Goal: Task Accomplishment & Management: Manage account settings

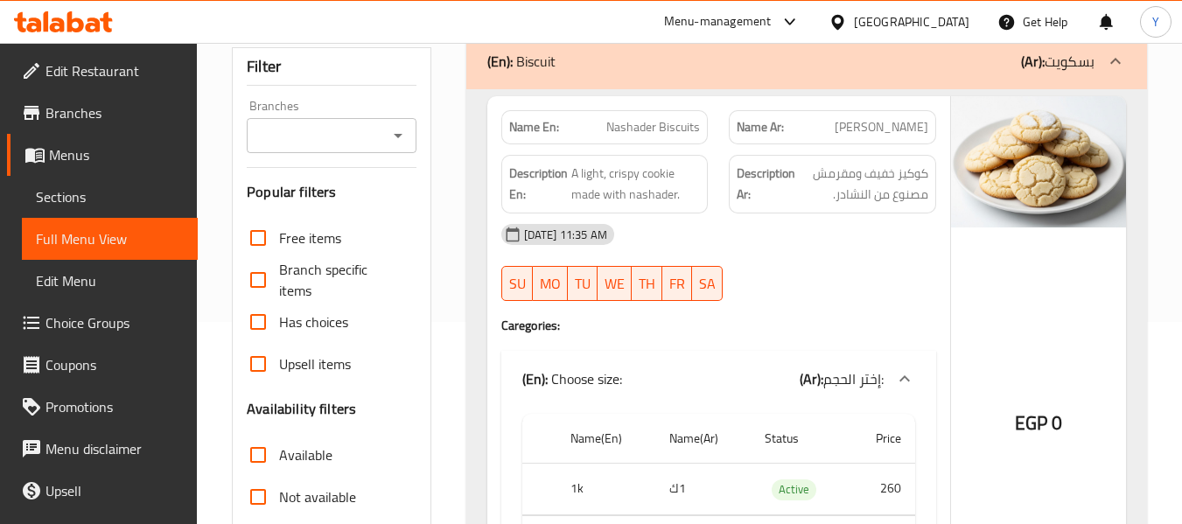
scroll to position [102, 0]
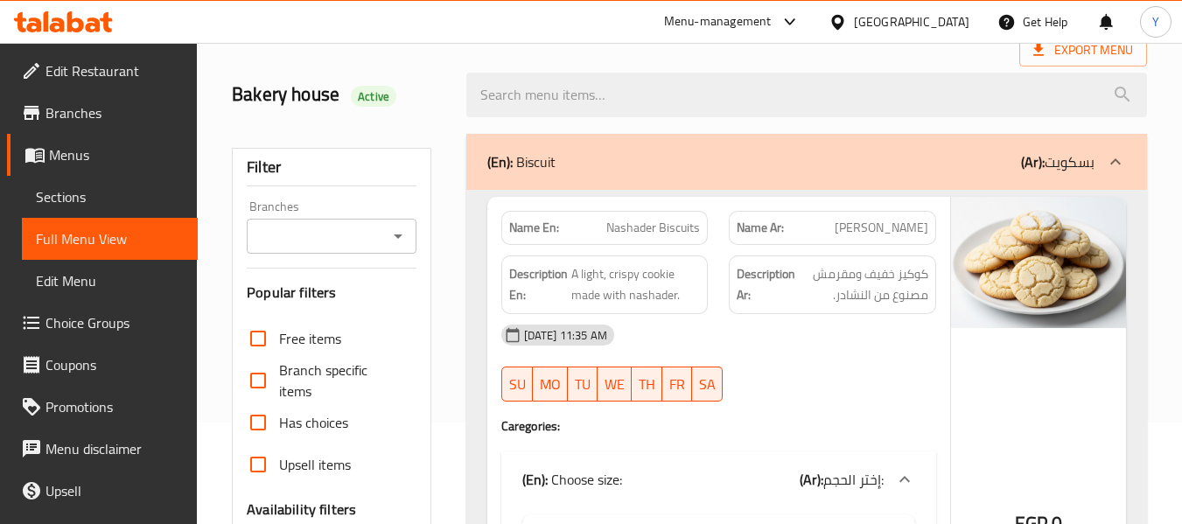
click at [702, 223] on div "Name En: Nashader Biscuits" at bounding box center [604, 228] width 207 height 34
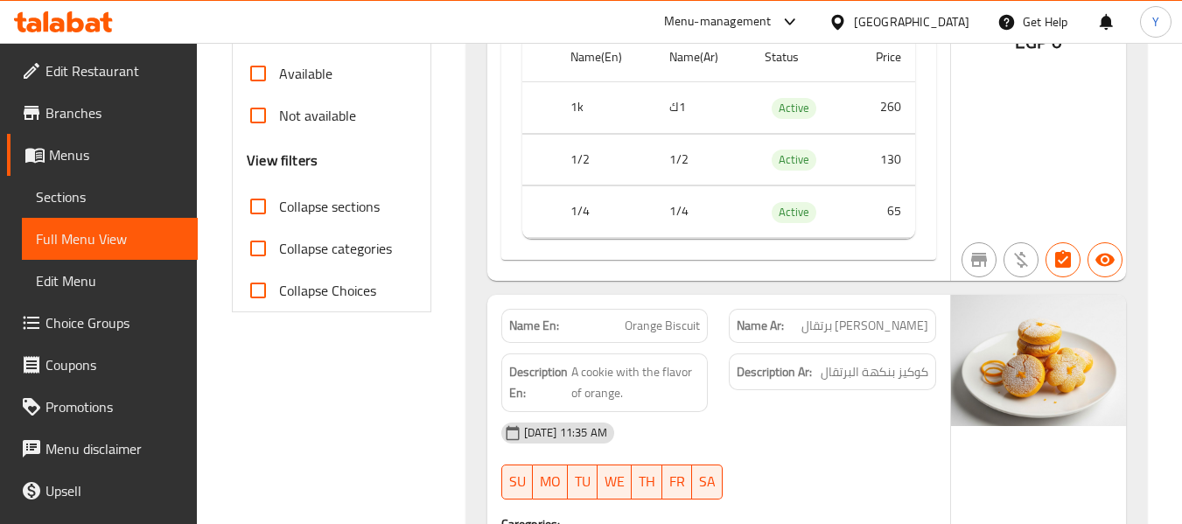
scroll to position [382, 0]
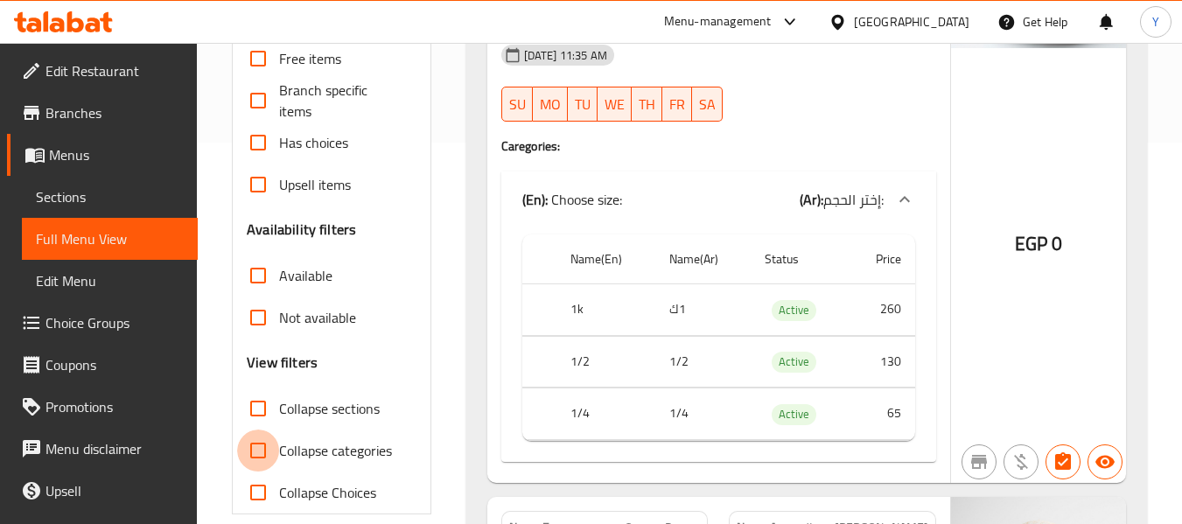
click at [252, 447] on input "Collapse categories" at bounding box center [258, 451] width 42 height 42
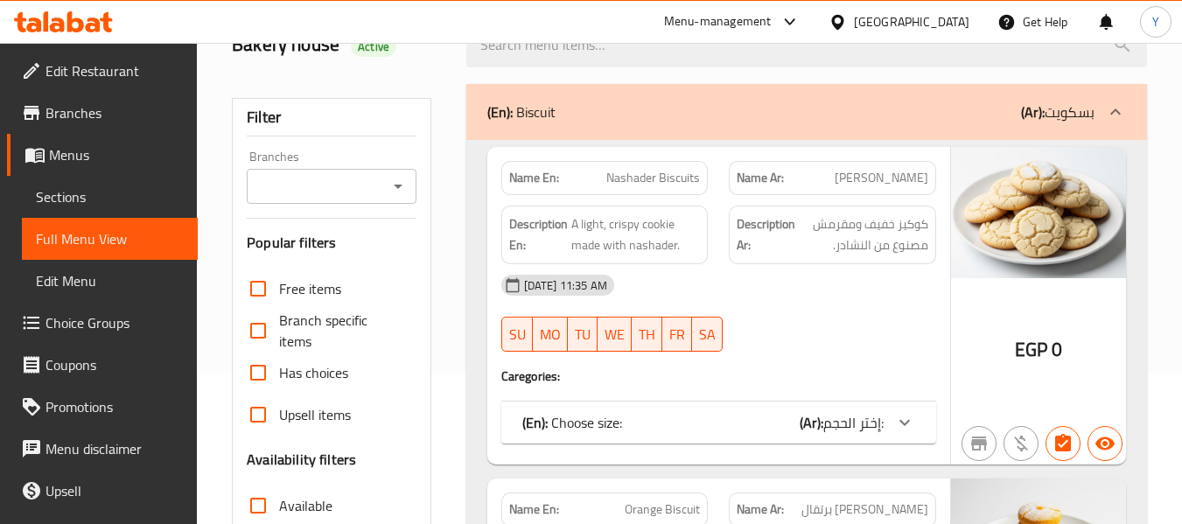
scroll to position [137, 0]
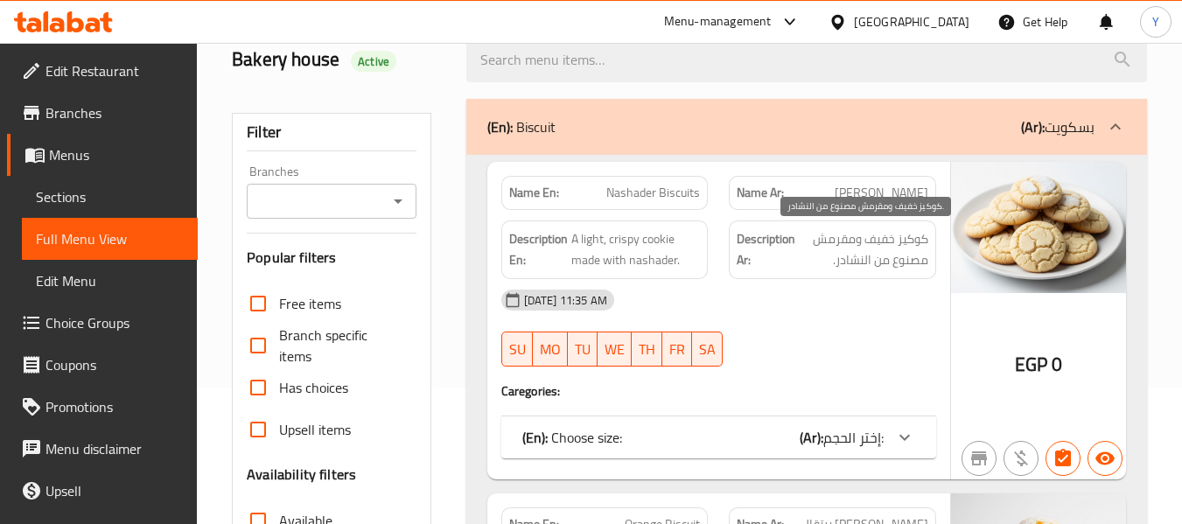
click at [878, 229] on span "كوكيز خفيف ومقرمش مصنوع من النشادر." at bounding box center [864, 249] width 130 height 43
click at [880, 191] on span "بسكوت نشادر" at bounding box center [882, 193] width 94 height 18
copy span "نشادر"
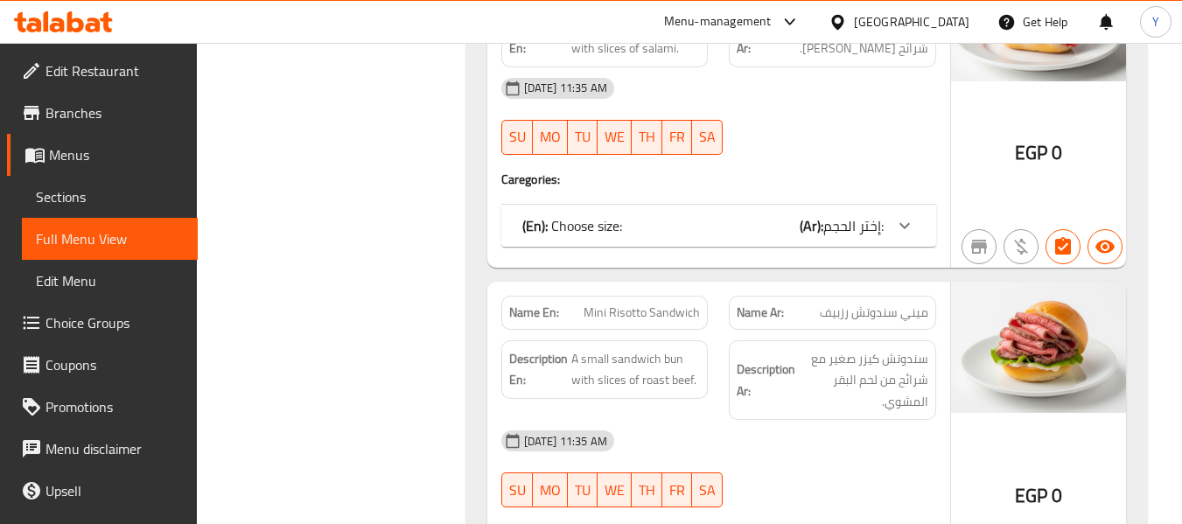
scroll to position [4512, 0]
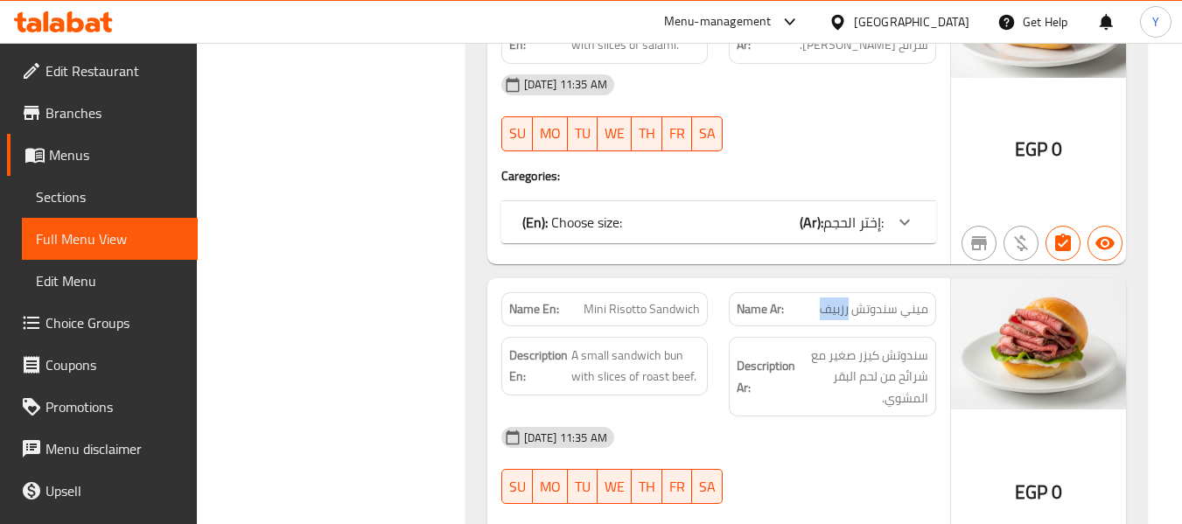
drag, startPoint x: 849, startPoint y: 288, endPoint x: 823, endPoint y: 284, distance: 26.5
copy span "رزبيف"
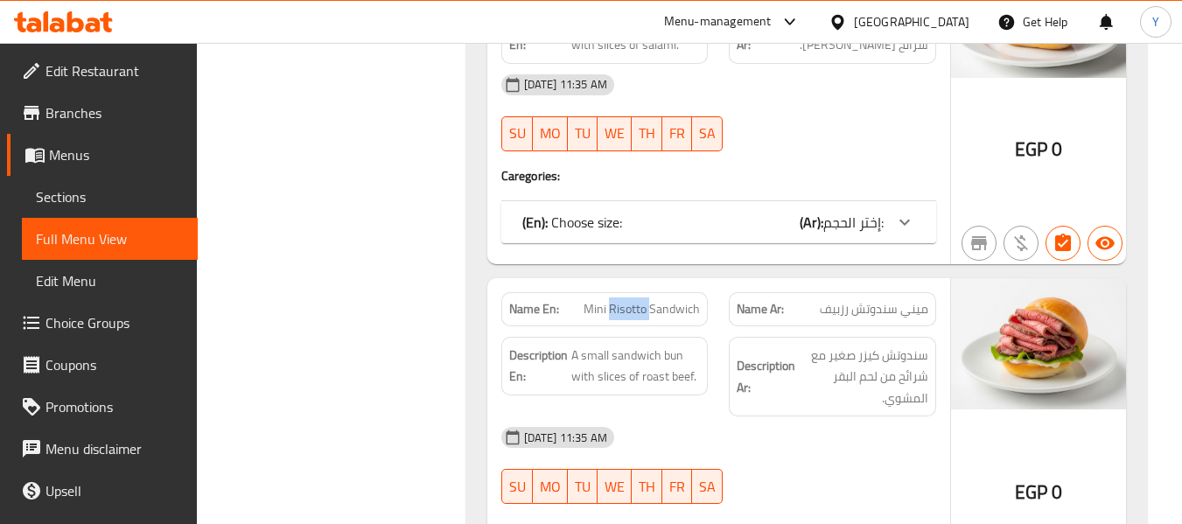
copy span "Risotto"
click at [801, 377] on span "سندوتش كيزر صغير مع شرائح من لحم البقر المشوي." at bounding box center [864, 377] width 130 height 65
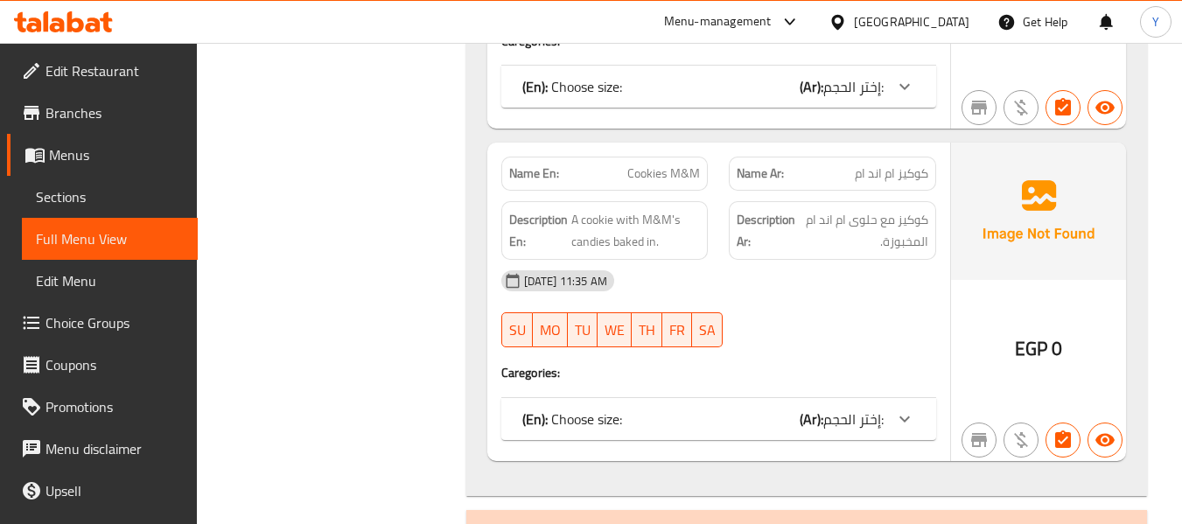
scroll to position [6857, 0]
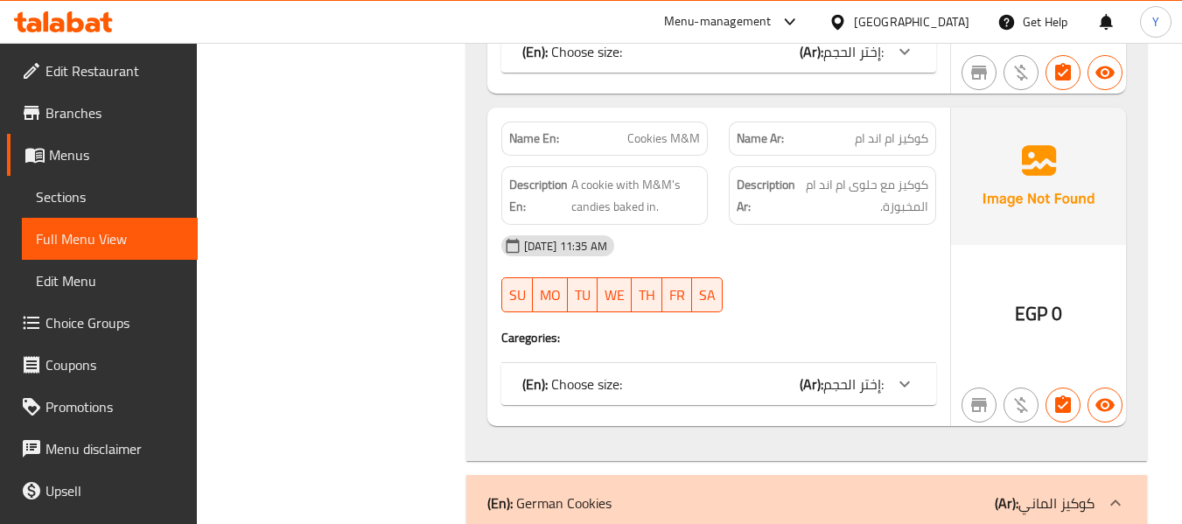
copy span "كوكيز ام اند ام"
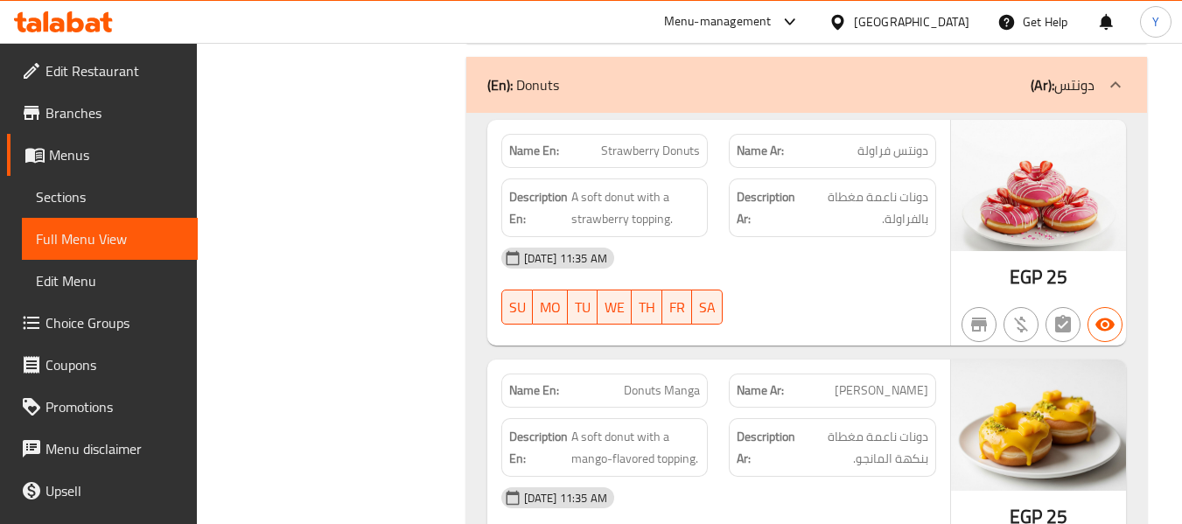
scroll to position [8082, 0]
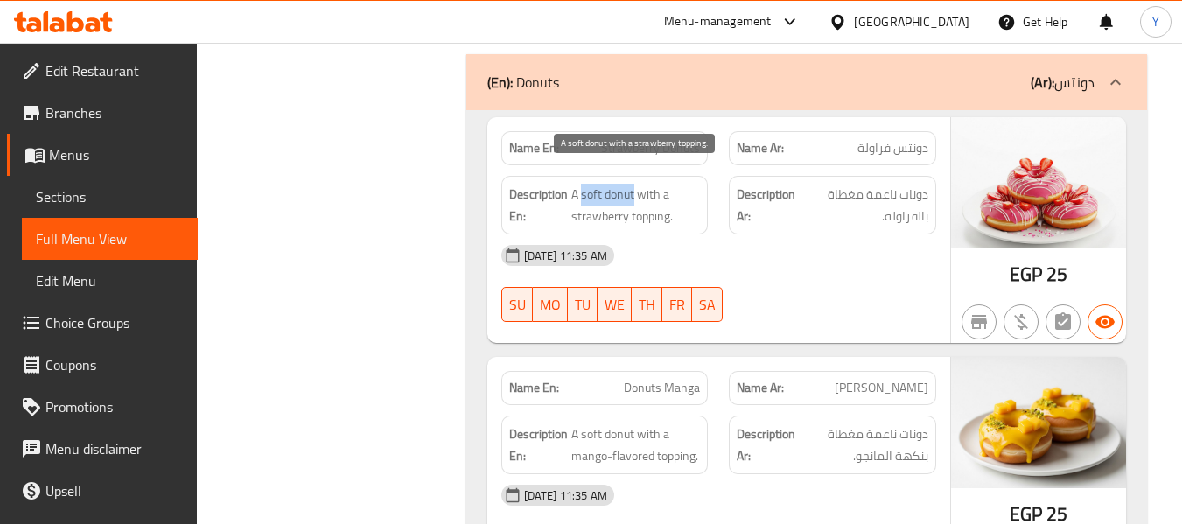
drag, startPoint x: 583, startPoint y: 175, endPoint x: 634, endPoint y: 185, distance: 51.7
click at [634, 185] on span "A soft donut with a strawberry topping." at bounding box center [636, 205] width 130 height 43
copy span "soft donut"
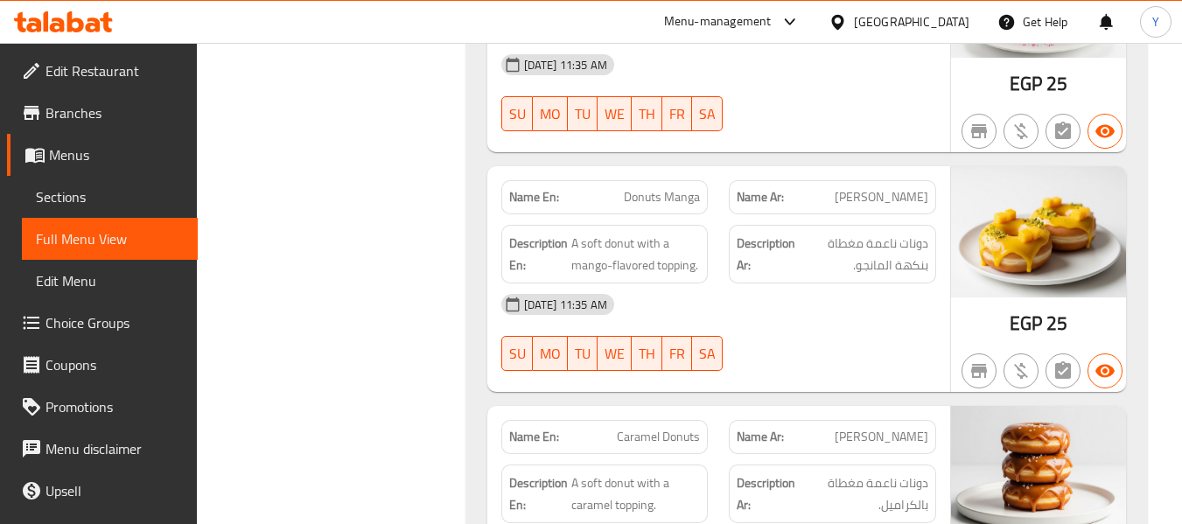
scroll to position [8292, 0]
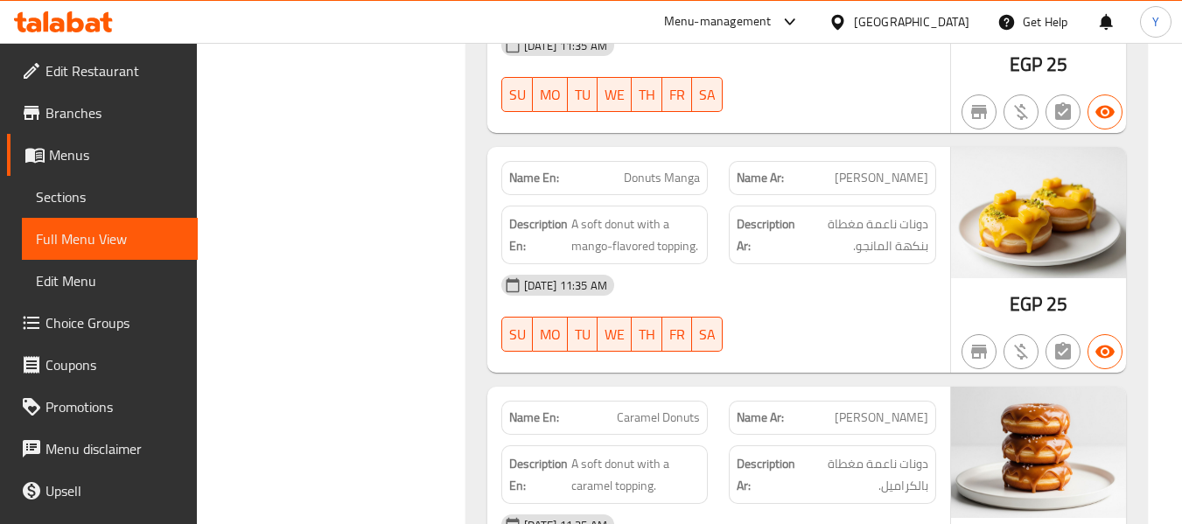
copy span "Manga"
click at [815, 215] on span "دونات ناعمة مغطاة بنكهة المانجو." at bounding box center [864, 235] width 130 height 43
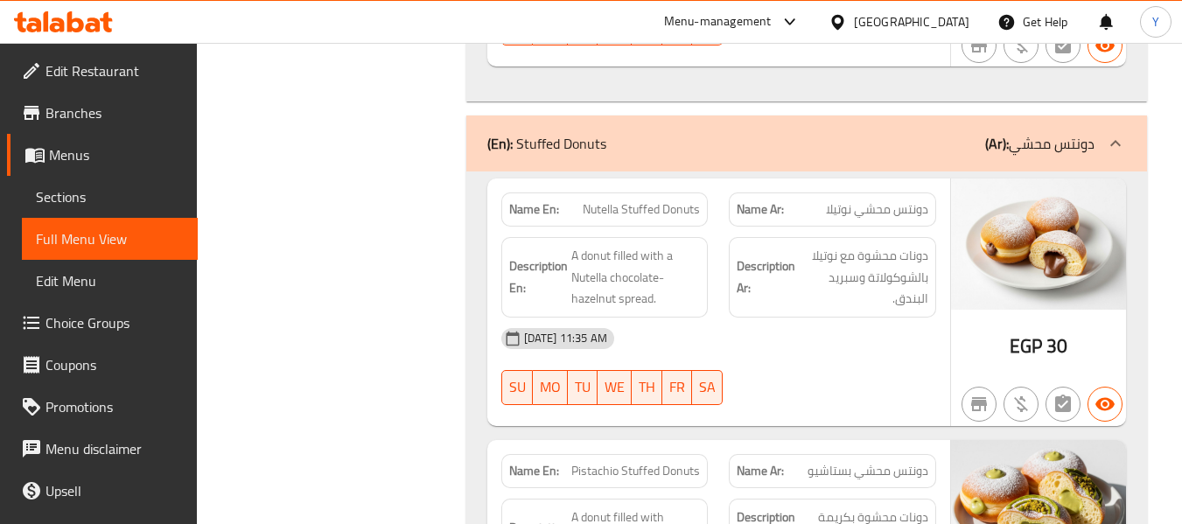
scroll to position [9832, 0]
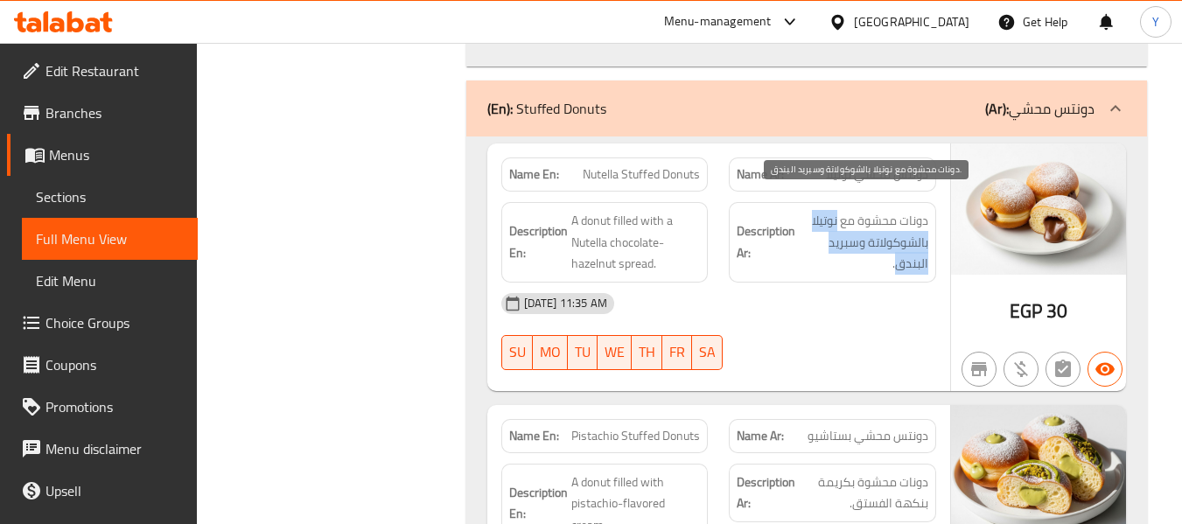
drag, startPoint x: 836, startPoint y: 203, endPoint x: 894, endPoint y: 243, distance: 71.1
click at [894, 243] on span "دونات محشوة مع نوتيلا بالشوكولاتة وسبريد البندق." at bounding box center [864, 242] width 130 height 65
copy span "نوتيلا بالشوكولاتة وسبريد البندق"
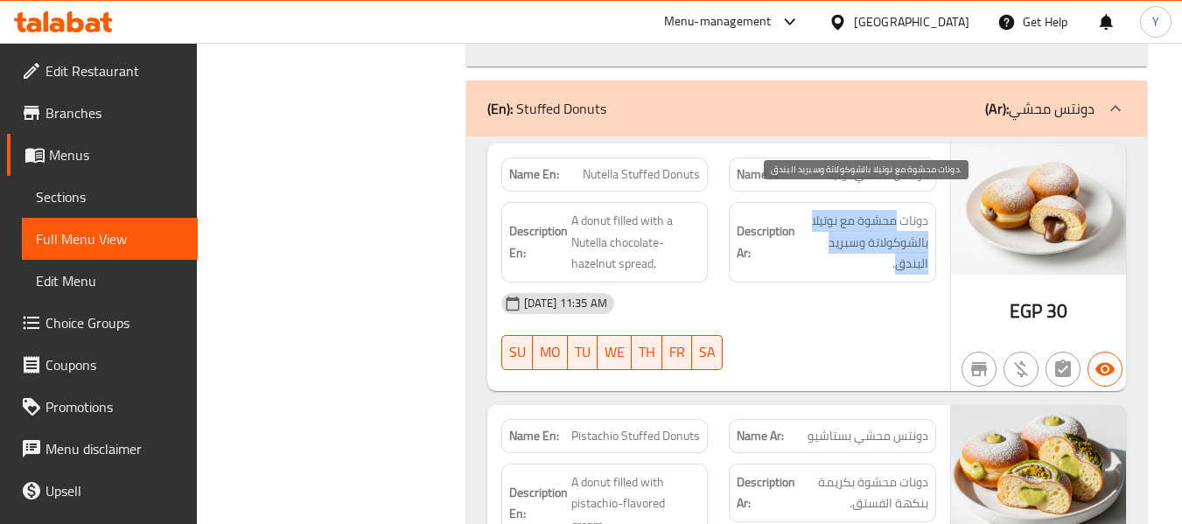
drag, startPoint x: 897, startPoint y: 204, endPoint x: 896, endPoint y: 249, distance: 45.5
click at [896, 249] on span "دونات محشوة مع نوتيلا بالشوكولاتة وسبريد البندق." at bounding box center [864, 242] width 130 height 65
copy span "محشوة مع نوتيلا بالشوكولاتة وسبريد البندق"
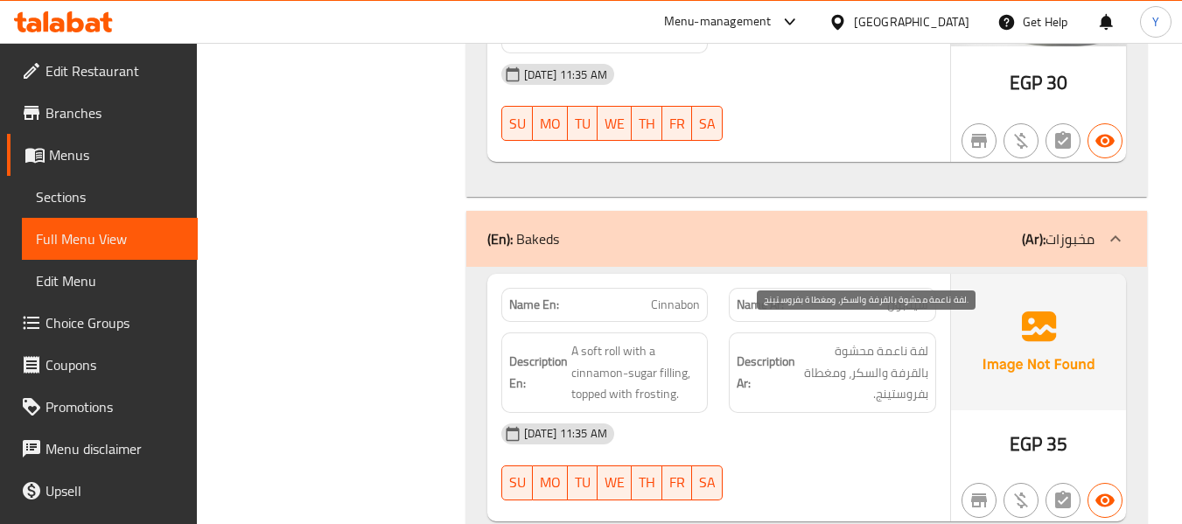
scroll to position [10357, 0]
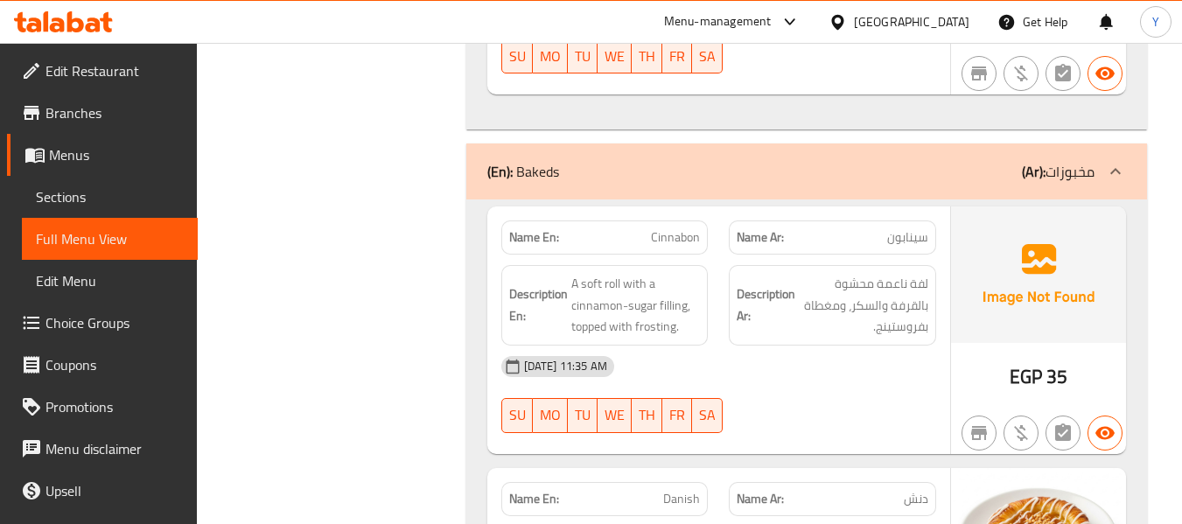
scroll to position [10392, 0]
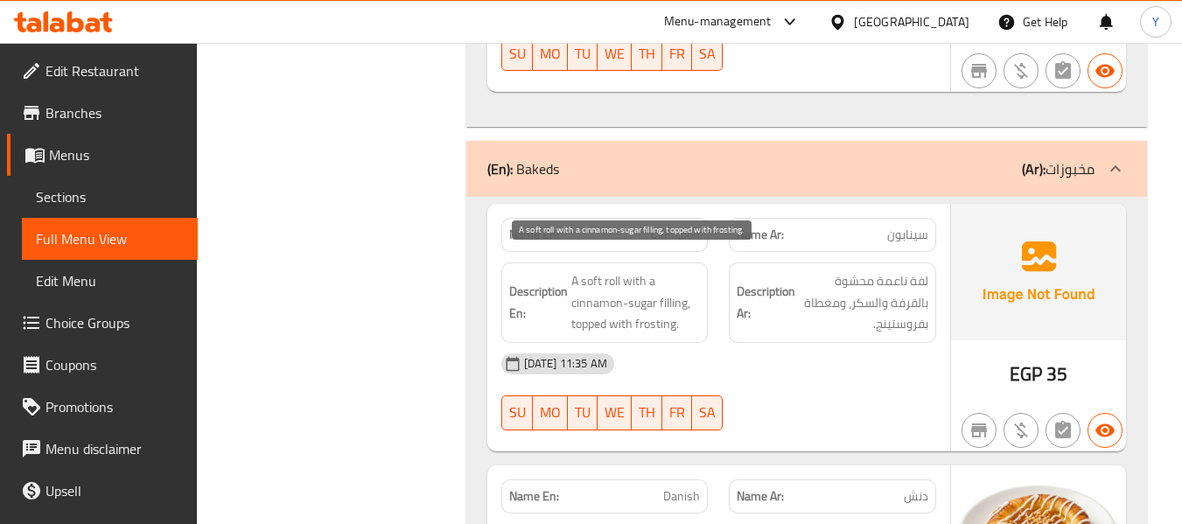
click at [614, 270] on span "A soft roll with a cinnamon-sugar filling, topped with frosting." at bounding box center [636, 302] width 130 height 65
copy span "roll"
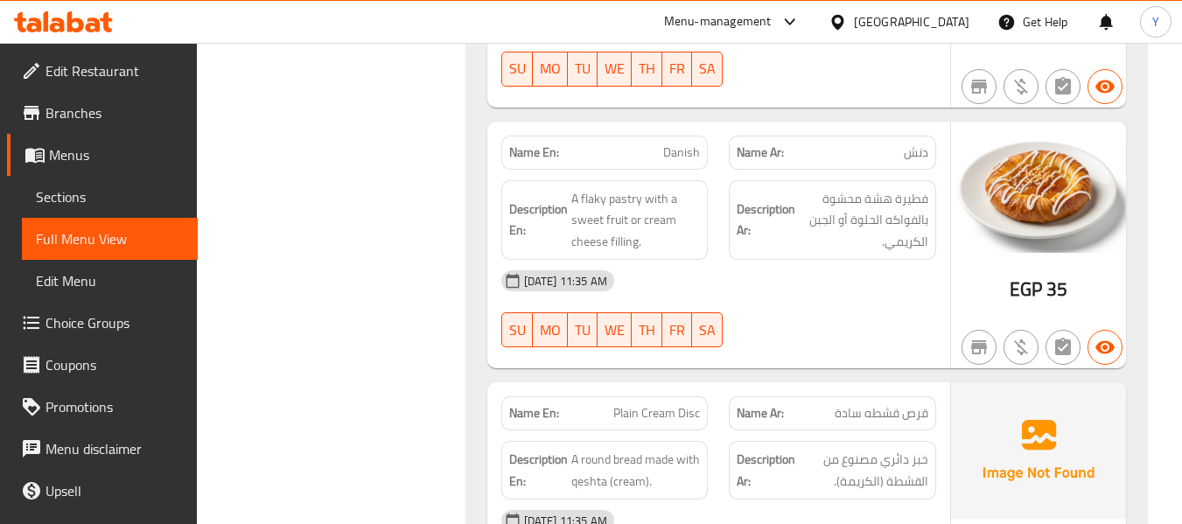
scroll to position [10742, 0]
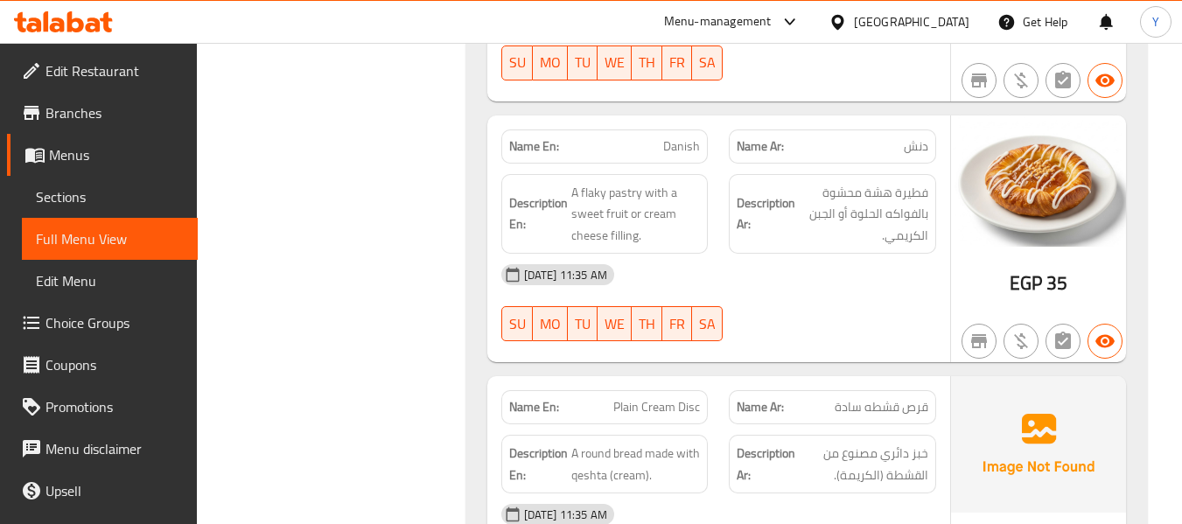
copy span "Danish"
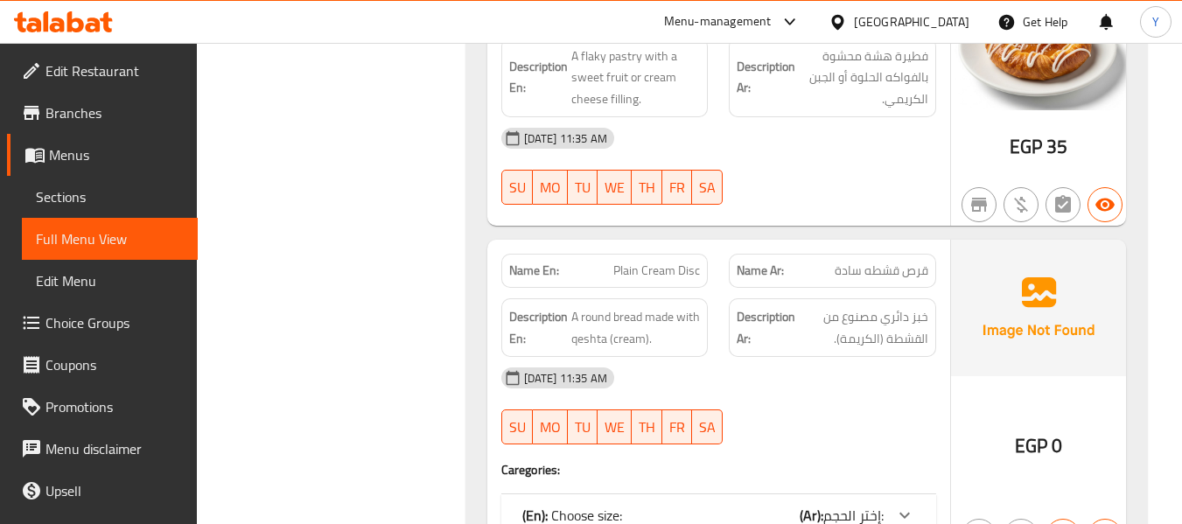
scroll to position [10882, 0]
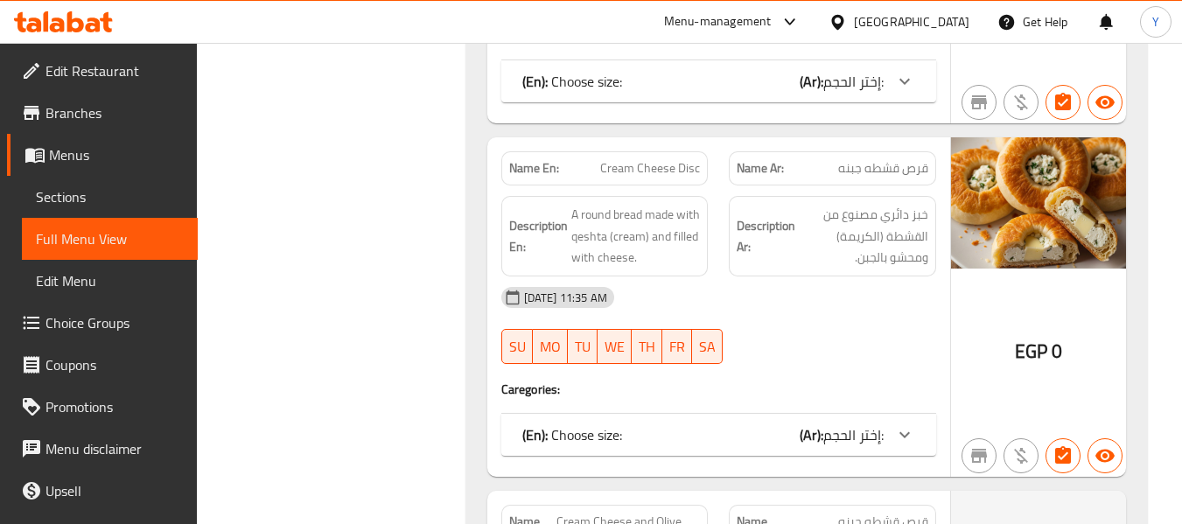
scroll to position [11722, 0]
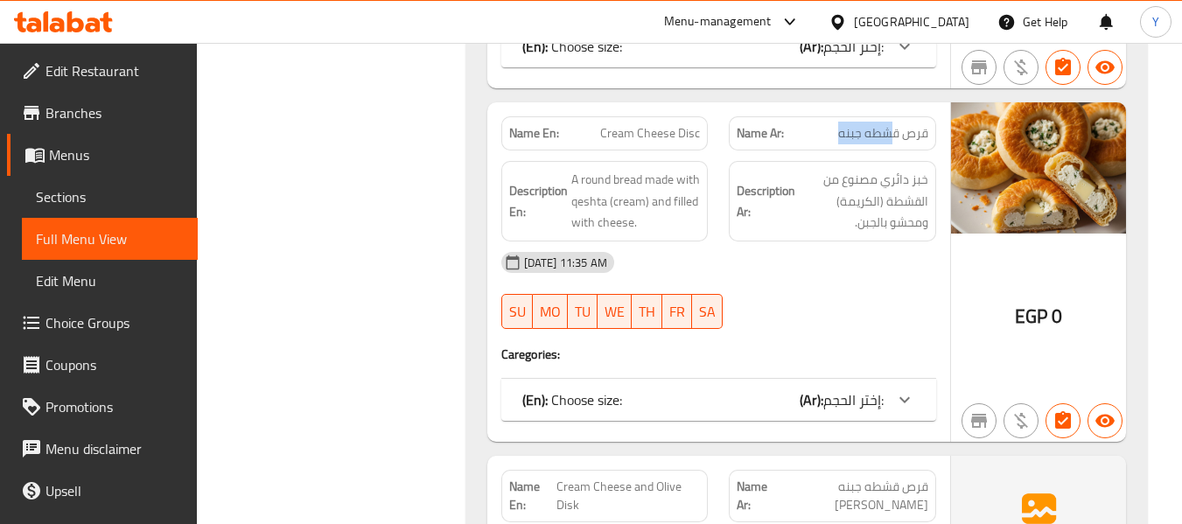
drag, startPoint x: 895, startPoint y: 120, endPoint x: 822, endPoint y: 115, distance: 73.7
drag, startPoint x: 674, startPoint y: 113, endPoint x: 602, endPoint y: 108, distance: 71.9
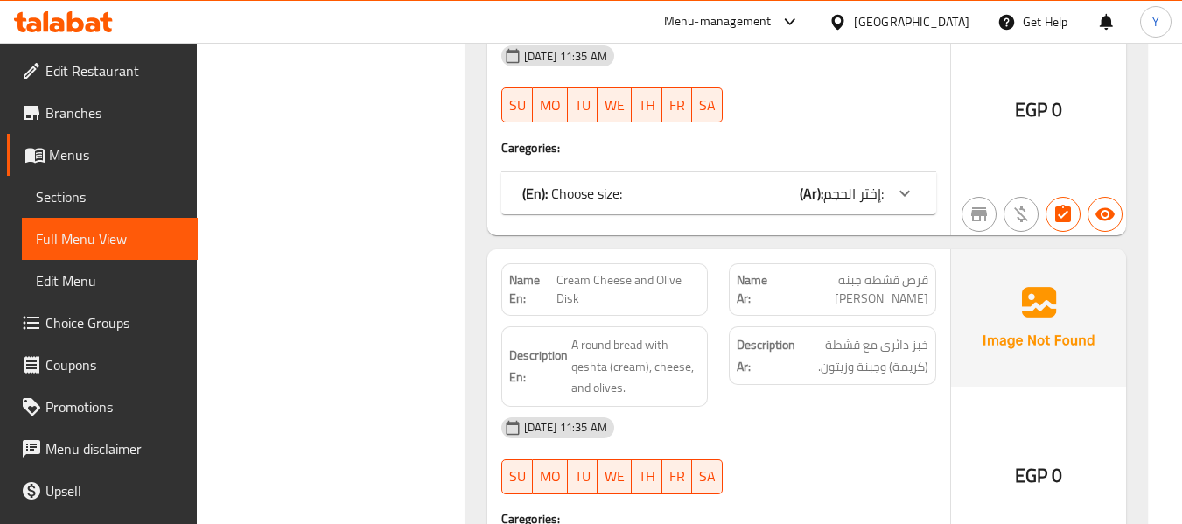
scroll to position [10686, 0]
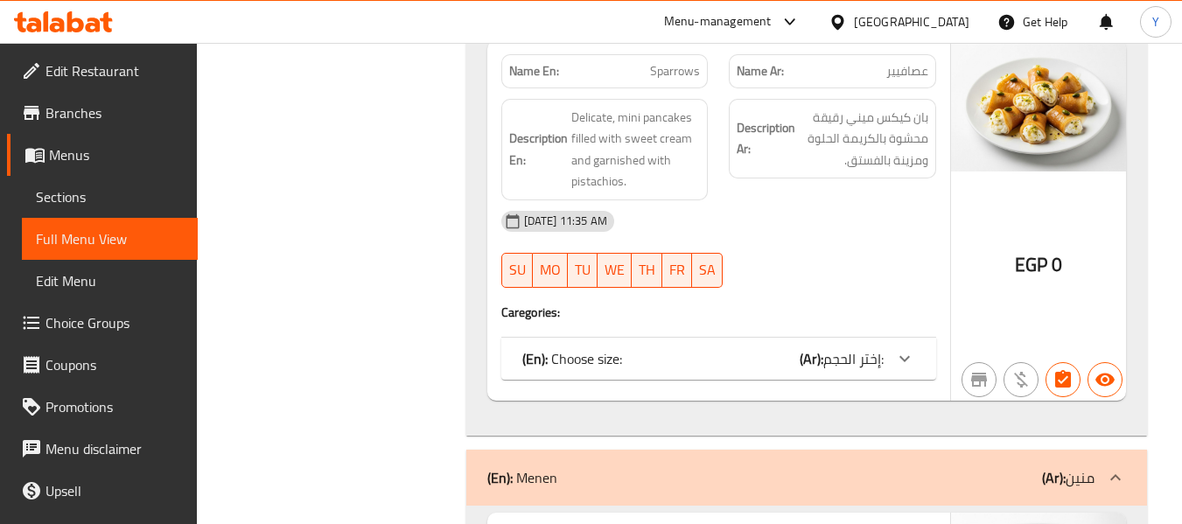
scroll to position [12926, 0]
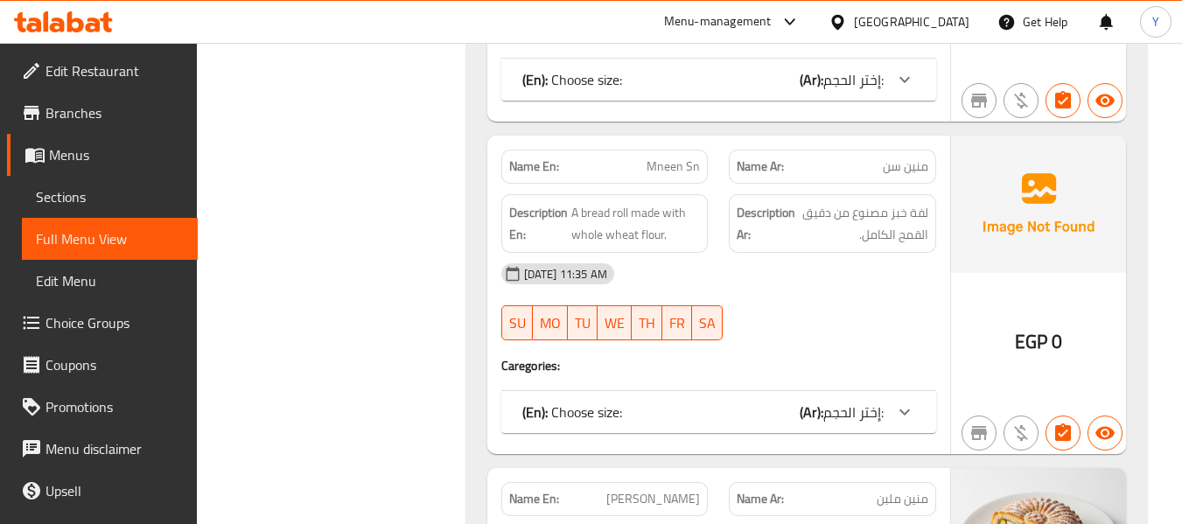
scroll to position [14046, 0]
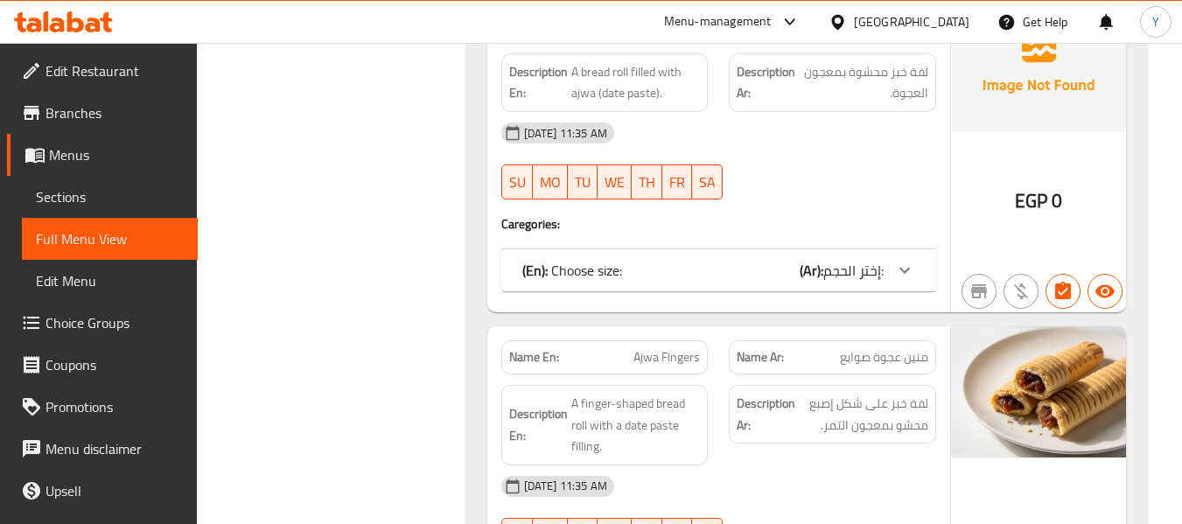
scroll to position [14851, 0]
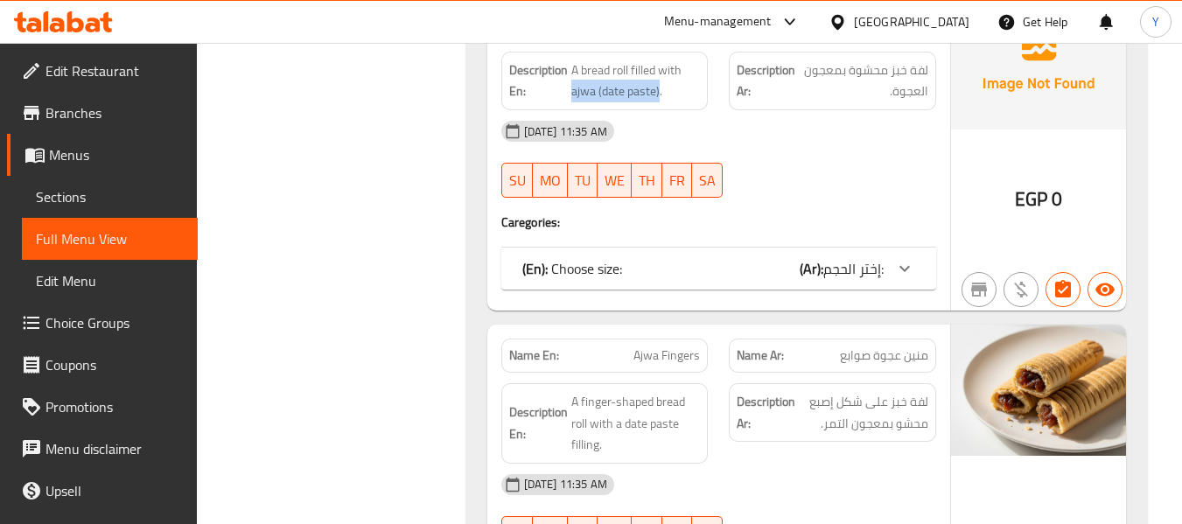
drag, startPoint x: 658, startPoint y: 71, endPoint x: 572, endPoint y: 86, distance: 87.0
drag, startPoint x: 840, startPoint y: 50, endPoint x: 875, endPoint y: 90, distance: 53.3
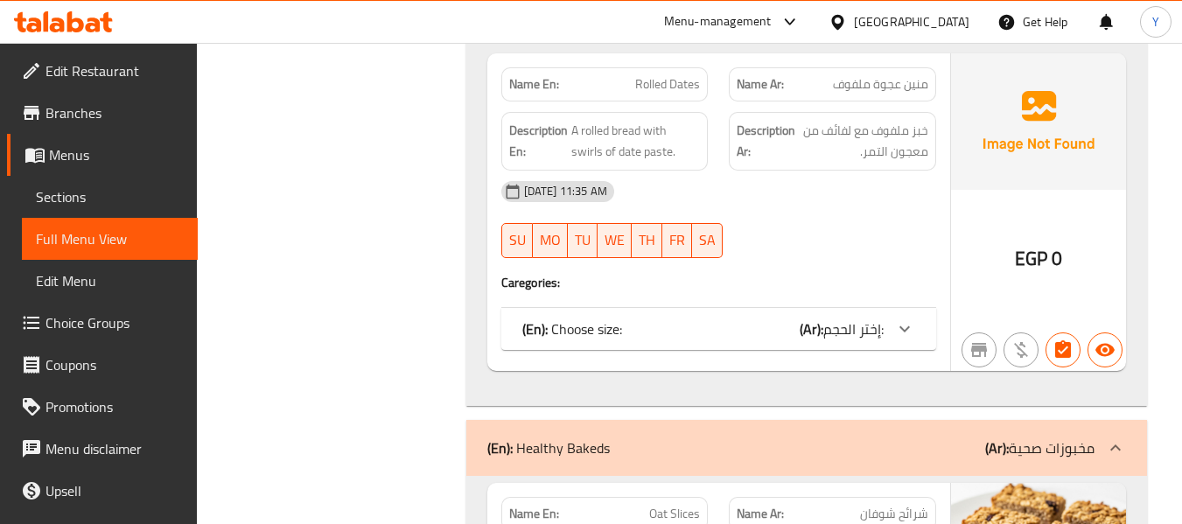
scroll to position [15831, 0]
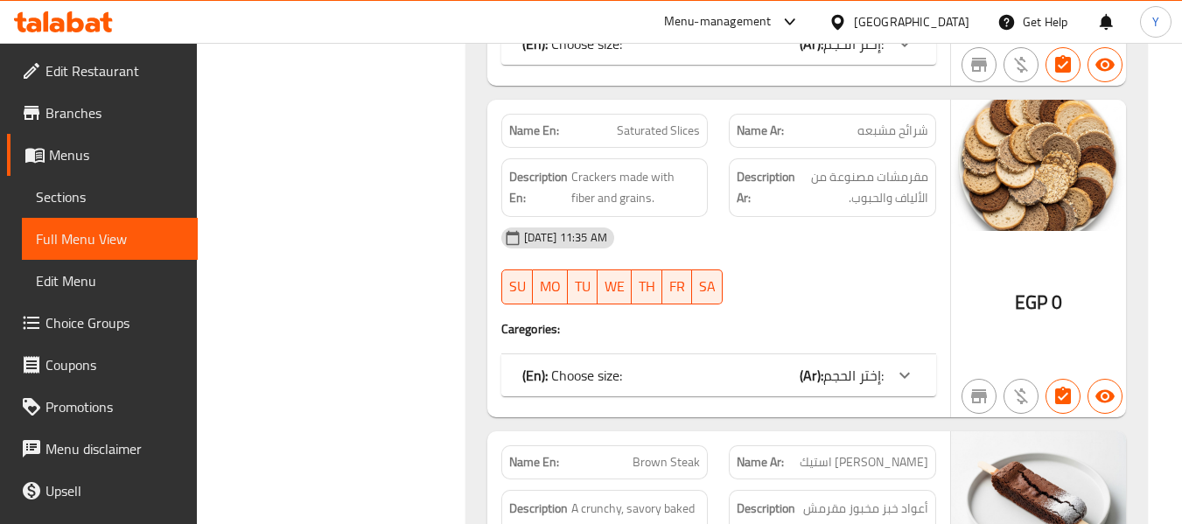
scroll to position [16601, 0]
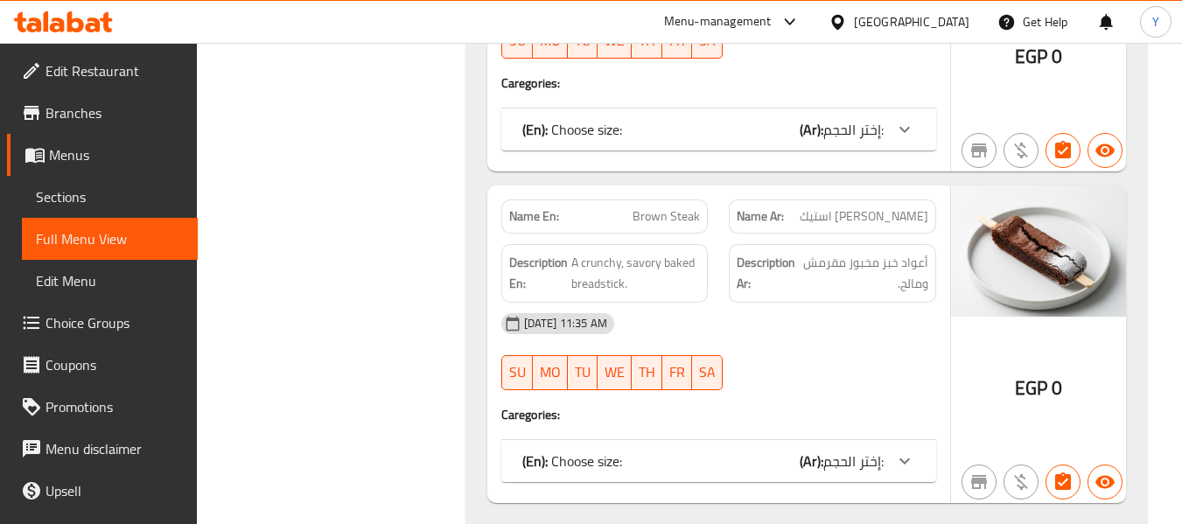
scroll to position [16846, 0]
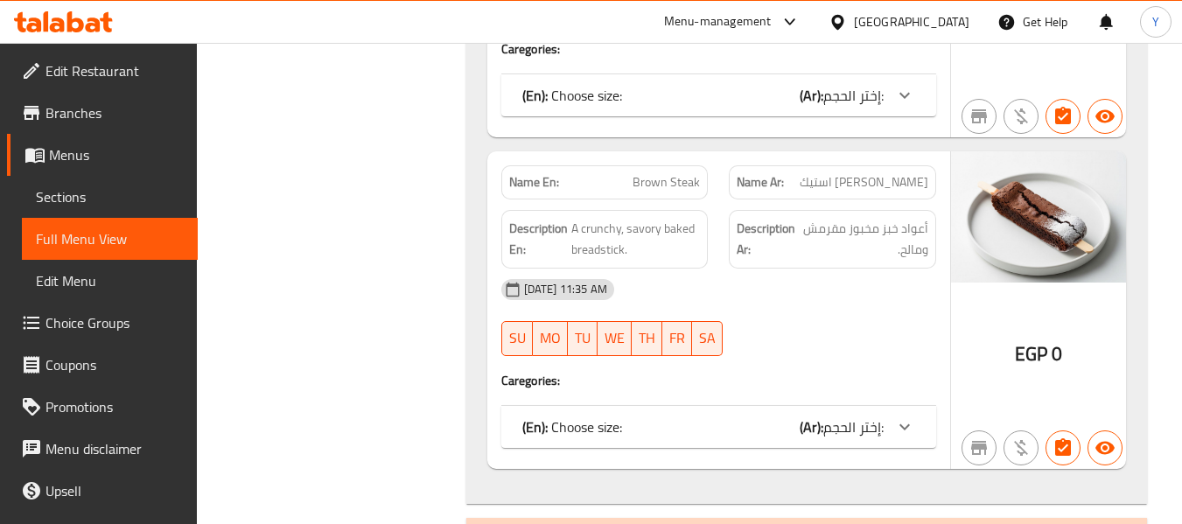
drag, startPoint x: 602, startPoint y: 232, endPoint x: 623, endPoint y: 232, distance: 21.0
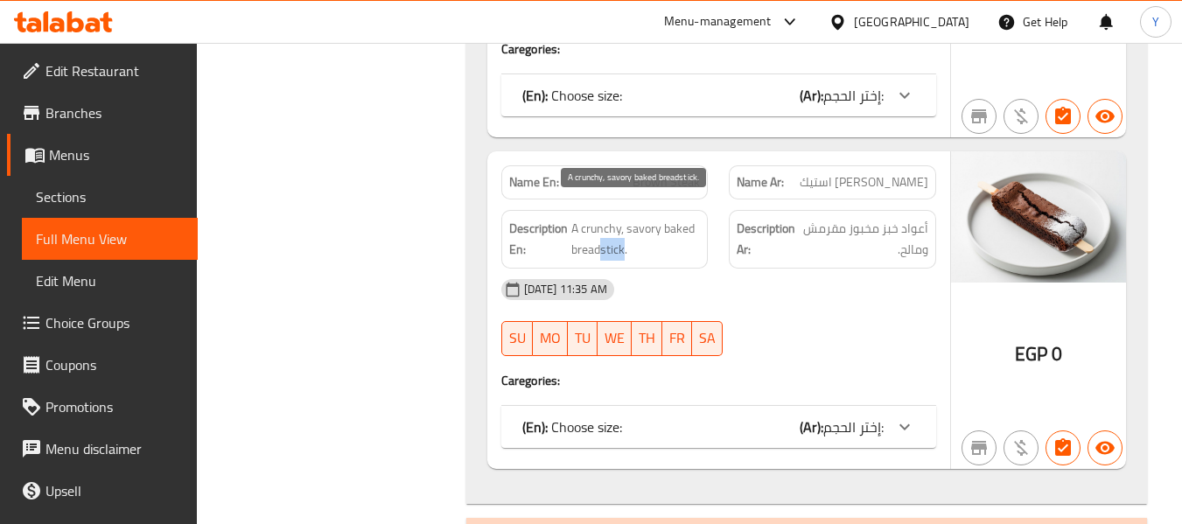
click at [623, 232] on span "A crunchy, savory baked breadstick." at bounding box center [636, 239] width 130 height 43
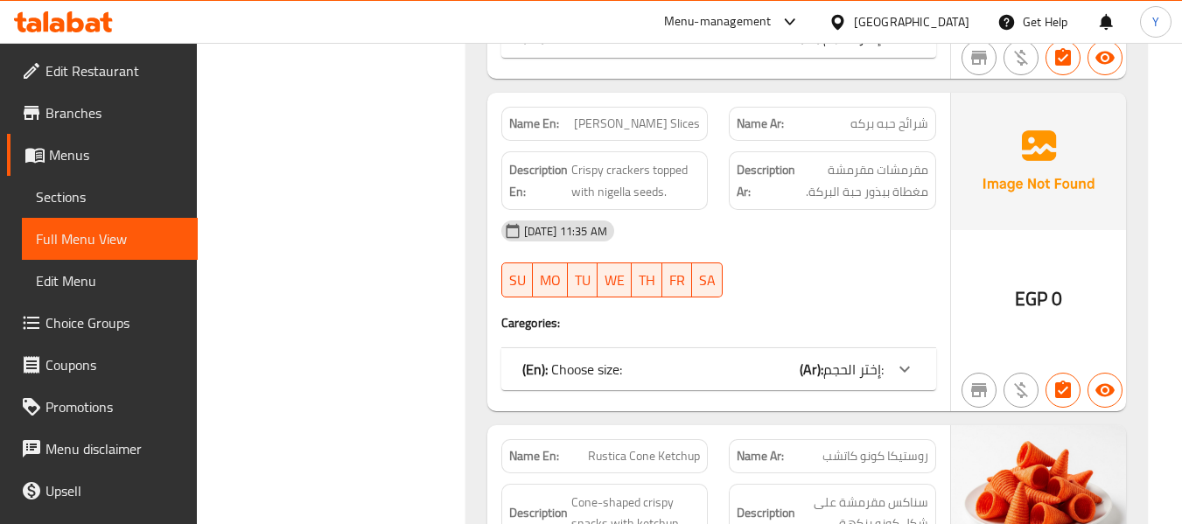
scroll to position [18001, 0]
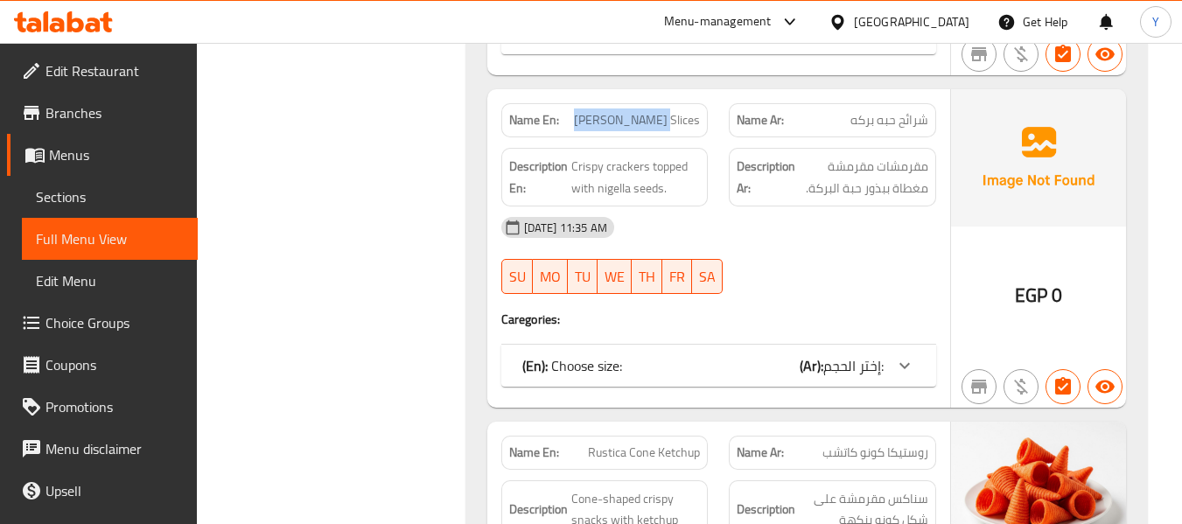
drag, startPoint x: 667, startPoint y: 100, endPoint x: 594, endPoint y: 92, distance: 73.1
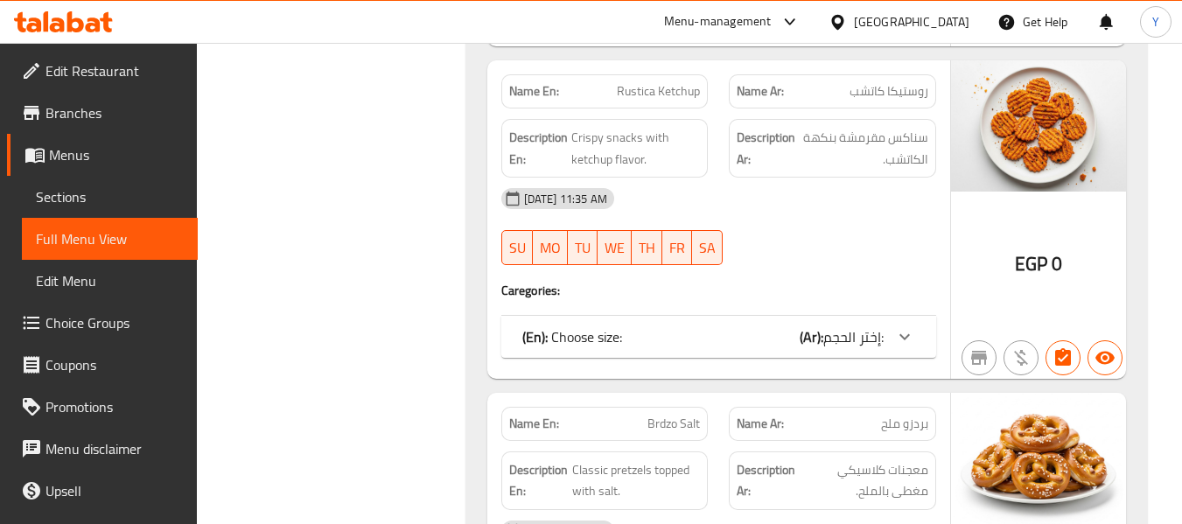
scroll to position [19401, 0]
click at [637, 459] on span "Classic pretzels topped with salt." at bounding box center [636, 480] width 129 height 43
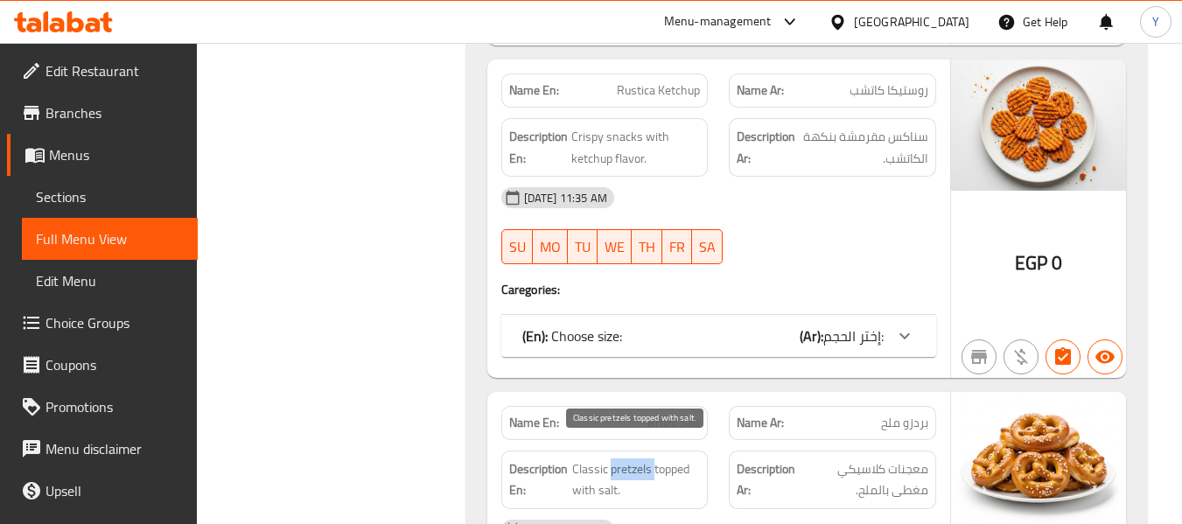
click at [637, 459] on span "Classic pretzels topped with salt." at bounding box center [636, 480] width 129 height 43
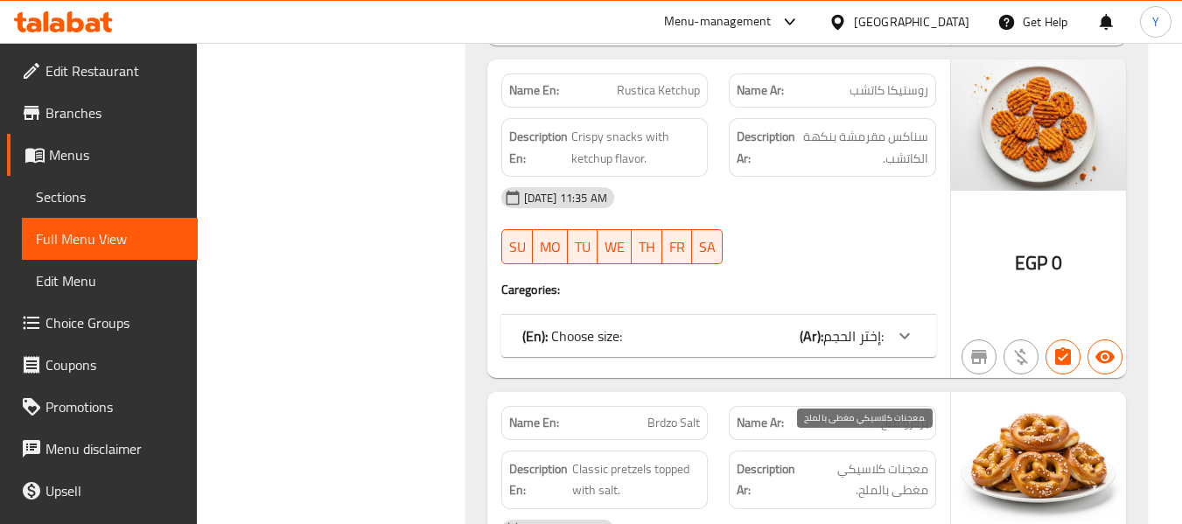
click at [918, 459] on span "معجنات كلاسيكي مغطى بالملح." at bounding box center [864, 480] width 130 height 43
click at [909, 126] on span "سناكس مقرمشة بنكهة الكاتشب." at bounding box center [864, 147] width 130 height 43
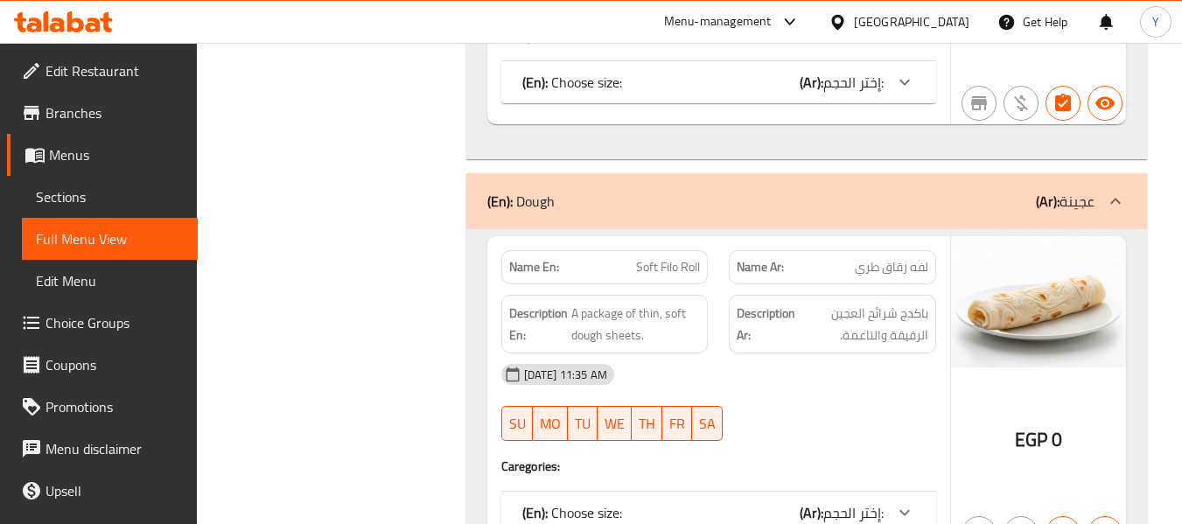
scroll to position [20731, 0]
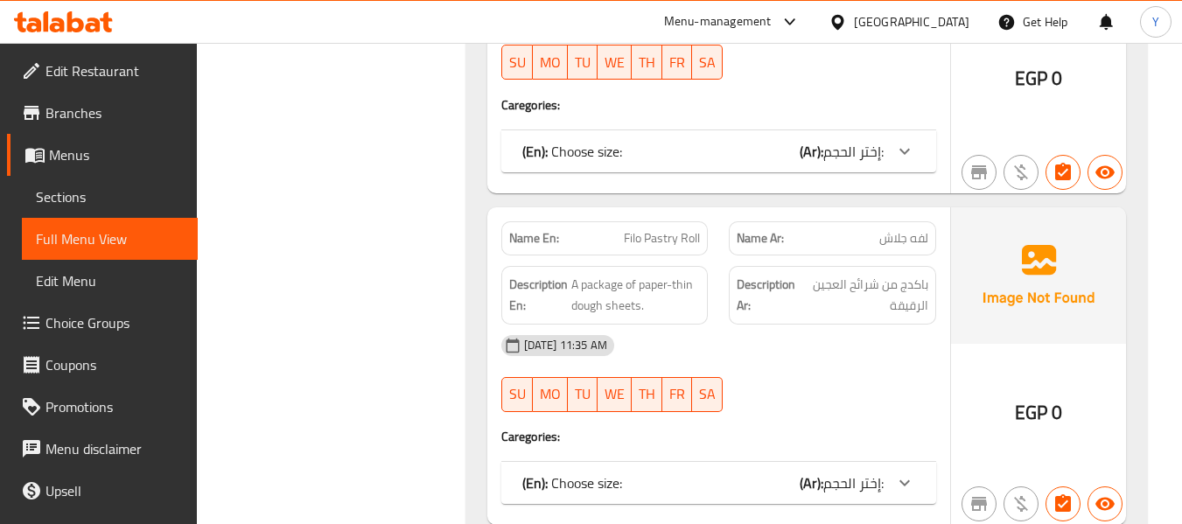
scroll to position [21046, 0]
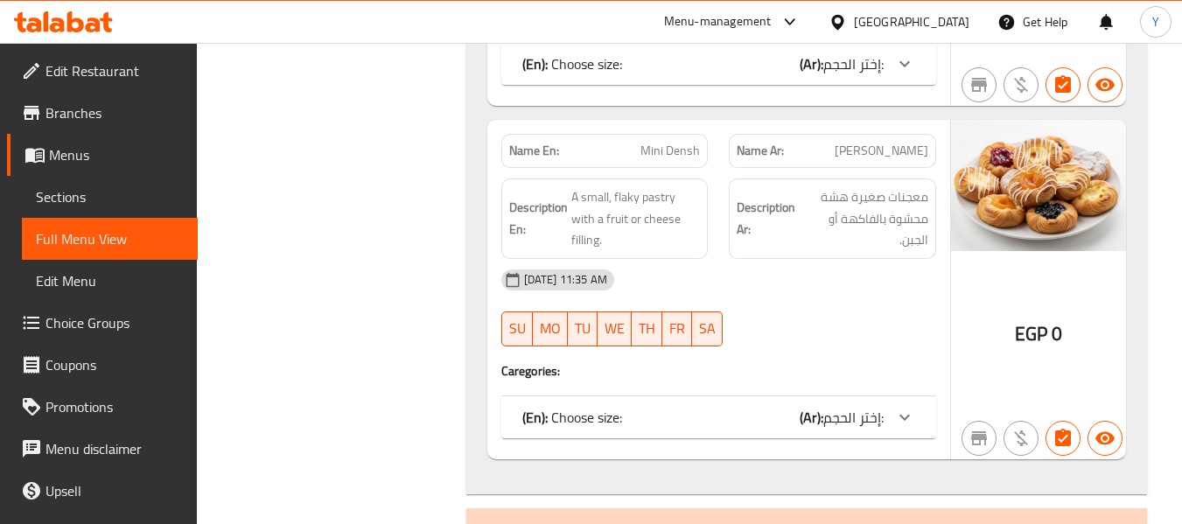
scroll to position [22551, 0]
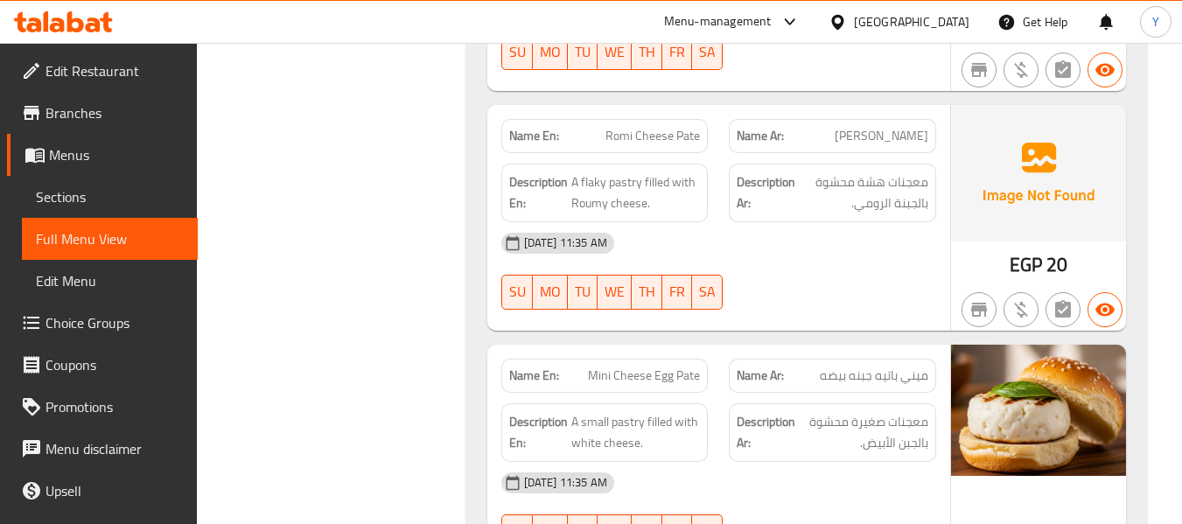
scroll to position [23287, 0]
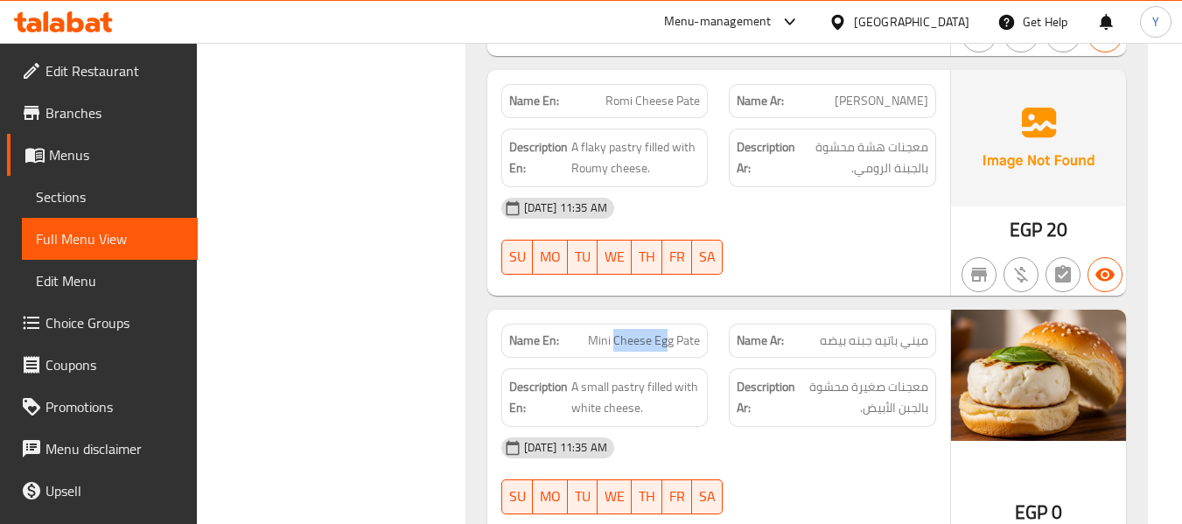
drag, startPoint x: 615, startPoint y: 324, endPoint x: 670, endPoint y: 336, distance: 56.5
drag, startPoint x: 873, startPoint y: 319, endPoint x: 815, endPoint y: 319, distance: 58.6
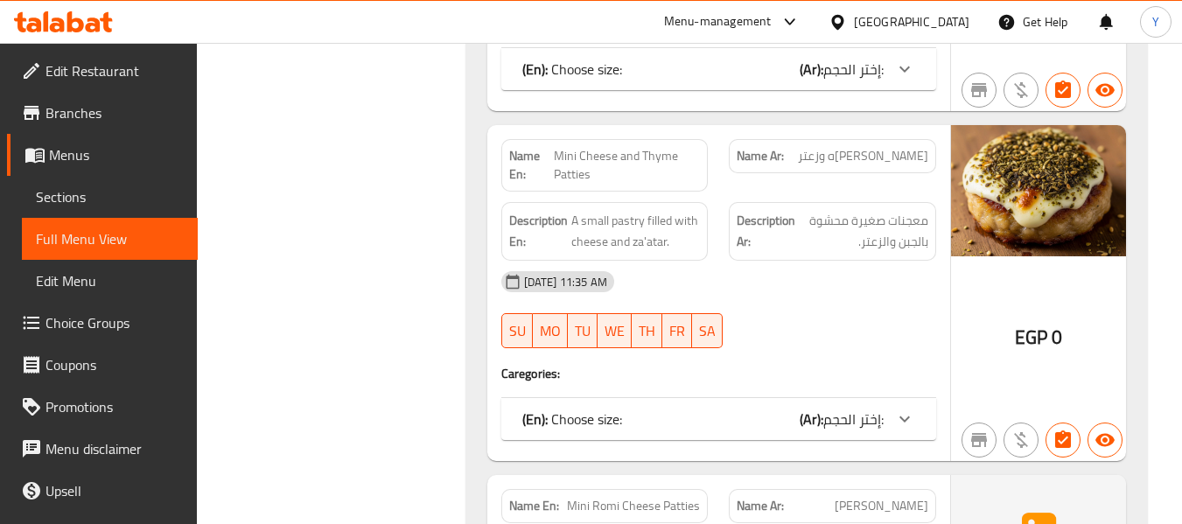
scroll to position [23812, 0]
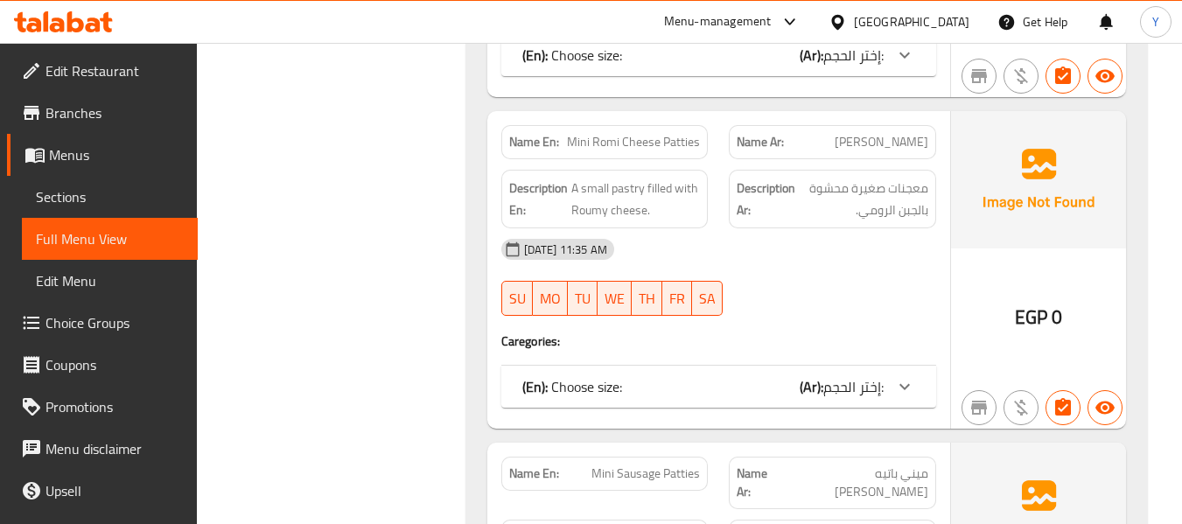
scroll to position [24267, 0]
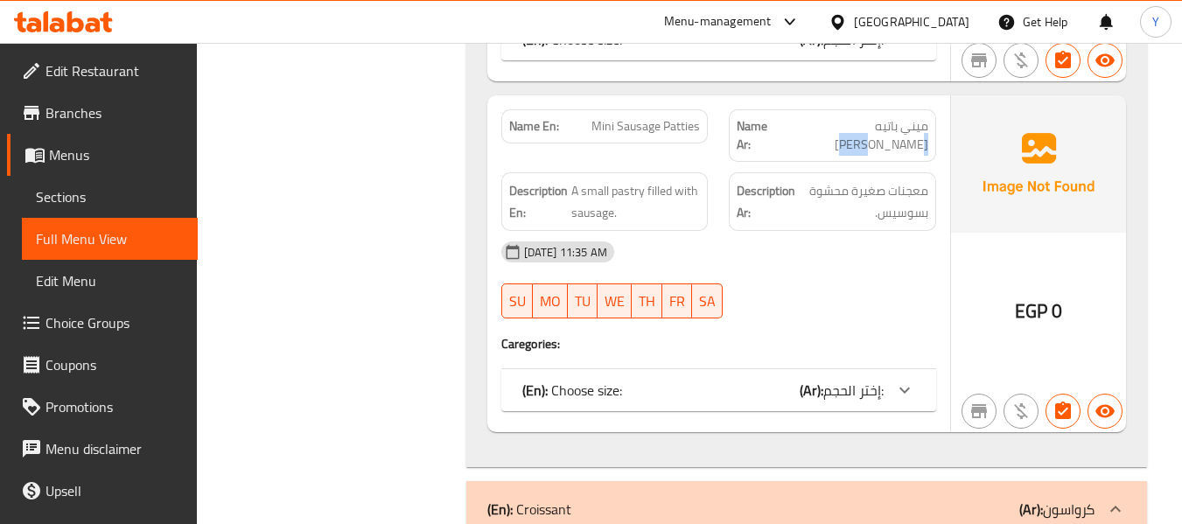
scroll to position [24512, 0]
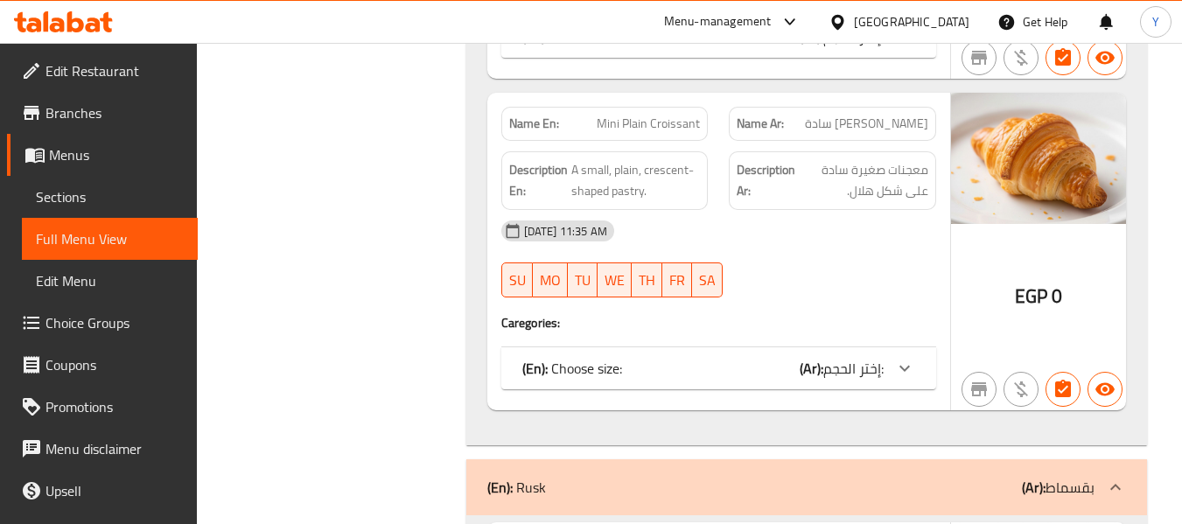
scroll to position [25982, 0]
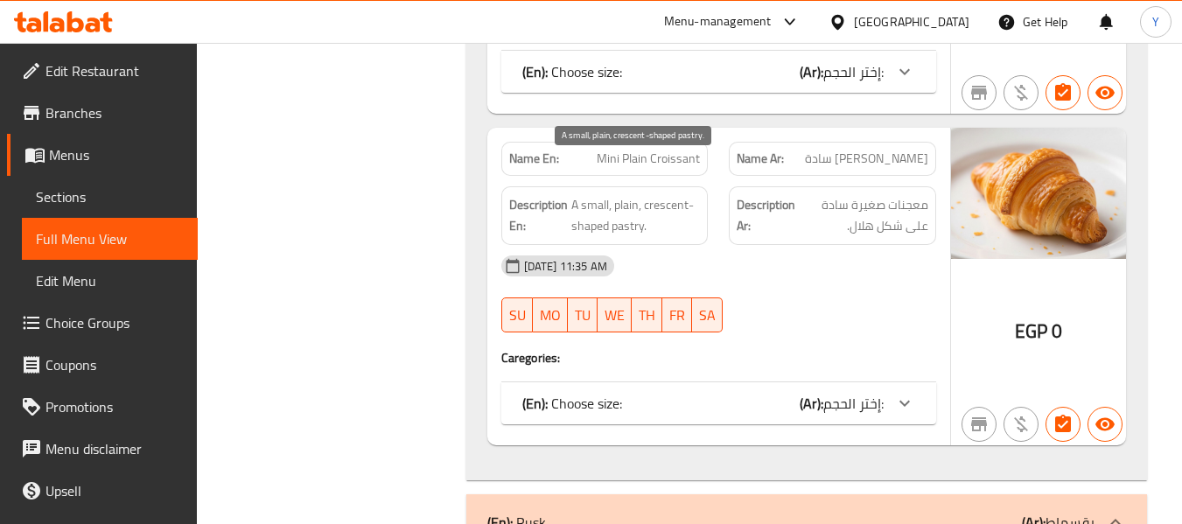
click at [674, 194] on span "A small, plain, crescent-shaped pastry." at bounding box center [636, 215] width 130 height 43
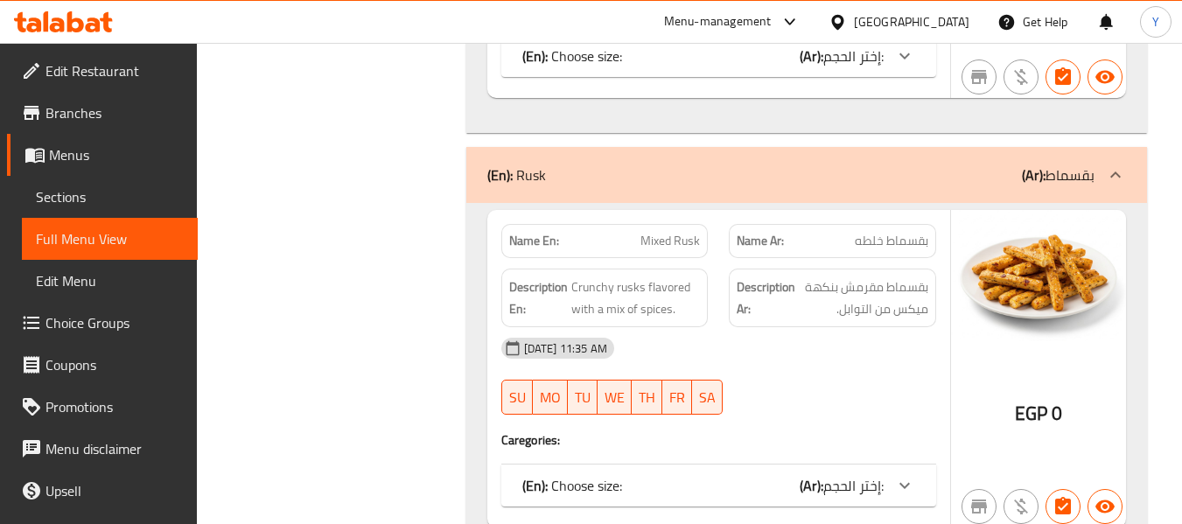
scroll to position [26332, 0]
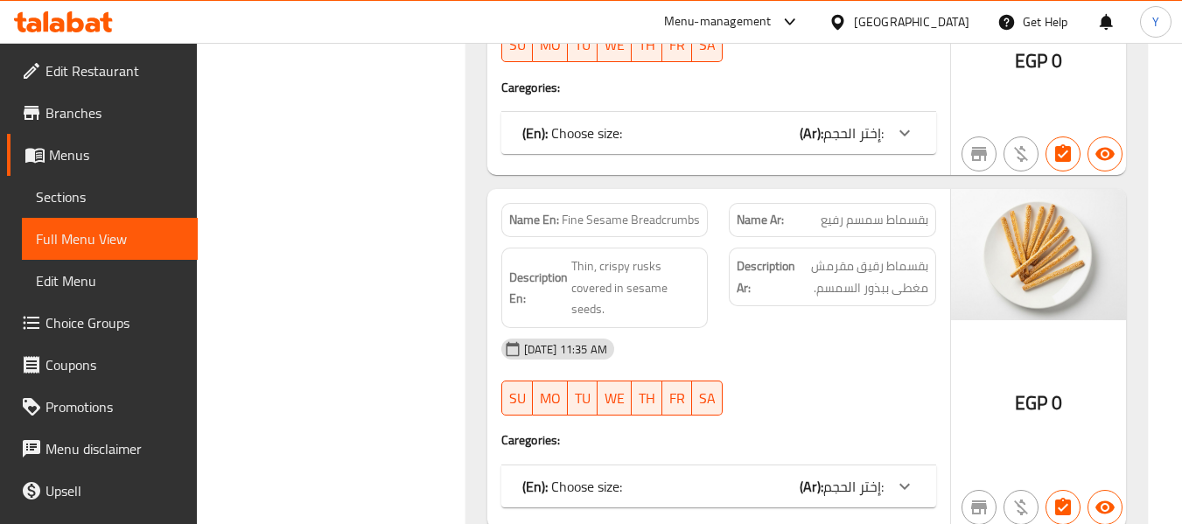
scroll to position [26717, 0]
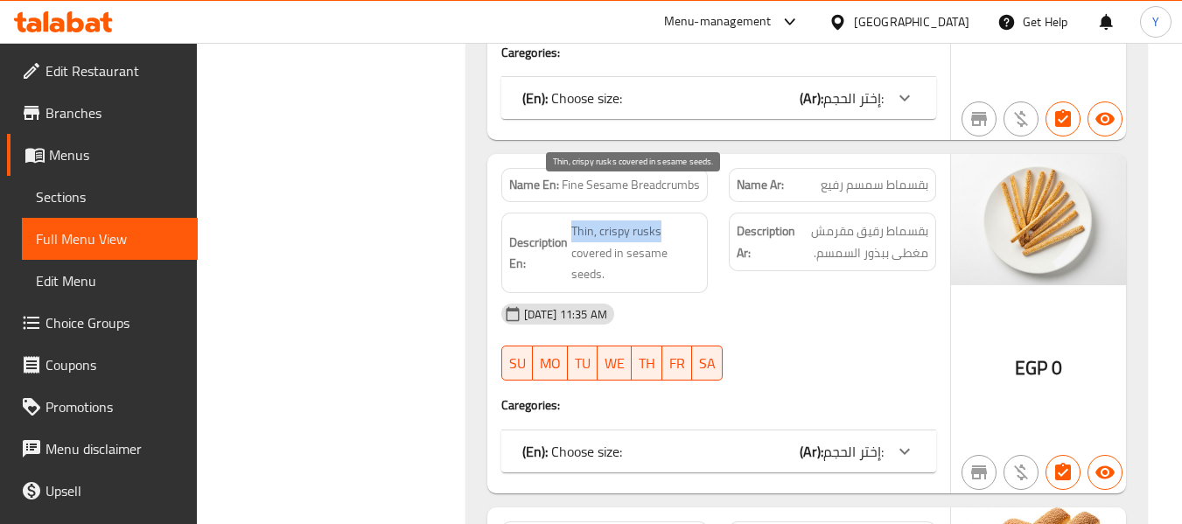
drag, startPoint x: 573, startPoint y: 190, endPoint x: 667, endPoint y: 187, distance: 93.7
click at [667, 221] on span "Thin, crispy rusks covered in sesame seeds." at bounding box center [636, 253] width 130 height 65
click at [648, 221] on span "Thin, crispy rusks covered in sesame seeds." at bounding box center [636, 253] width 130 height 65
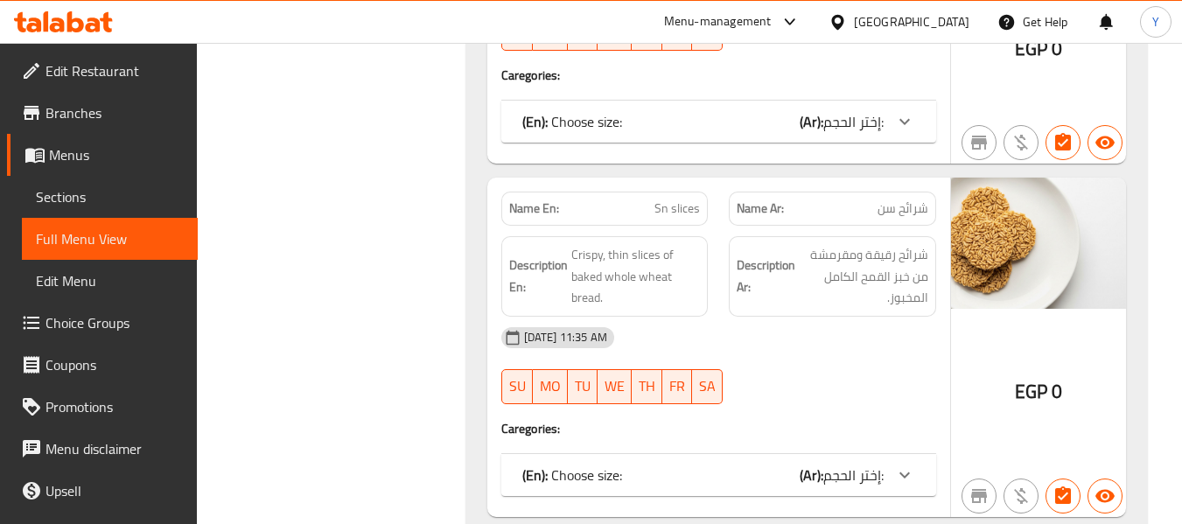
scroll to position [28537, 0]
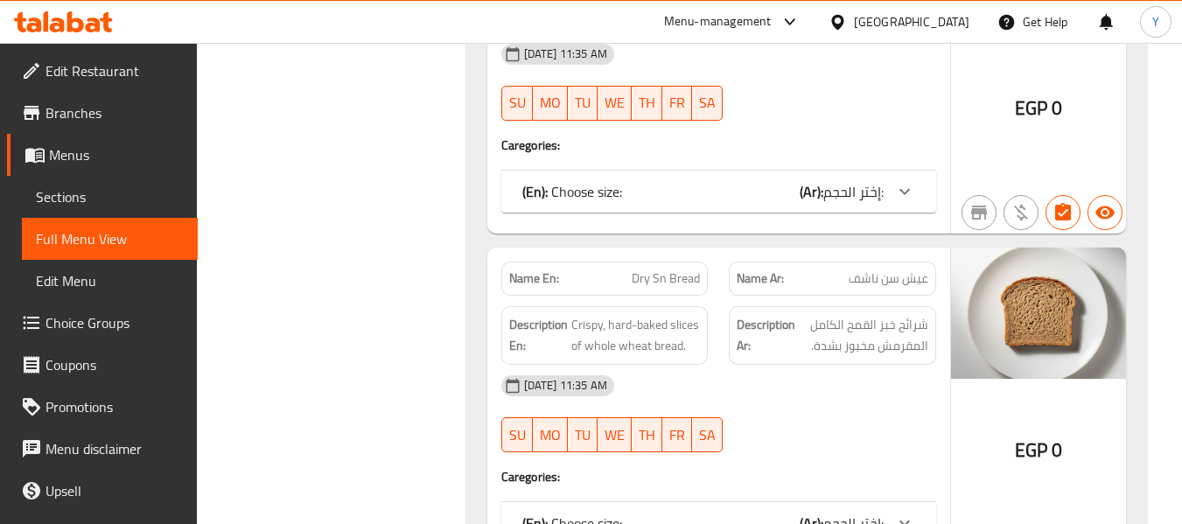
scroll to position [28852, 0]
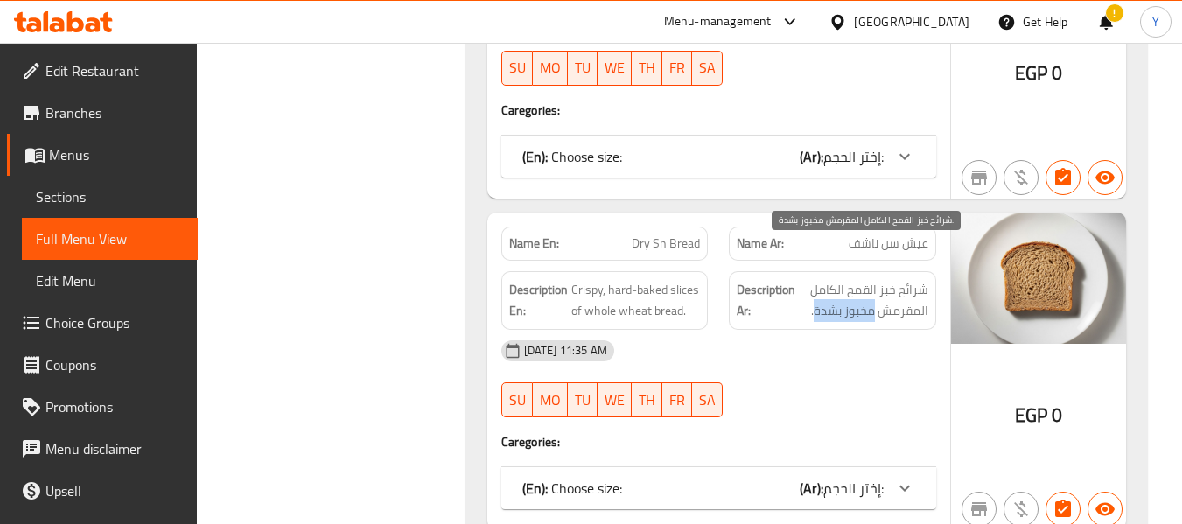
drag, startPoint x: 872, startPoint y: 270, endPoint x: 816, endPoint y: 272, distance: 56.0
click at [816, 279] on span "شرائح خبز القمح الكامل المقرمش مخبوز بشدة." at bounding box center [864, 300] width 130 height 43
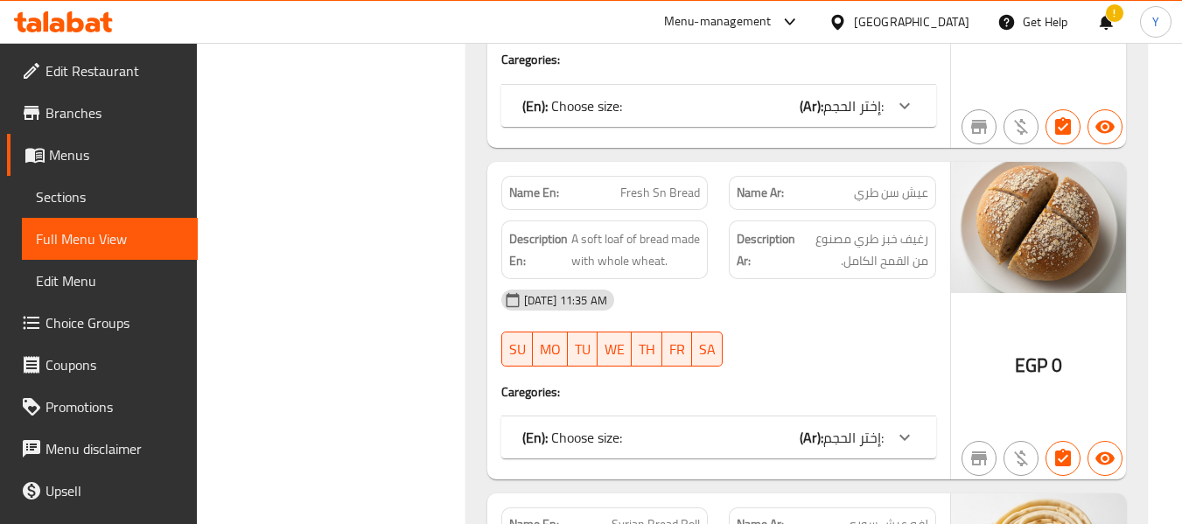
scroll to position [29237, 0]
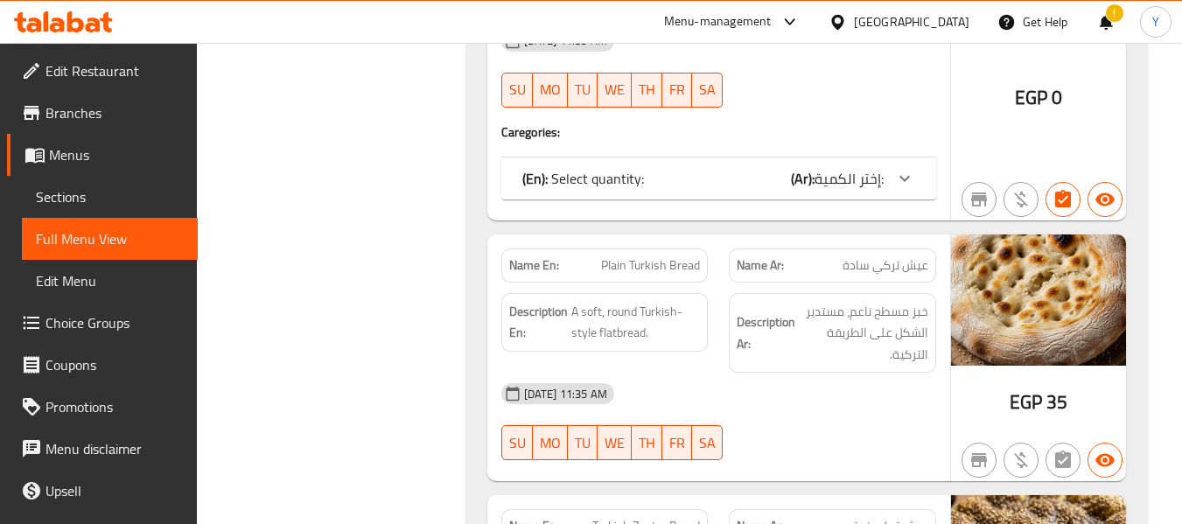
scroll to position [33122, 0]
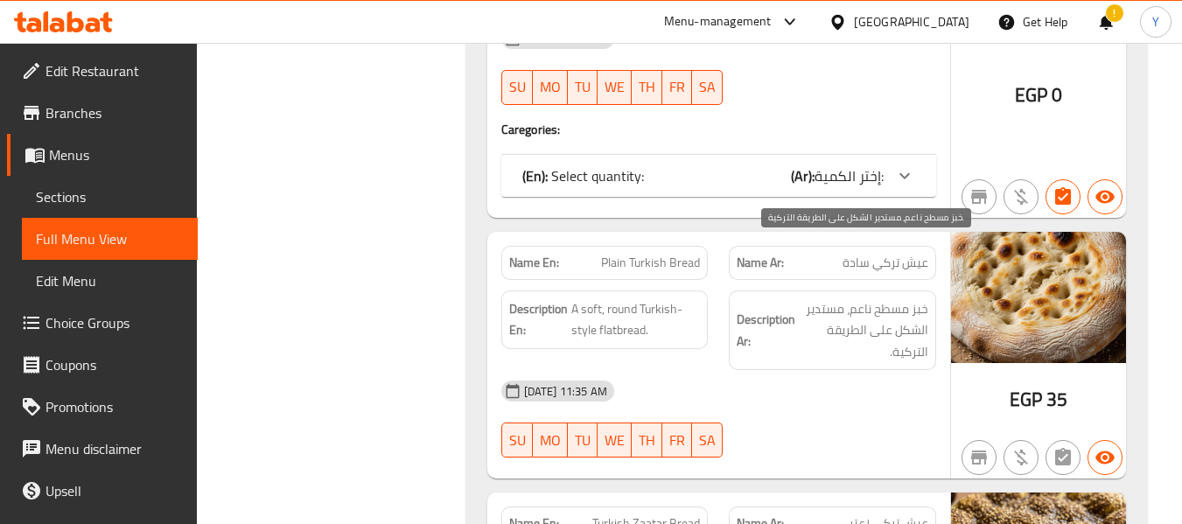
click at [814, 303] on span "خبز مسطح ناعم، مستدير الشكل على الطريقة التركية." at bounding box center [864, 330] width 130 height 65
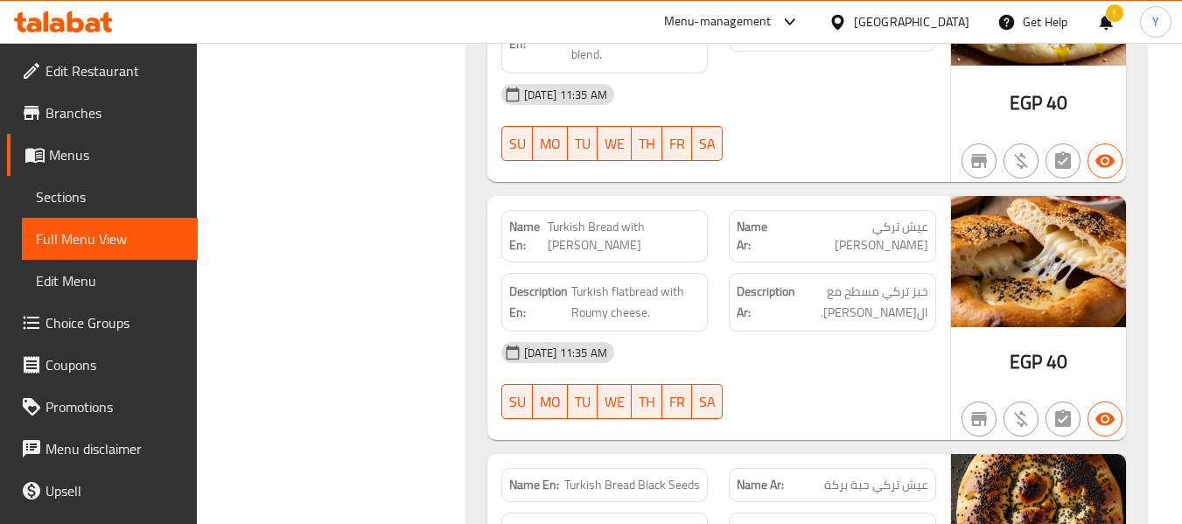
scroll to position [33682, 0]
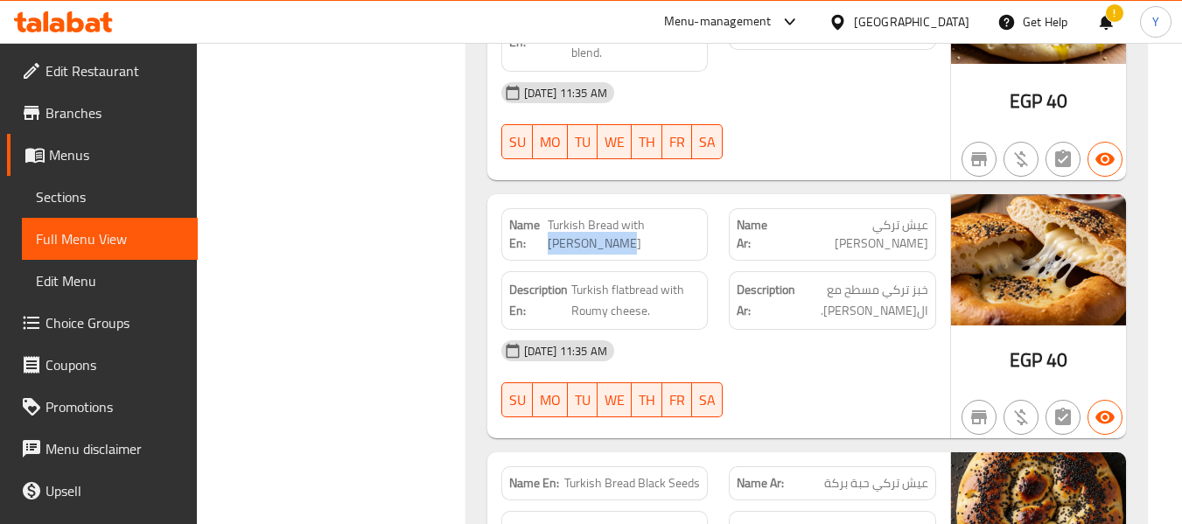
drag, startPoint x: 651, startPoint y: 164, endPoint x: 655, endPoint y: 180, distance: 17.0
click at [655, 216] on span "Turkish Bread with Roman Cheese" at bounding box center [624, 234] width 152 height 37
click at [860, 271] on div "Description Ar: خبز تركي مسطح مع الجبن الرومي." at bounding box center [832, 300] width 207 height 59
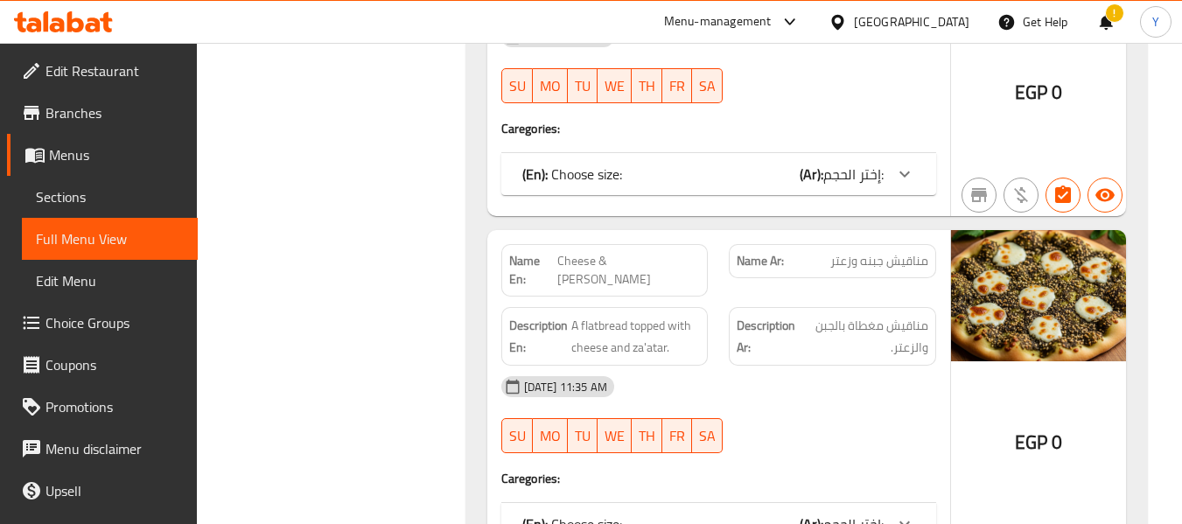
scroll to position [34627, 0]
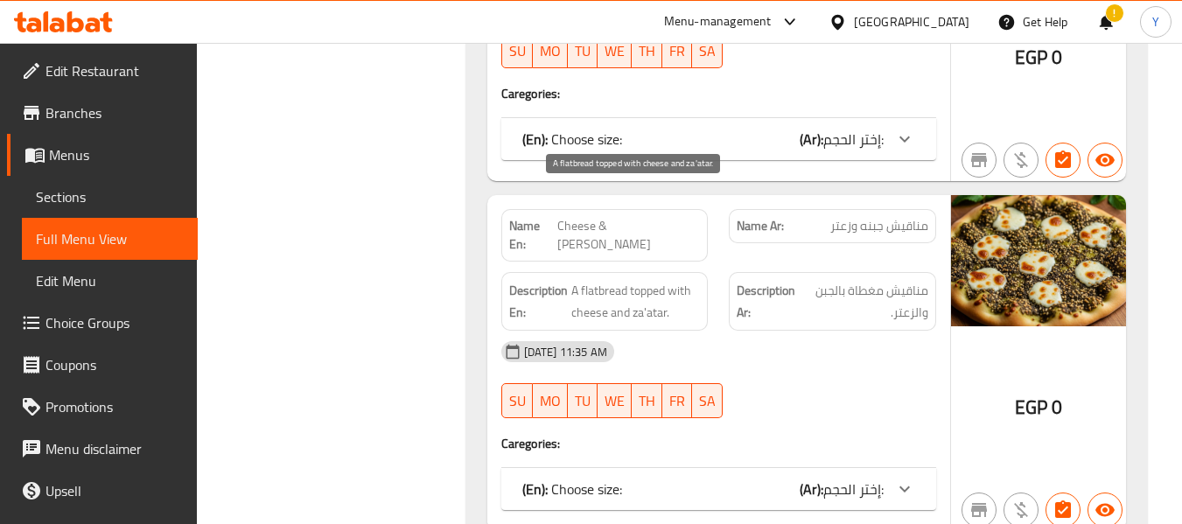
click at [605, 280] on span "A flatbread topped with cheese and za'atar." at bounding box center [636, 301] width 130 height 43
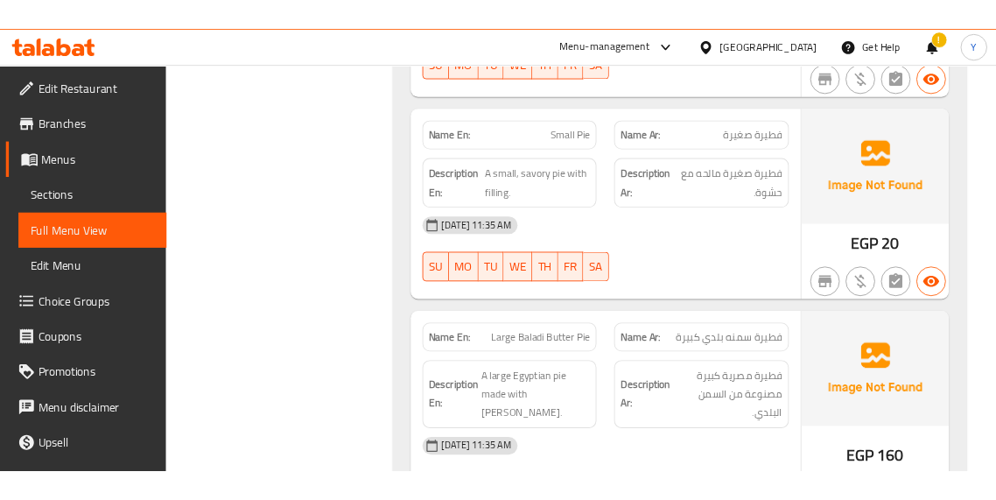
scroll to position [36584, 0]
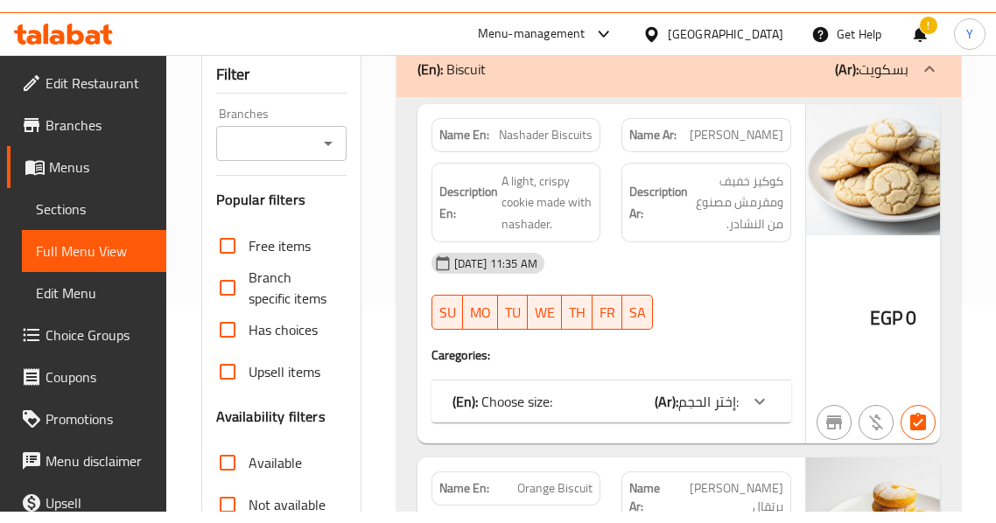
scroll to position [0, 0]
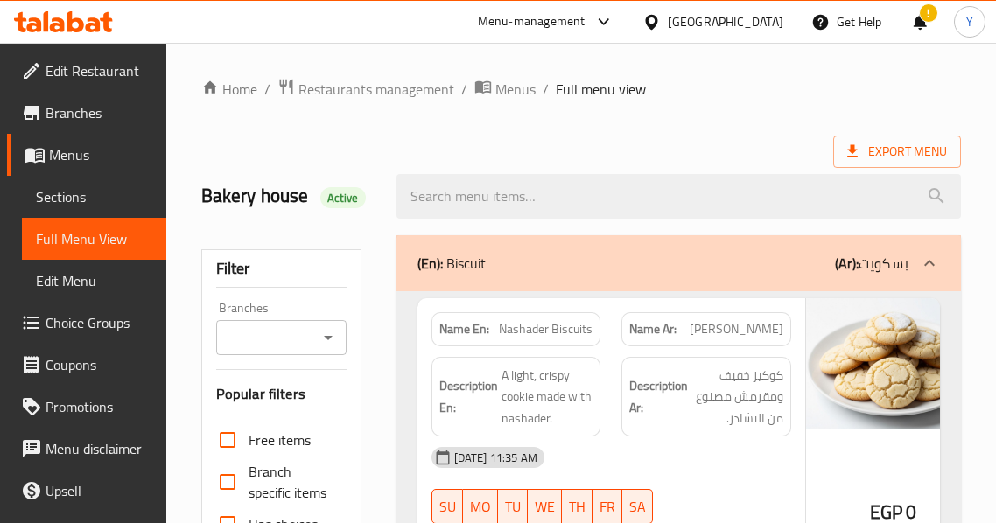
click at [750, 431] on div "Description Ar: كوكيز خفيف ومقرمش مصنوع من النشادر." at bounding box center [706, 397] width 170 height 81
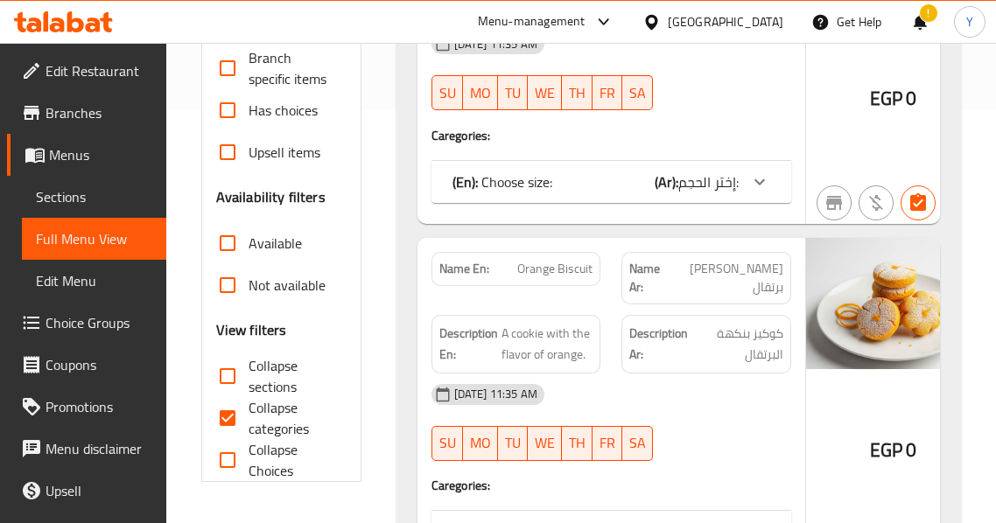
scroll to position [420, 0]
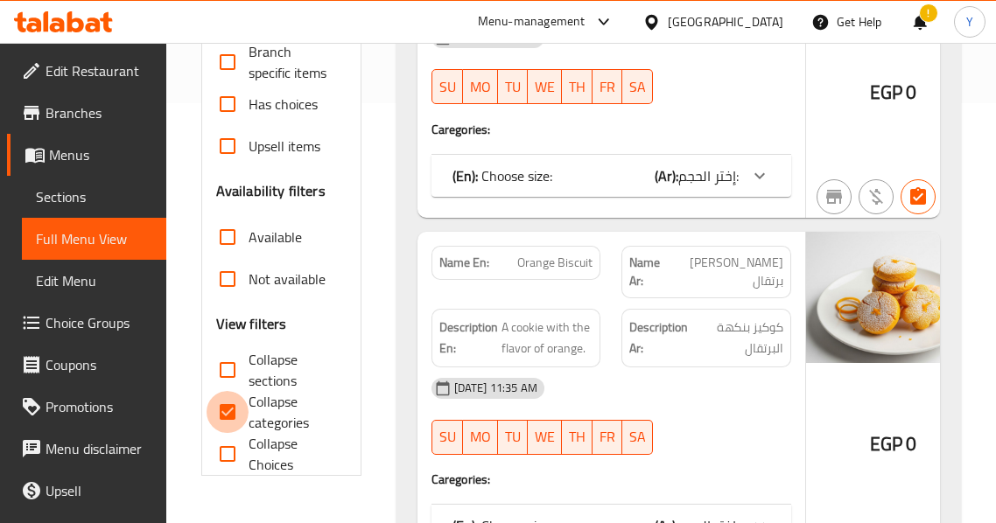
click at [236, 411] on input "Collapse categories" at bounding box center [228, 412] width 42 height 42
checkbox input "false"
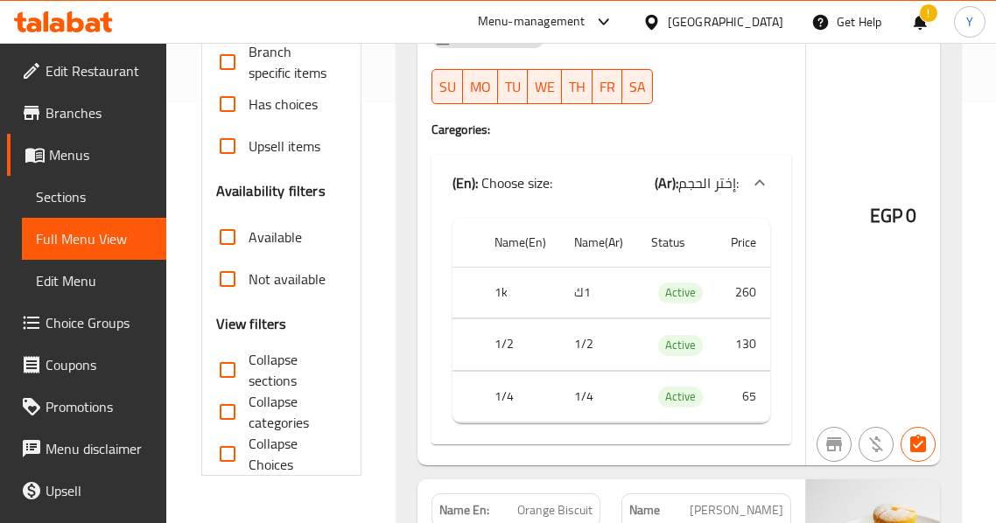
click at [865, 271] on div "EGP 0" at bounding box center [893, 171] width 175 height 587
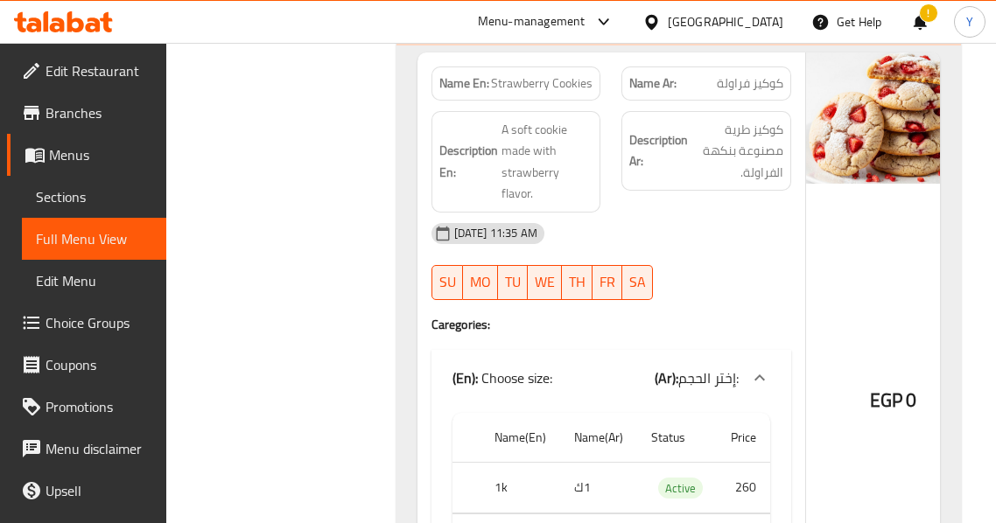
scroll to position [10465, 0]
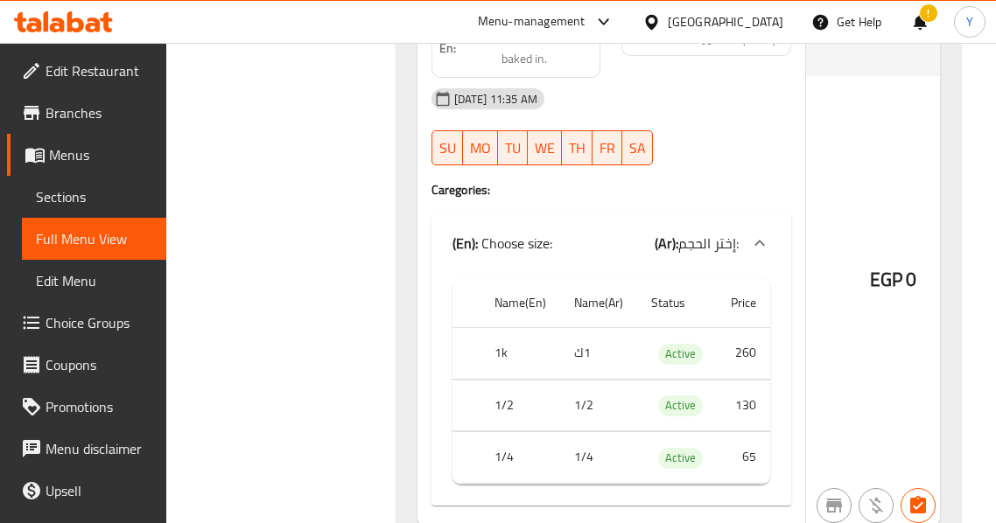
scroll to position [10698, 0]
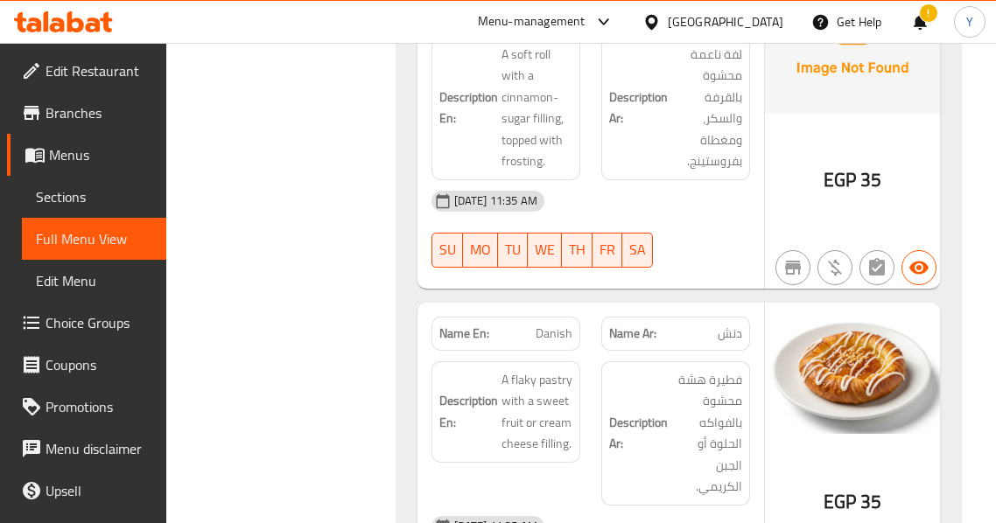
scroll to position [17279, 0]
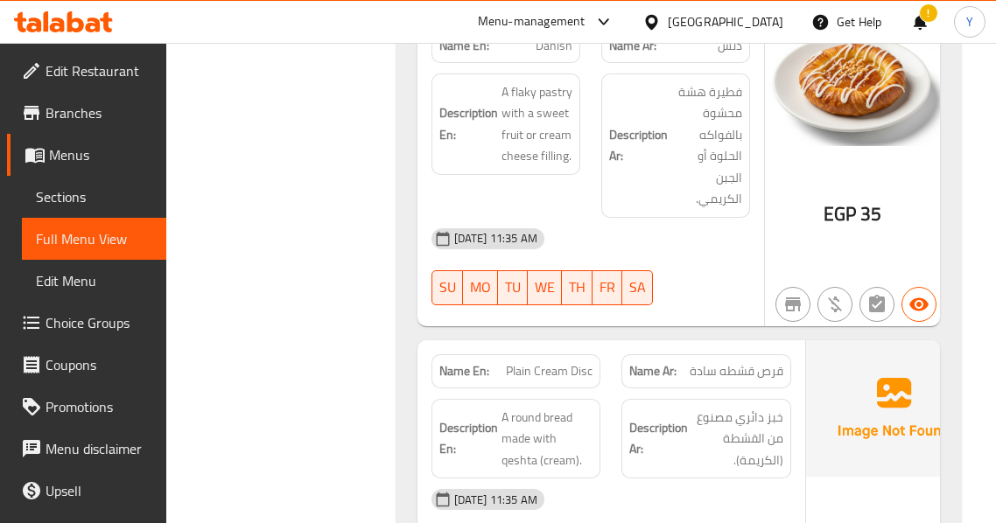
scroll to position [17629, 0]
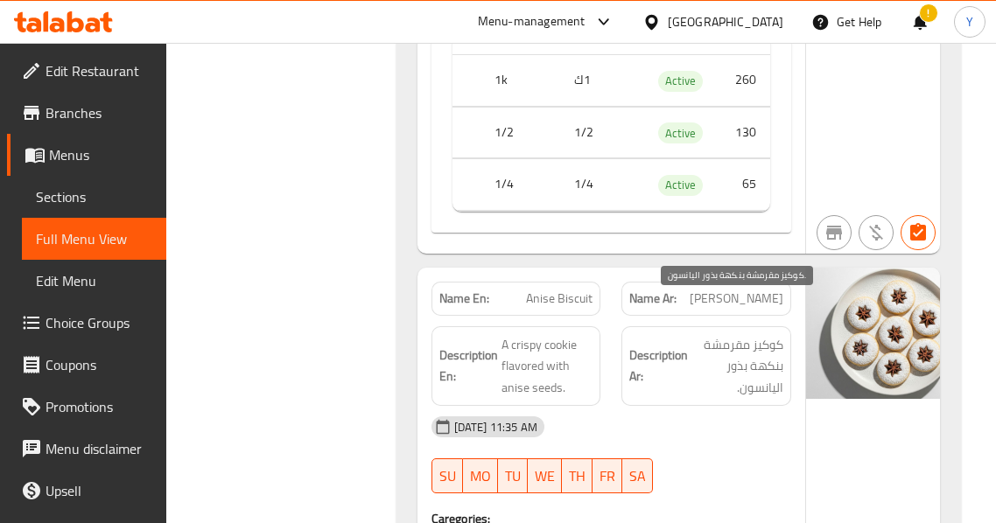
click at [712, 334] on span "كوكيز مقرمشة بنكهة بذور اليانسون." at bounding box center [737, 366] width 92 height 65
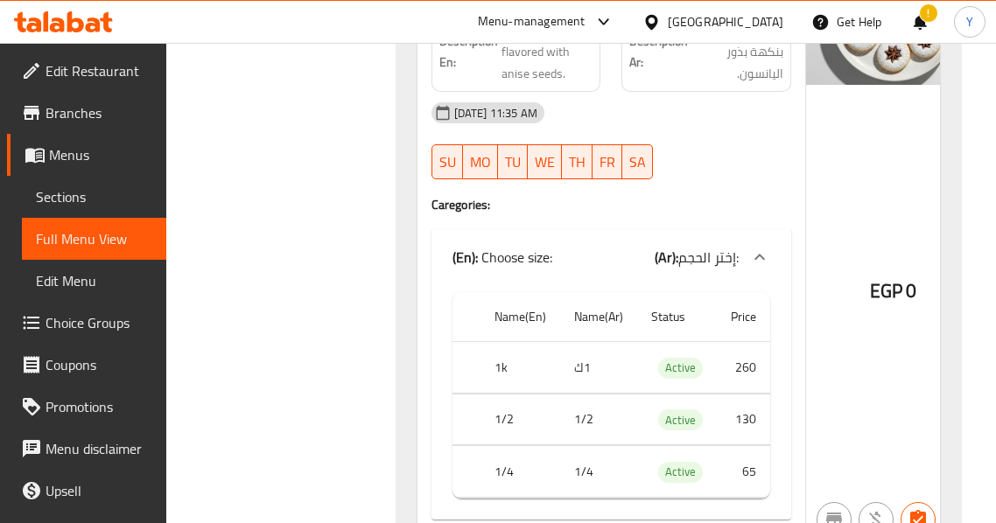
scroll to position [5247, 0]
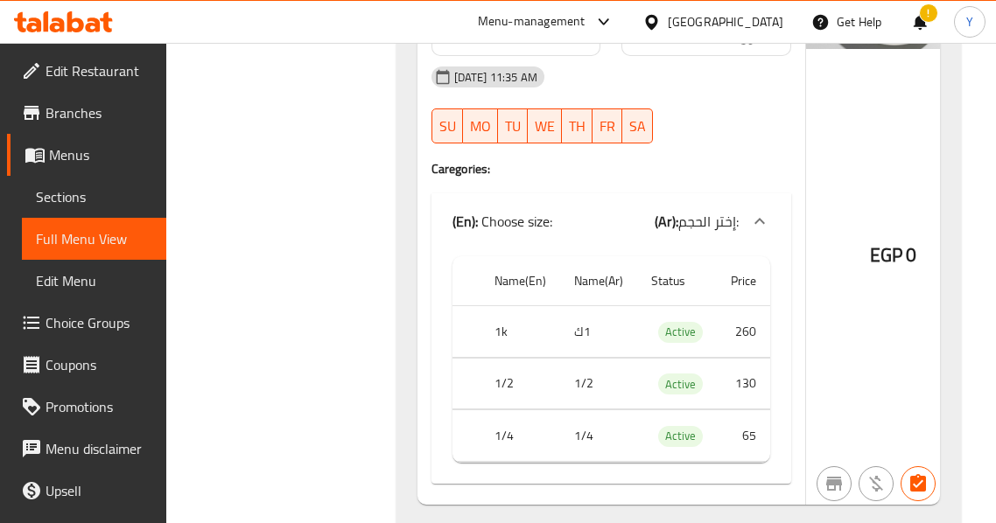
click at [839, 348] on div "EGP 0" at bounding box center [893, 211] width 175 height 587
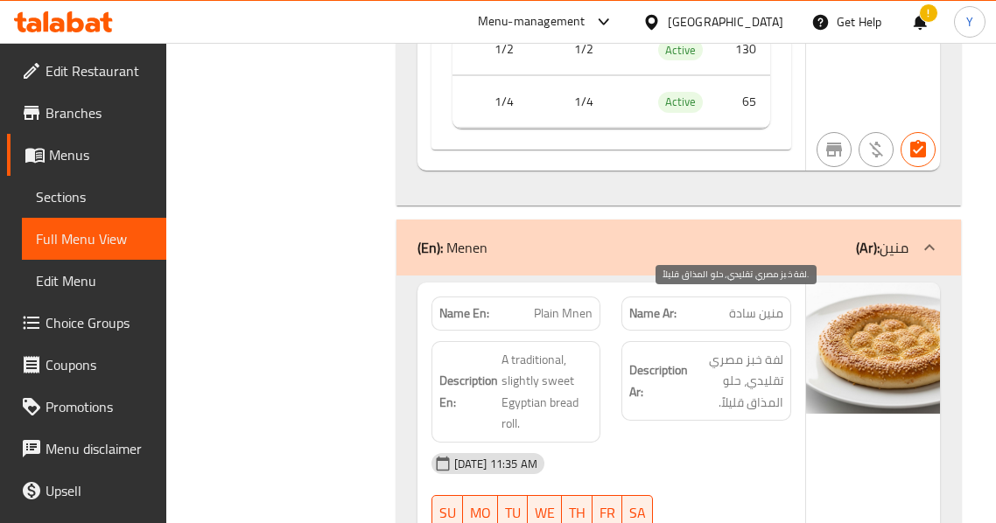
click at [732, 349] on span "لفة خبز مصري تقليدي، حلو المذاق قليلاً." at bounding box center [737, 381] width 92 height 65
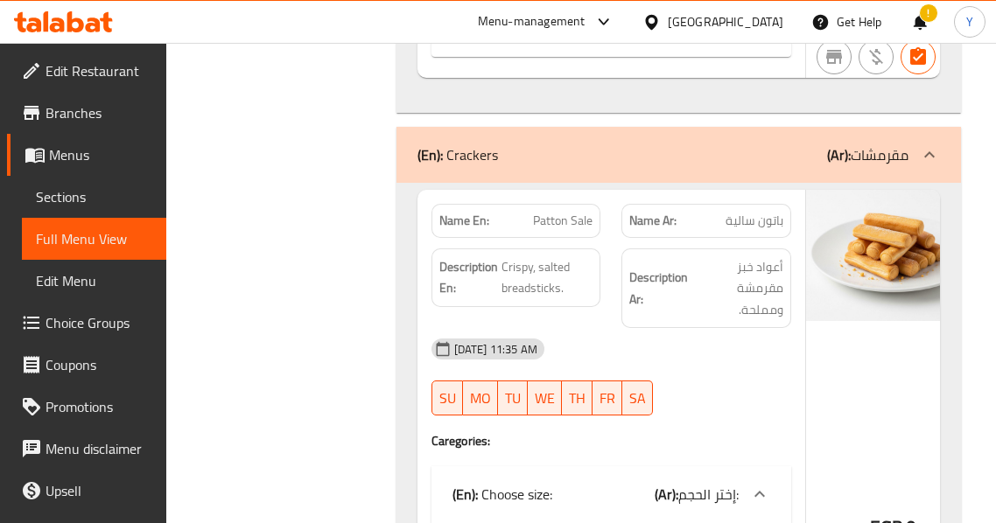
scroll to position [28661, 0]
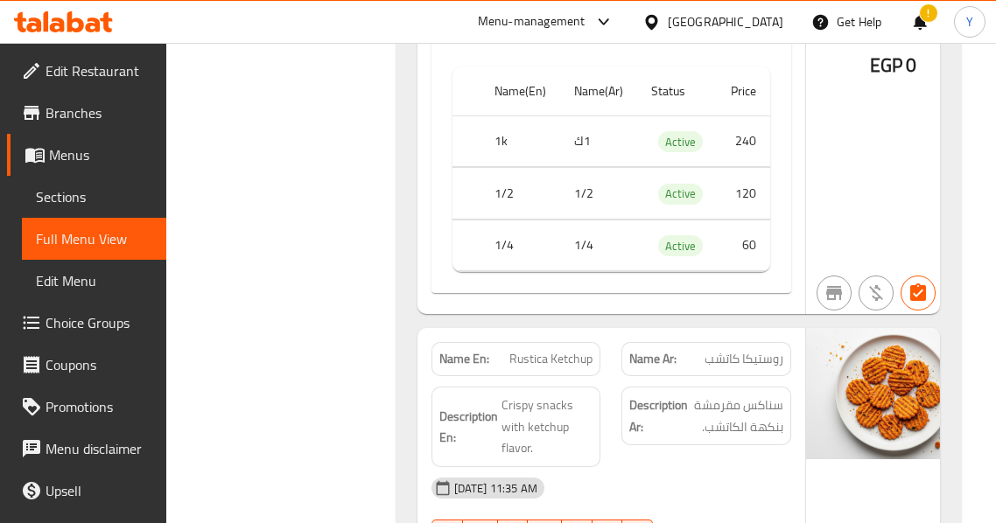
scroll to position [32231, 0]
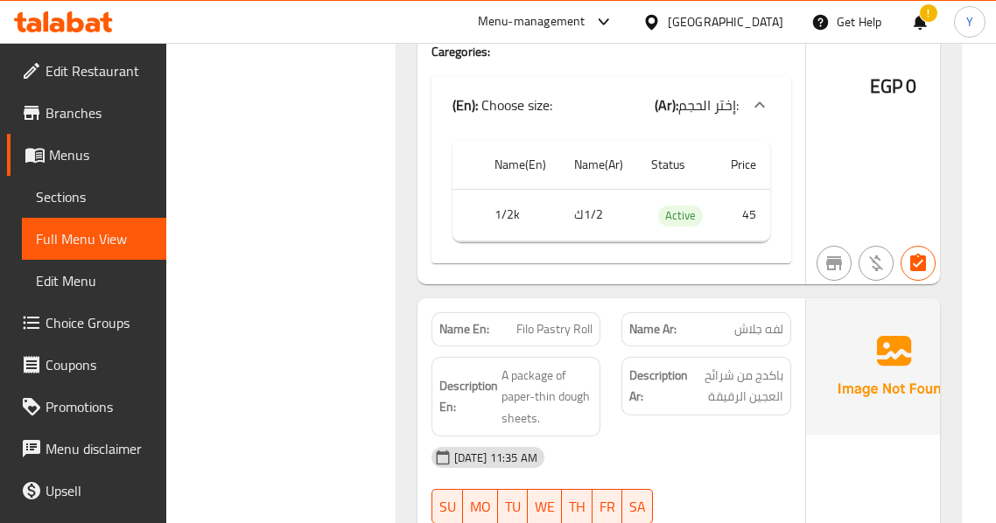
scroll to position [35206, 0]
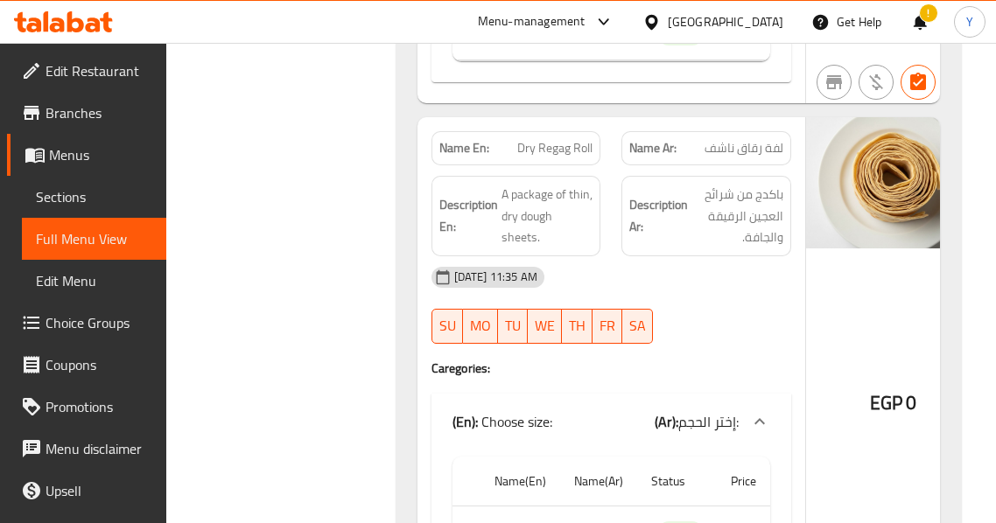
scroll to position [36326, 0]
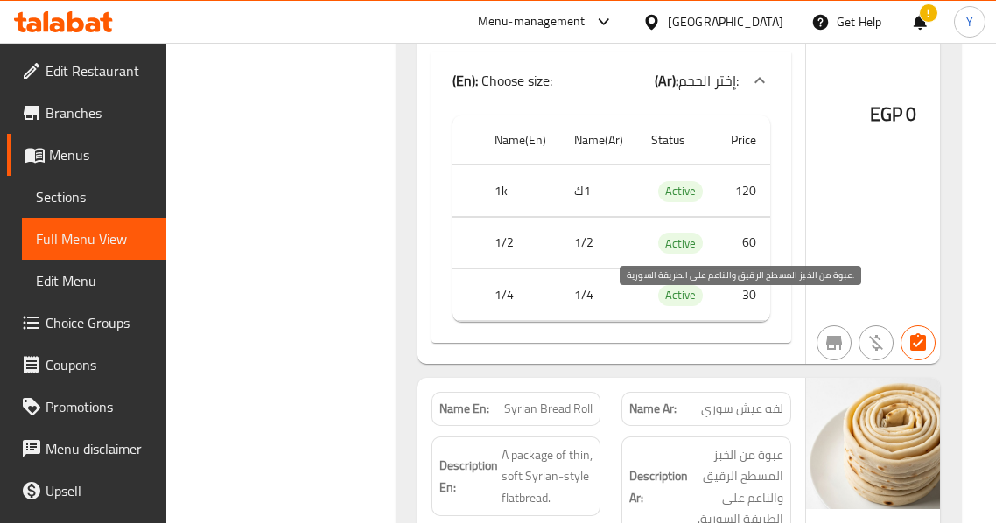
click at [764, 445] on span "عبوة من الخبز المسطح الرقيق والناعم على الطريقة السورية." at bounding box center [737, 488] width 92 height 86
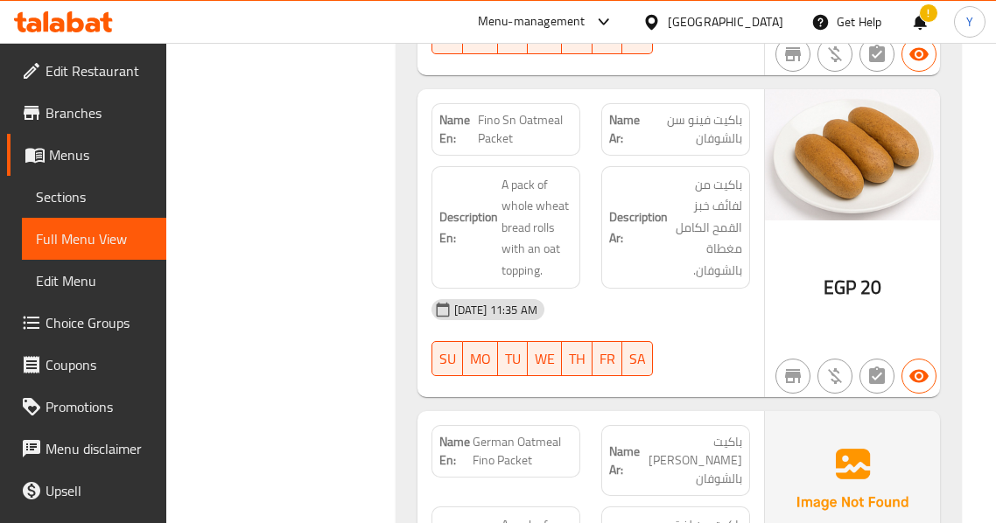
scroll to position [50810, 0]
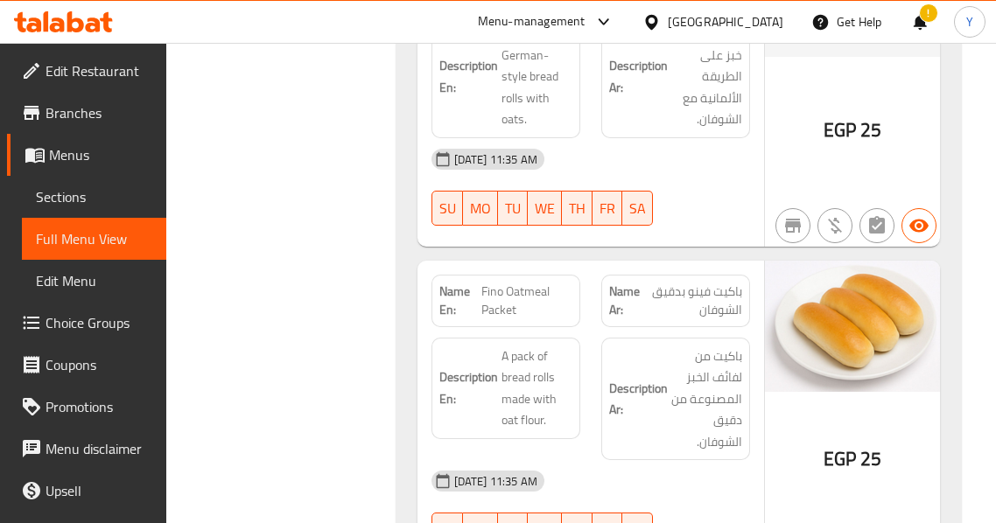
scroll to position [36758, 0]
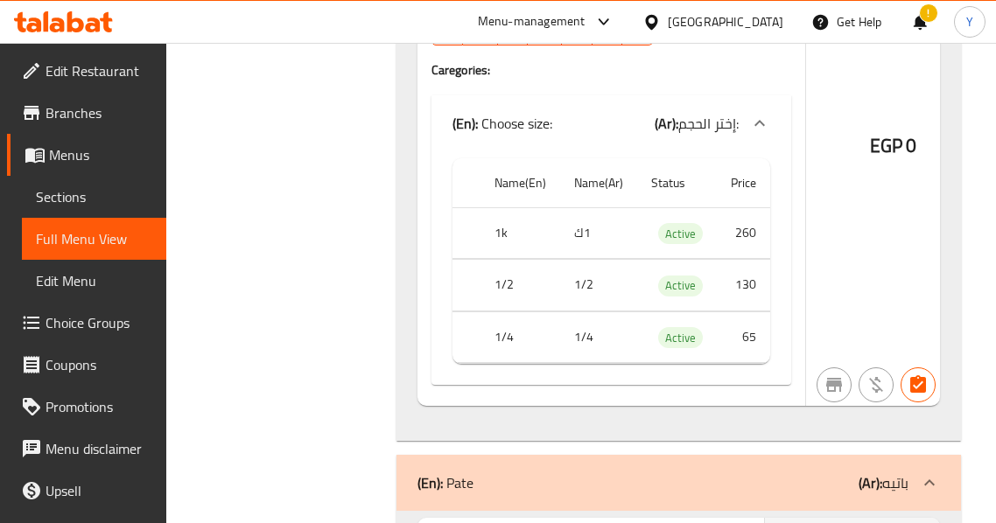
scroll to position [20218, 0]
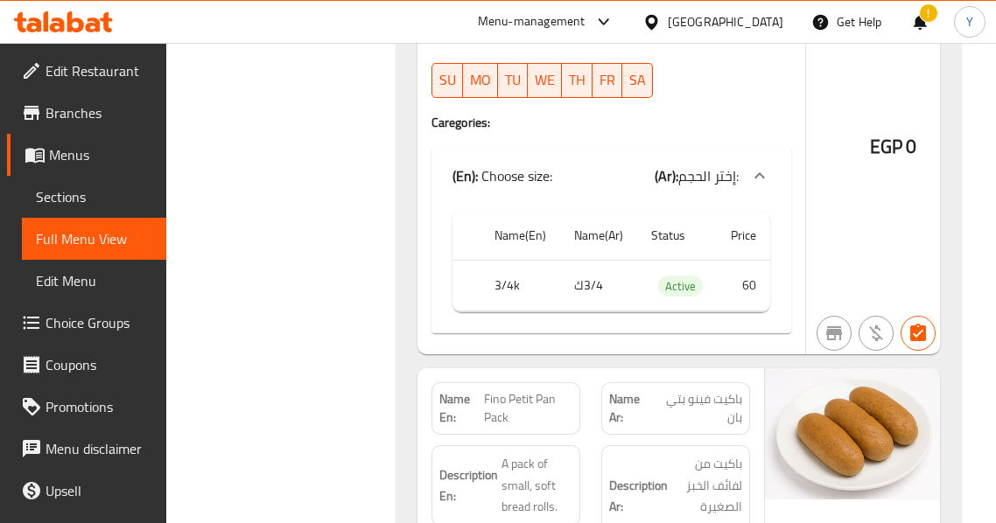
scroll to position [46647, 0]
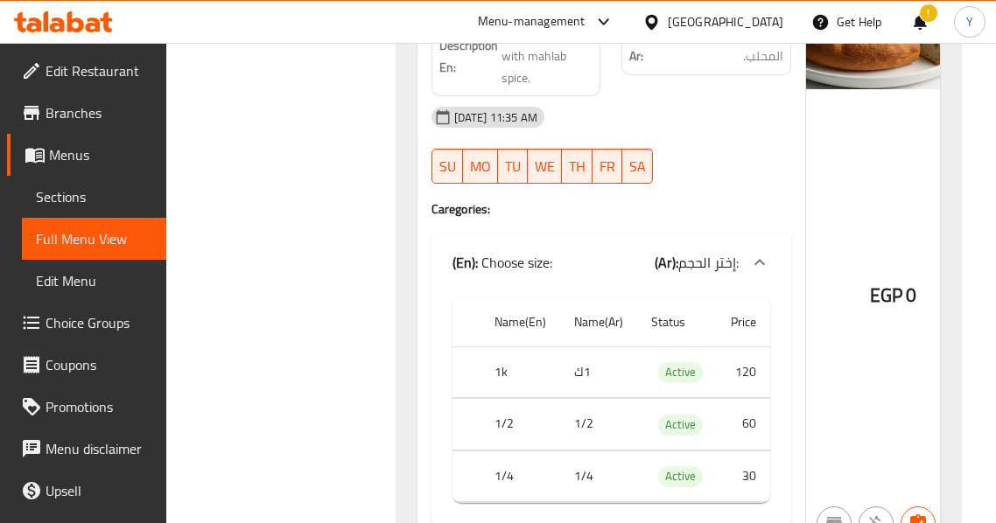
scroll to position [43487, 0]
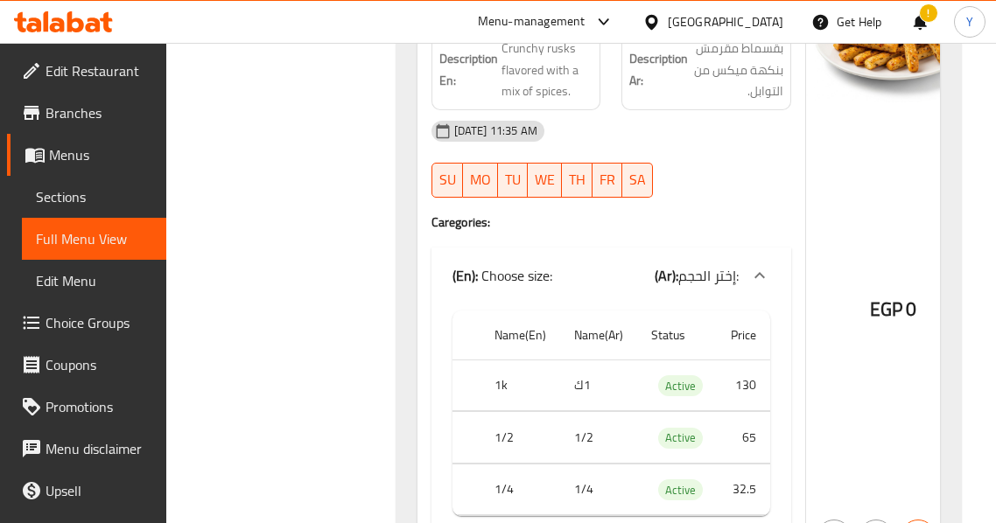
scroll to position [52657, 0]
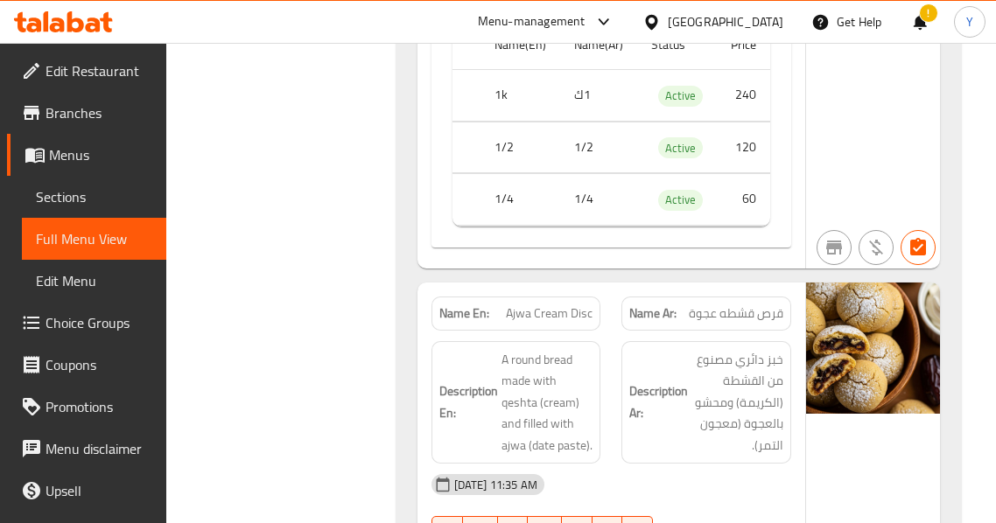
scroll to position [17588, 0]
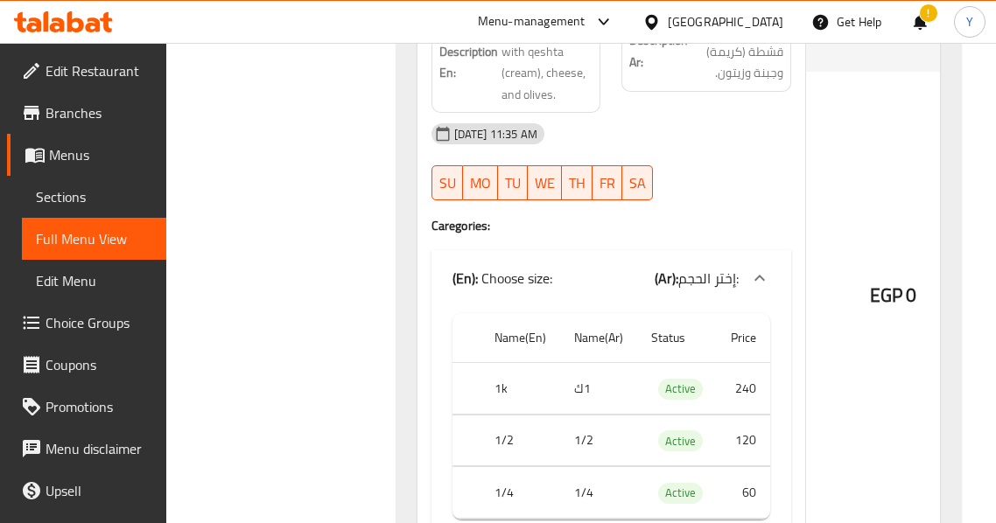
scroll to position [19933, 0]
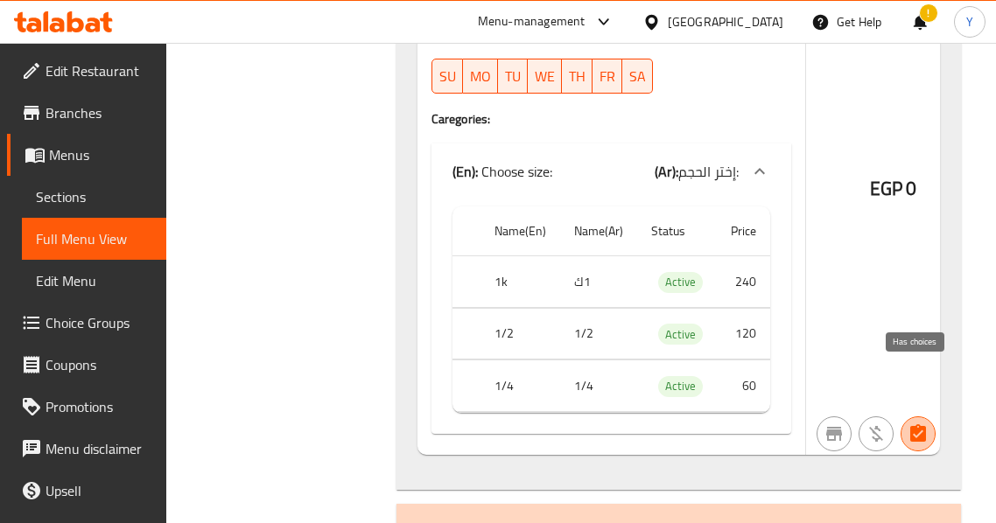
click at [905, 417] on button "button" at bounding box center [917, 434] width 35 height 35
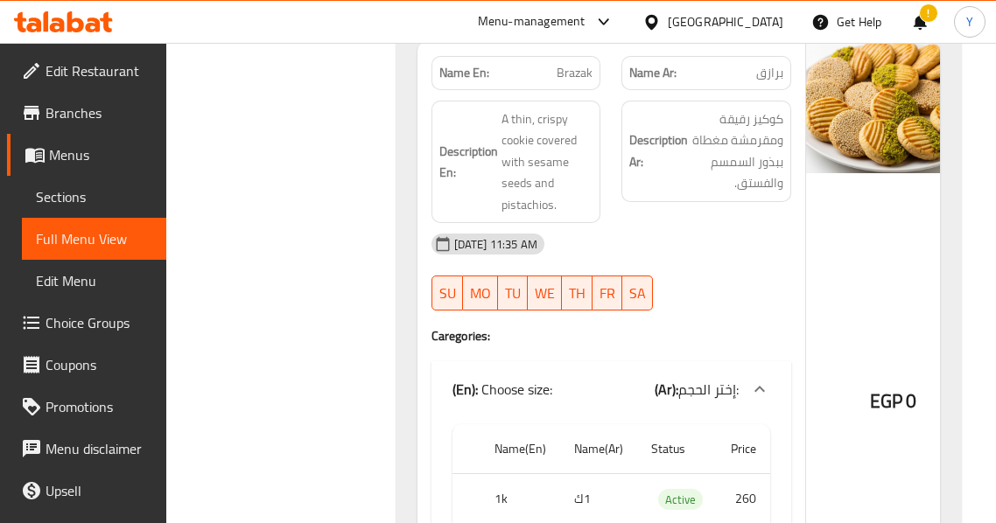
scroll to position [38650, 0]
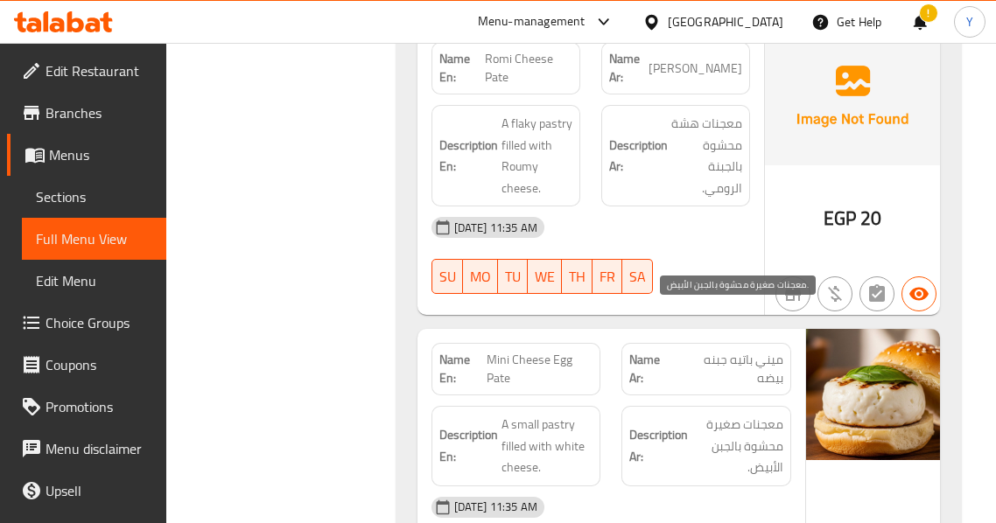
click at [773, 414] on span "معجنات صغيرة محشوة بالجبن الأبيض." at bounding box center [737, 446] width 92 height 65
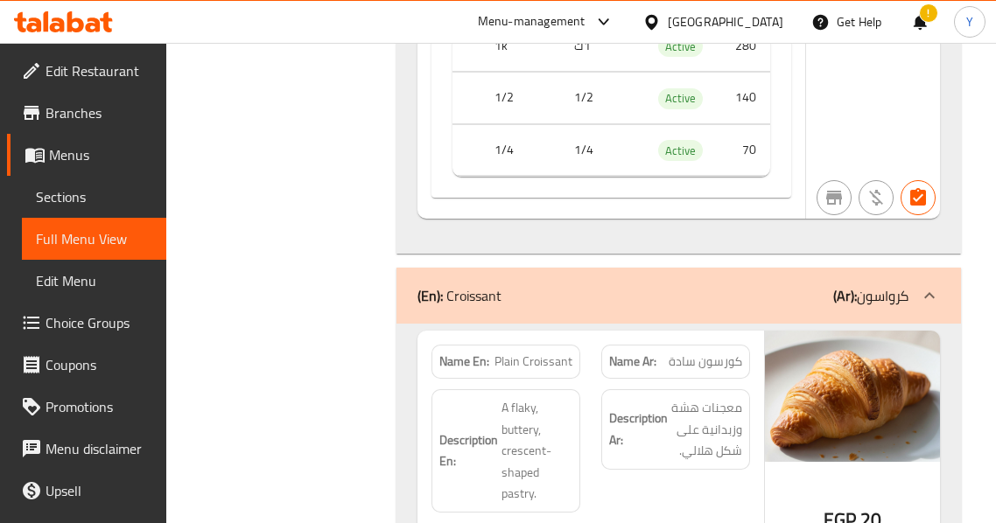
scroll to position [41276, 0]
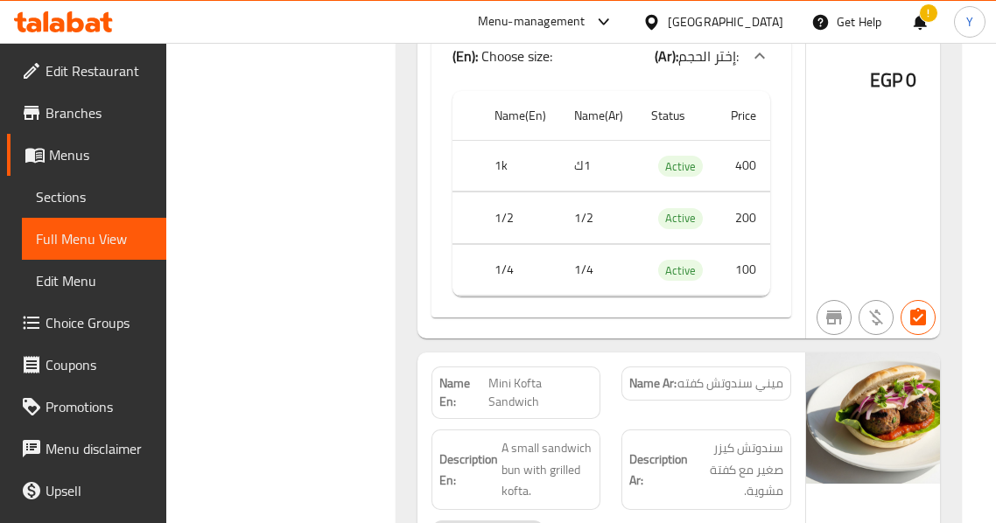
scroll to position [0, 0]
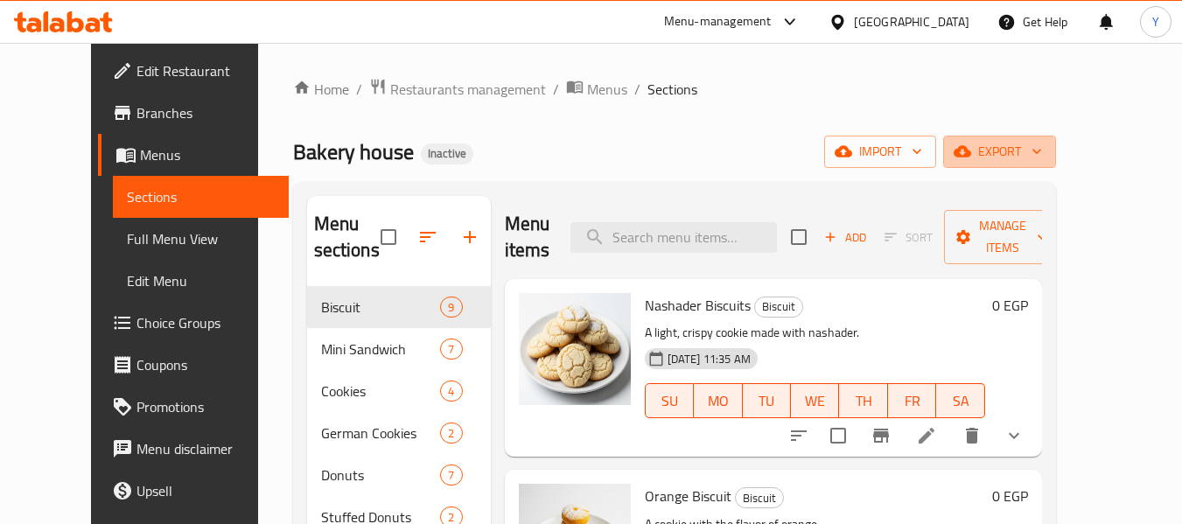
click at [1042, 143] on span "export" at bounding box center [999, 152] width 85 height 22
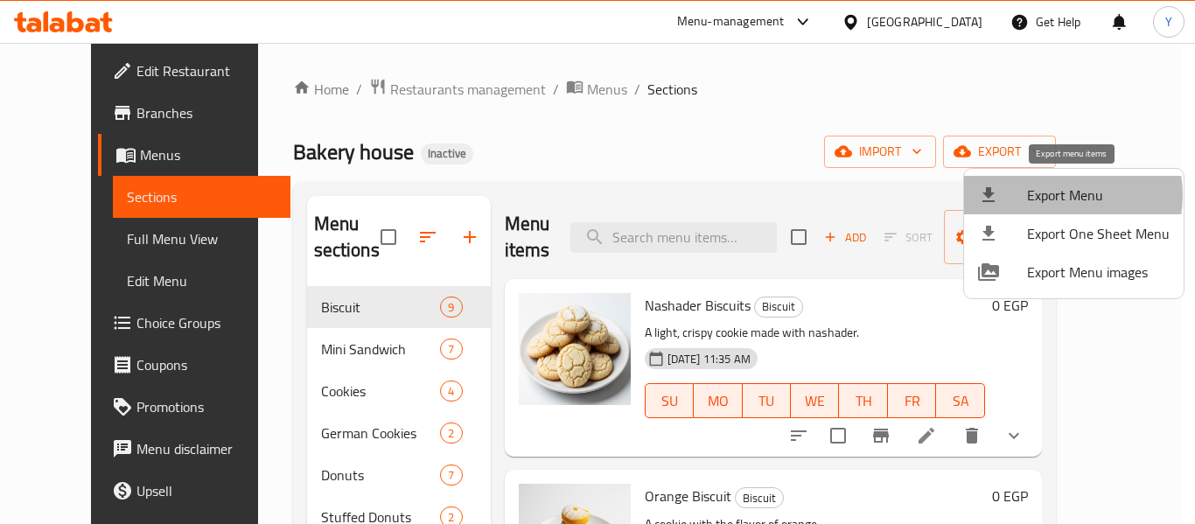
click at [1064, 195] on span "Export Menu" at bounding box center [1098, 195] width 143 height 21
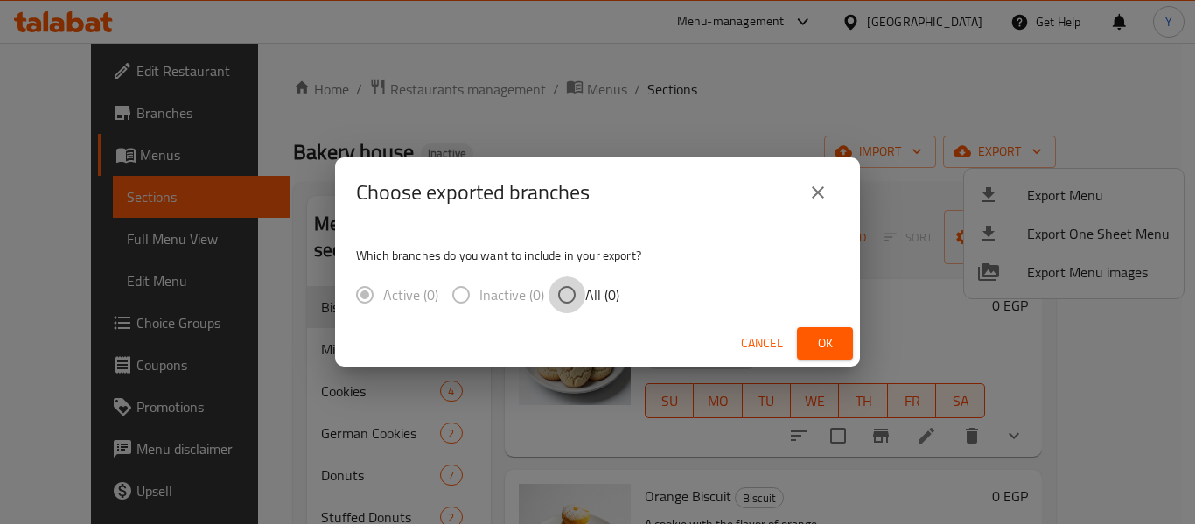
click at [580, 292] on input "All (0)" at bounding box center [567, 295] width 37 height 37
radio input "true"
click at [814, 191] on icon "close" at bounding box center [818, 192] width 21 height 21
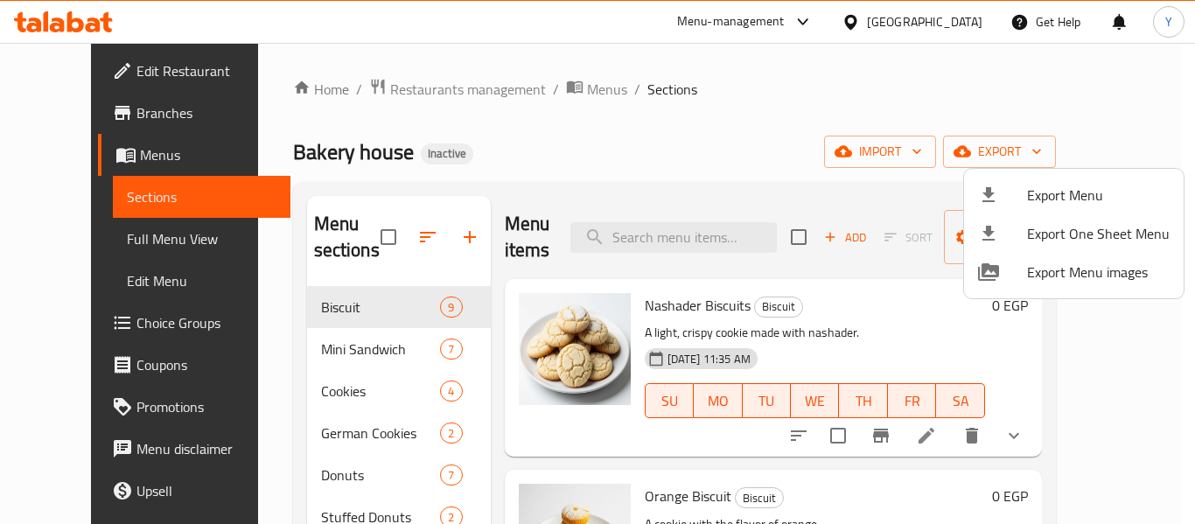
click at [873, 206] on div at bounding box center [597, 262] width 1195 height 524
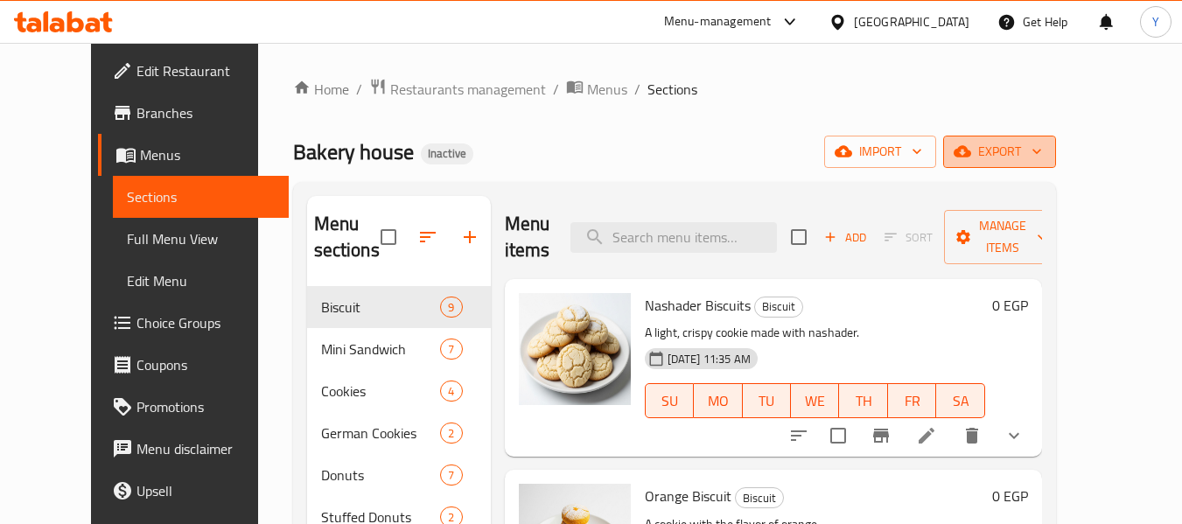
click at [1042, 157] on span "export" at bounding box center [999, 152] width 85 height 22
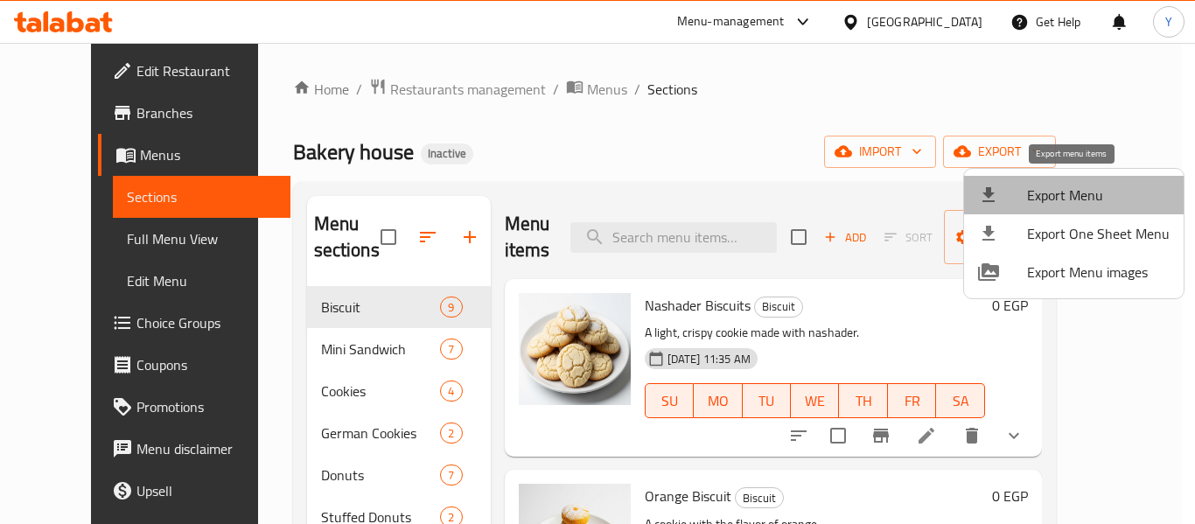
click at [1088, 187] on span "Export Menu" at bounding box center [1098, 195] width 143 height 21
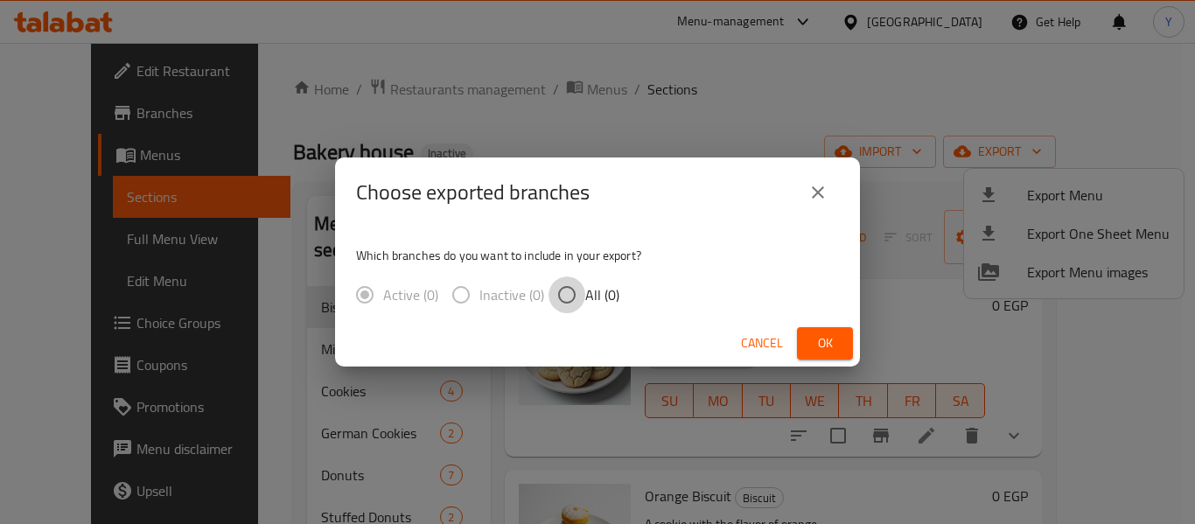
click at [580, 293] on input "All (0)" at bounding box center [567, 295] width 37 height 37
radio input "true"
click at [811, 336] on span "Ok" at bounding box center [825, 344] width 28 height 22
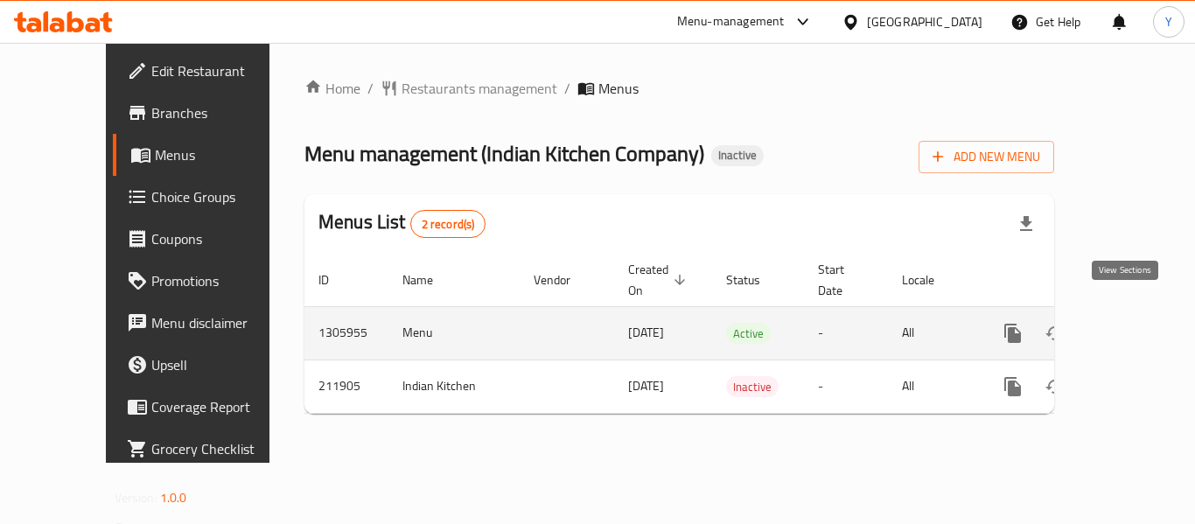
click at [1118, 312] on link "enhanced table" at bounding box center [1139, 333] width 42 height 42
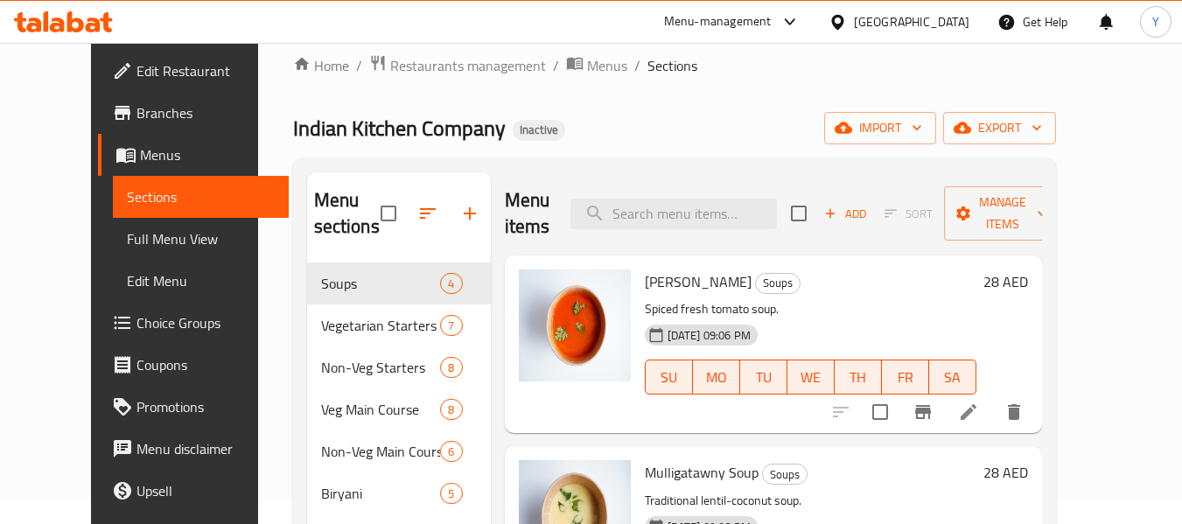
scroll to position [18, 0]
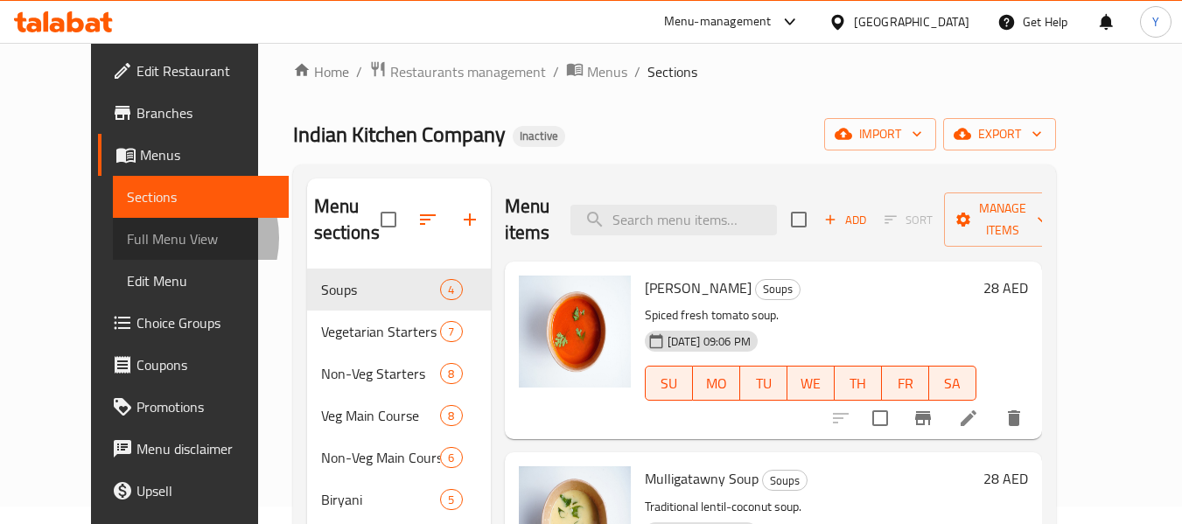
click at [127, 238] on span "Full Menu View" at bounding box center [201, 238] width 148 height 21
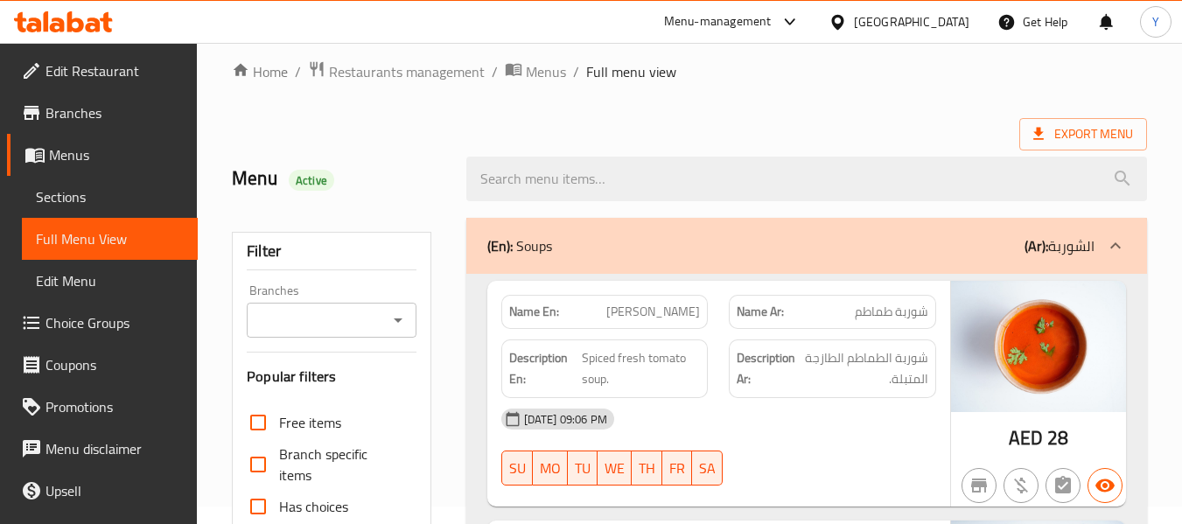
scroll to position [476, 0]
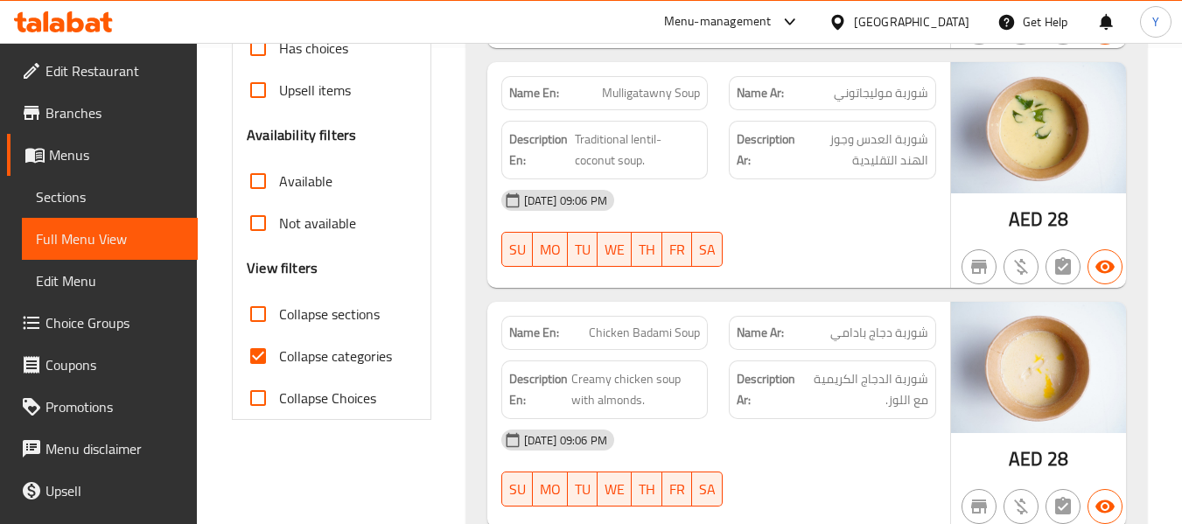
click at [533, 329] on strong "Name En:" at bounding box center [534, 333] width 50 height 18
copy strong "Name En:"
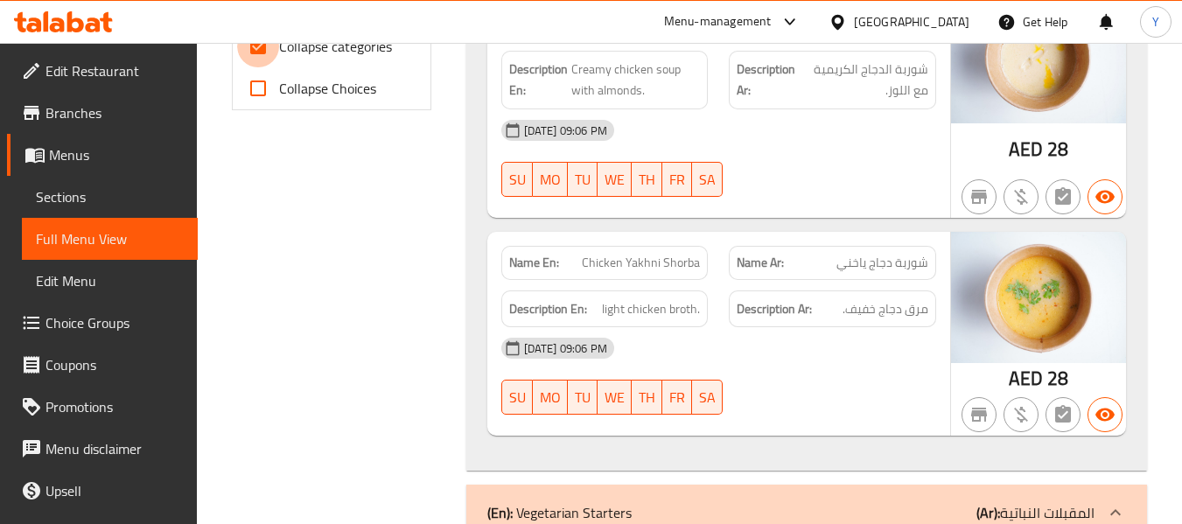
click at [268, 50] on input "Collapse categories" at bounding box center [258, 46] width 42 height 42
checkbox input "false"
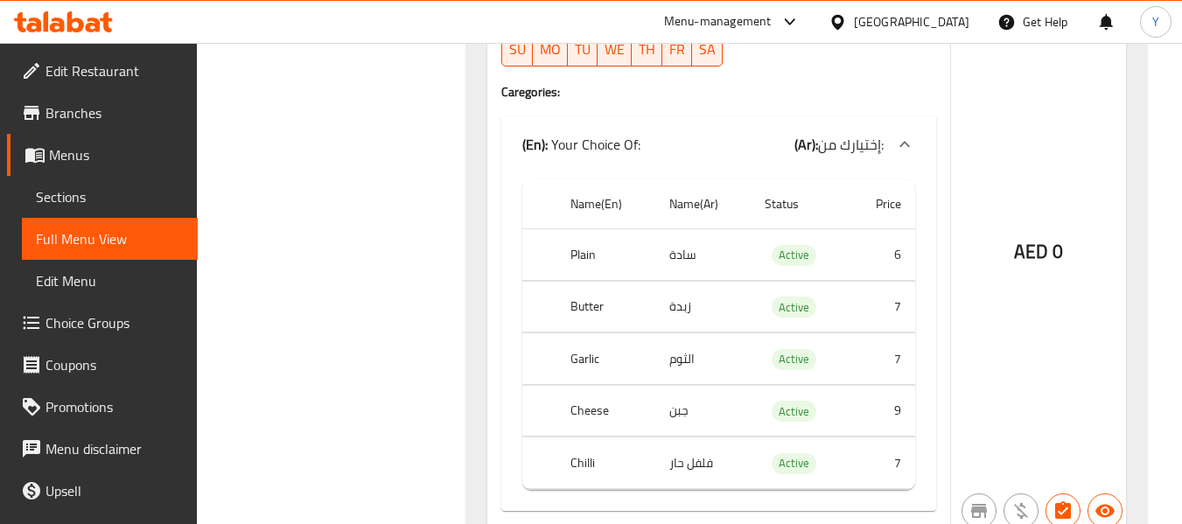
scroll to position [17661, 0]
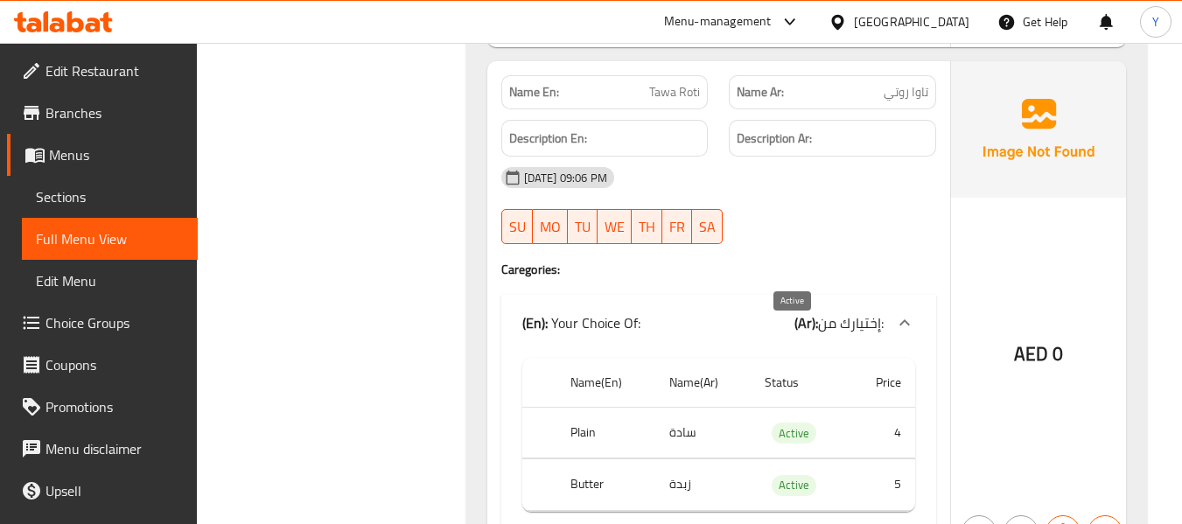
click at [800, 424] on span "Active" at bounding box center [794, 434] width 45 height 20
copy span "Active"
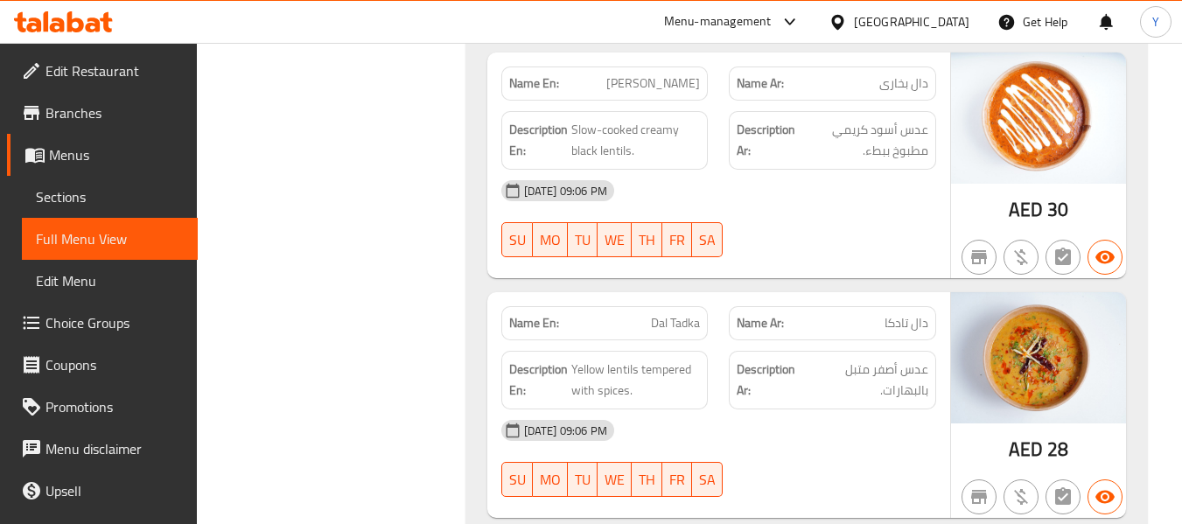
scroll to position [6502, 0]
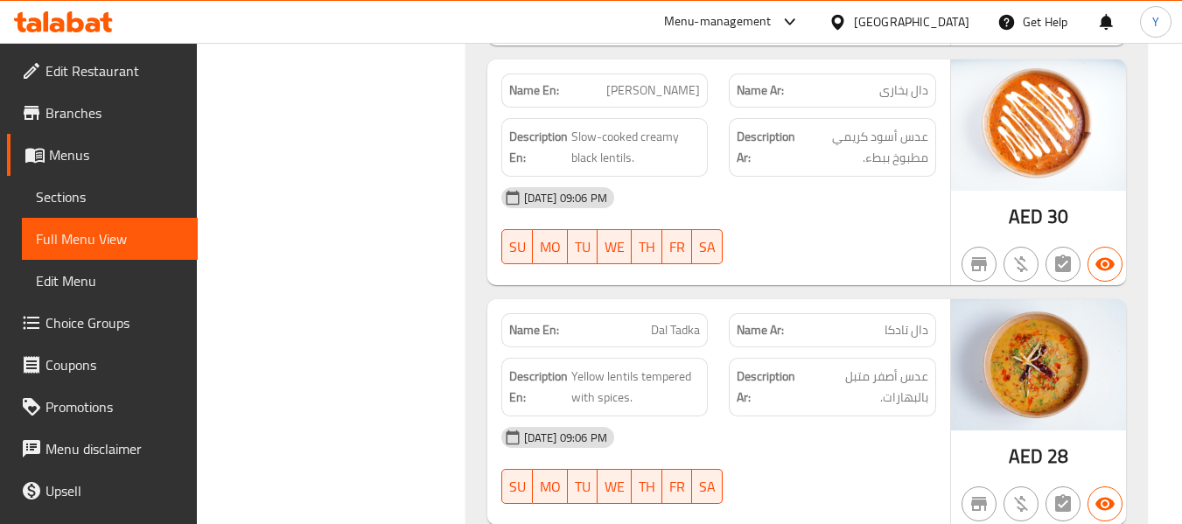
click at [95, 200] on span "Sections" at bounding box center [110, 196] width 148 height 21
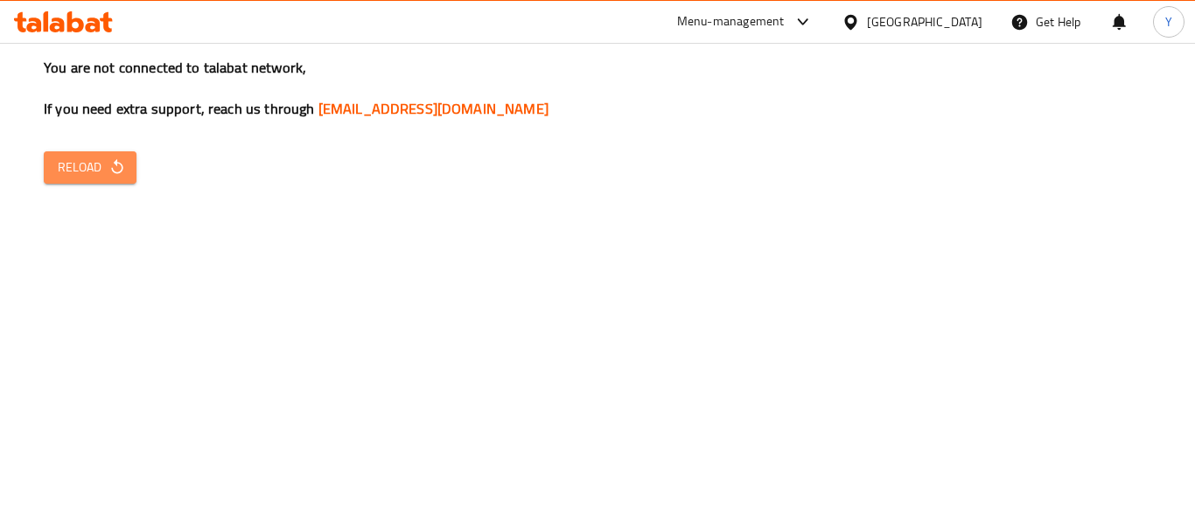
click at [116, 179] on button "Reload" at bounding box center [90, 167] width 93 height 32
click at [118, 157] on span "Reload" at bounding box center [90, 168] width 65 height 22
click at [116, 162] on icon "button" at bounding box center [116, 166] width 11 height 15
click at [85, 164] on span "Reload" at bounding box center [90, 168] width 65 height 22
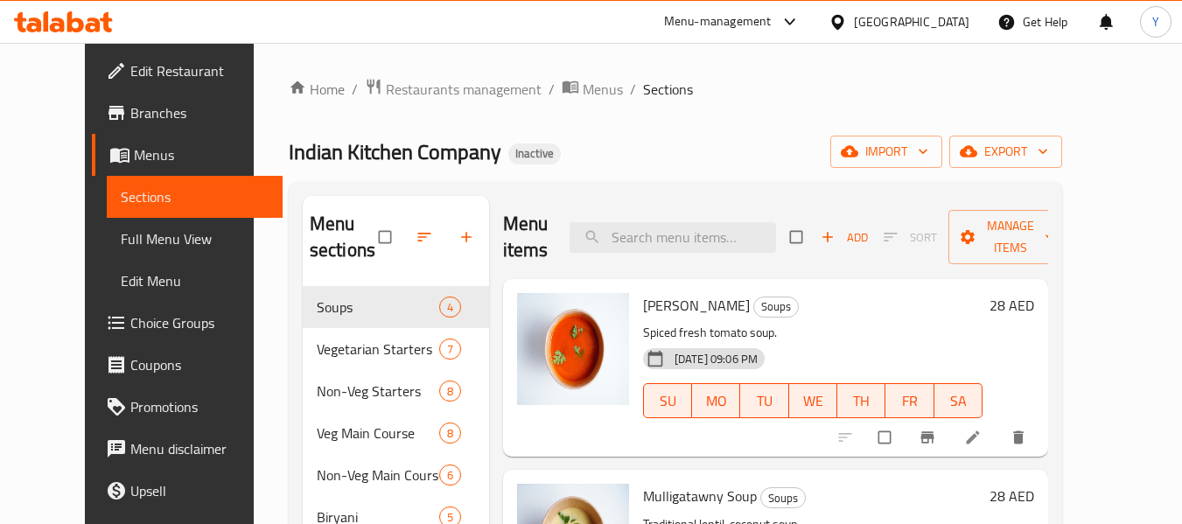
click at [760, 169] on div "Home / Restaurants management / Menus / Sections Indian Kitchen Company Inactiv…" at bounding box center [676, 406] width 774 height 656
click at [736, 140] on div "Indian Kitchen Company Inactive import export" at bounding box center [676, 152] width 774 height 32
click at [121, 242] on span "Full Menu View" at bounding box center [195, 238] width 148 height 21
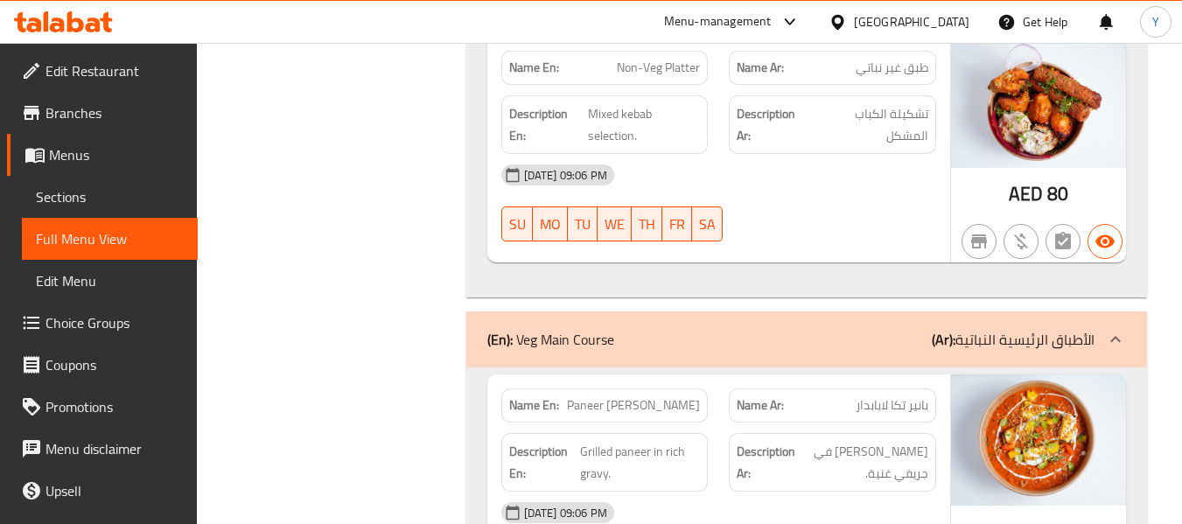
scroll to position [947, 0]
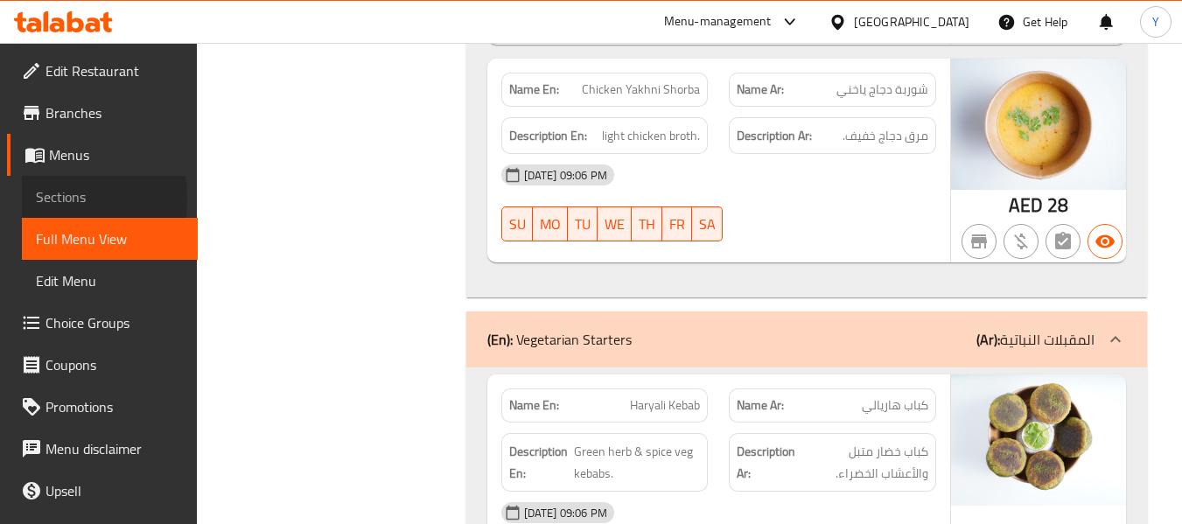
click at [48, 199] on span "Sections" at bounding box center [110, 196] width 148 height 21
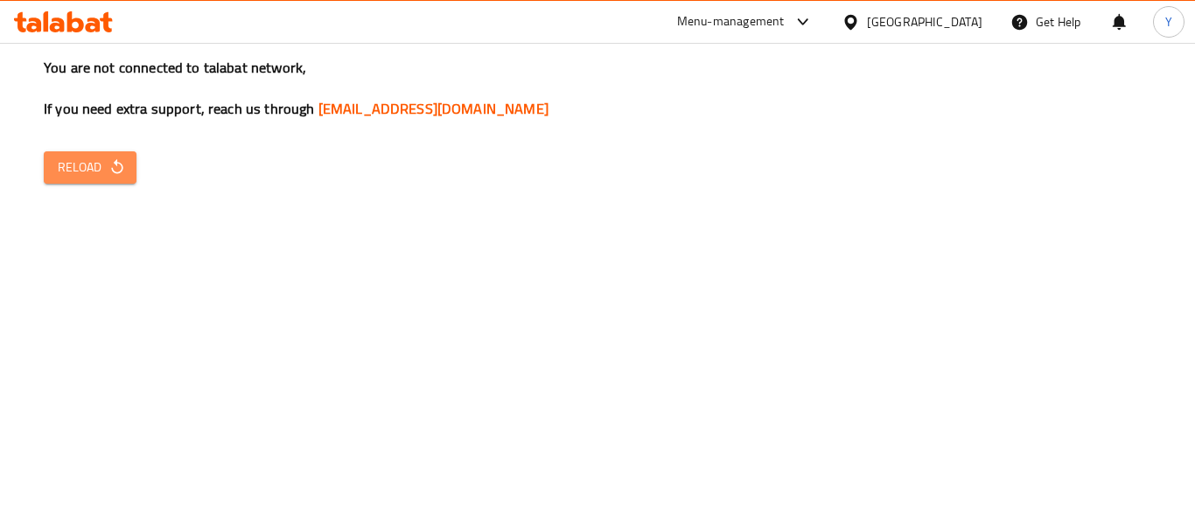
click at [84, 173] on span "Reload" at bounding box center [90, 168] width 65 height 22
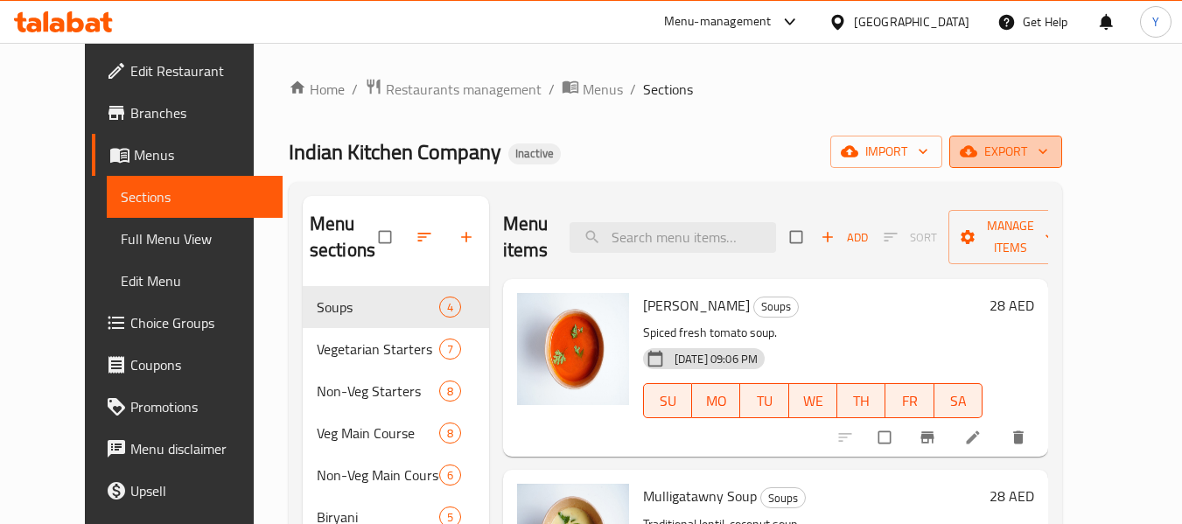
click at [1048, 141] on span "export" at bounding box center [1005, 152] width 85 height 22
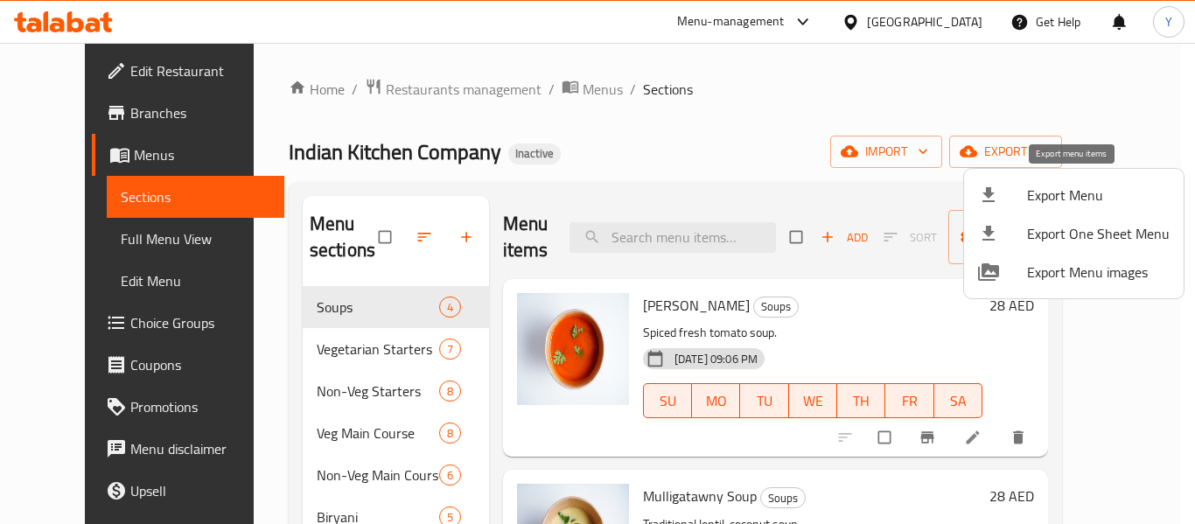
click at [1074, 186] on span "Export Menu" at bounding box center [1098, 195] width 143 height 21
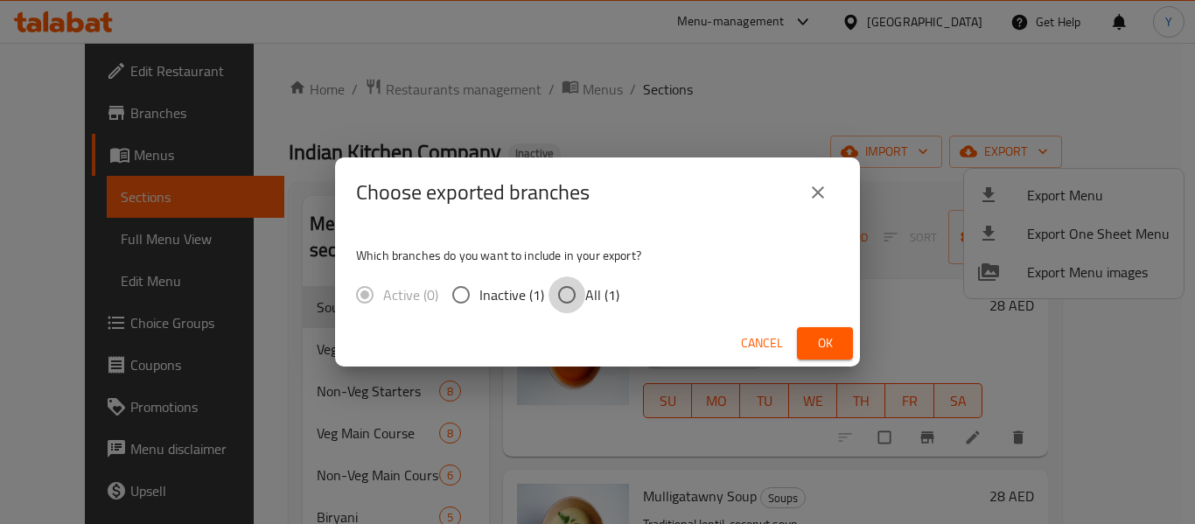
drag, startPoint x: 704, startPoint y: 289, endPoint x: 578, endPoint y: 297, distance: 125.4
click at [578, 297] on input "All (1)" at bounding box center [567, 295] width 37 height 37
radio input "true"
click at [834, 354] on button "Ok" at bounding box center [825, 343] width 56 height 32
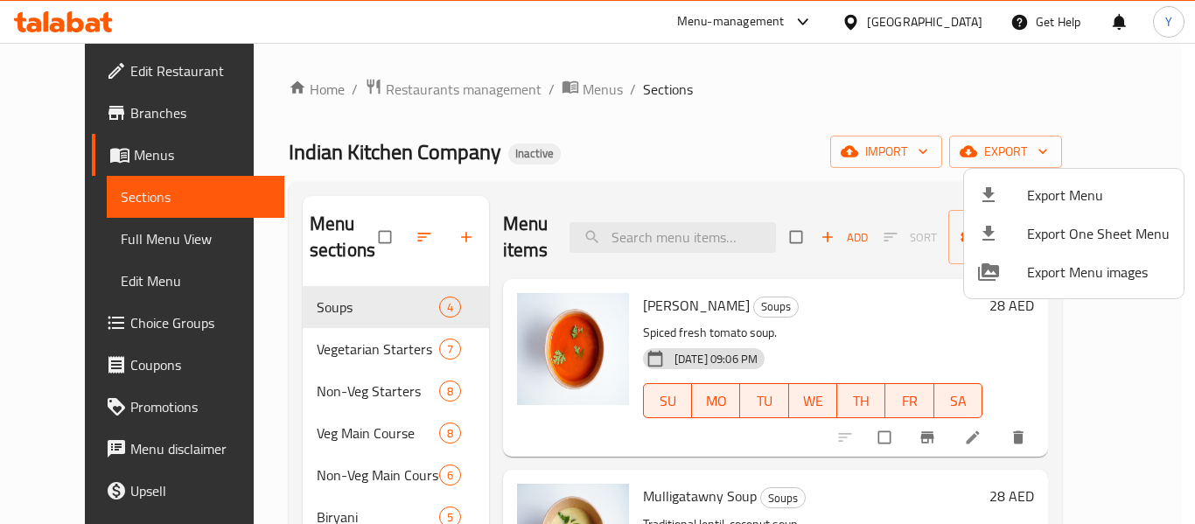
click at [922, 22] on div at bounding box center [597, 262] width 1195 height 524
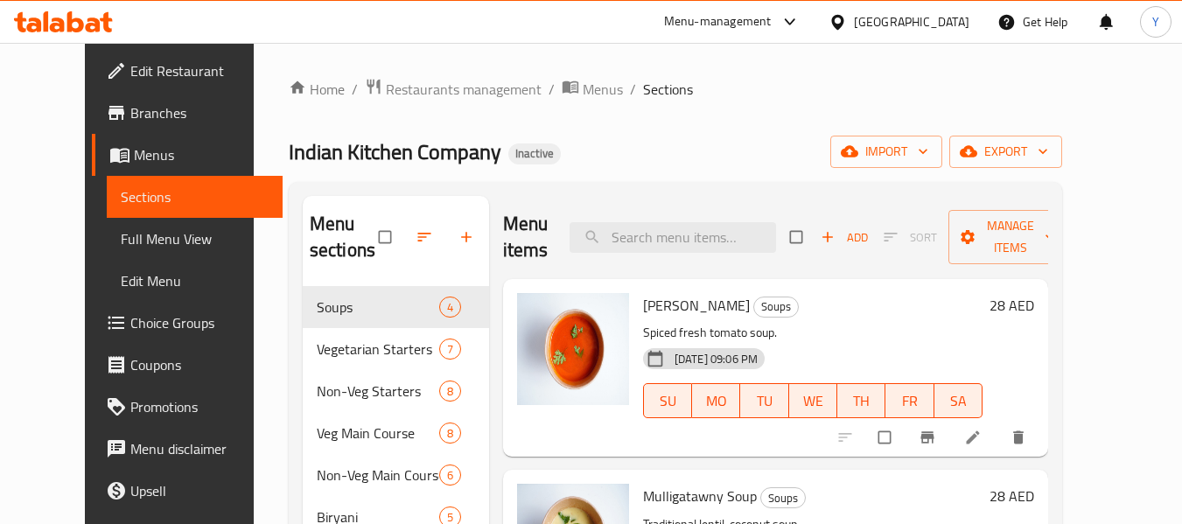
click at [922, 22] on div "[GEOGRAPHIC_DATA]" at bounding box center [912, 21] width 116 height 19
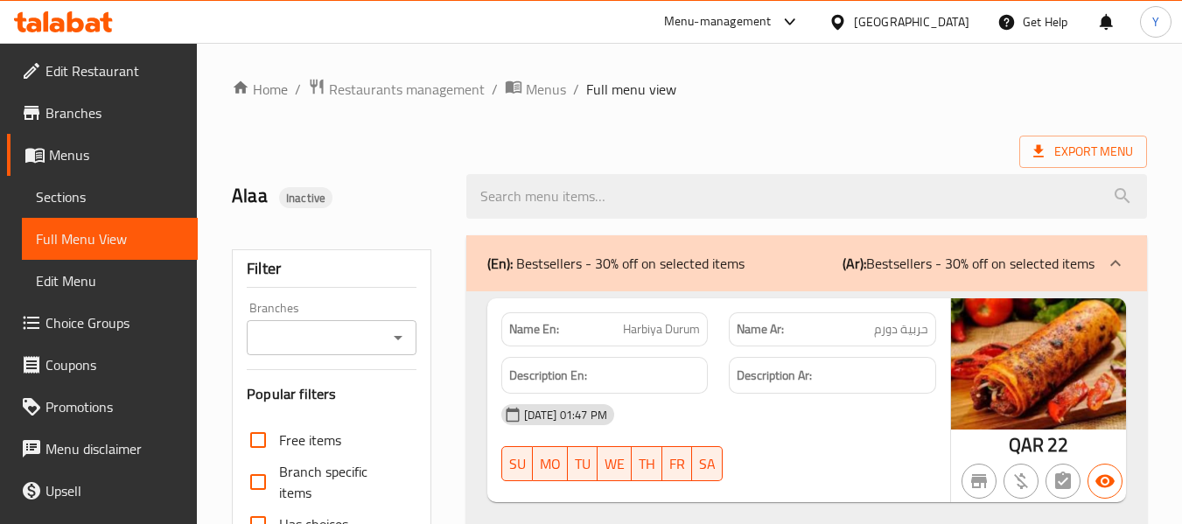
click at [942, 29] on div "[GEOGRAPHIC_DATA]" at bounding box center [912, 21] width 116 height 19
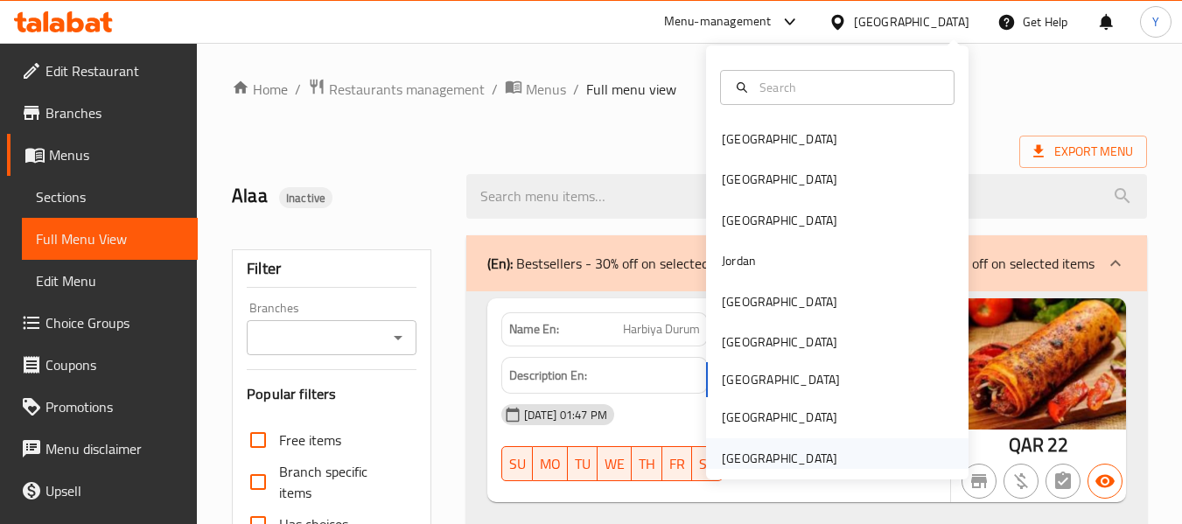
click at [783, 454] on div "[GEOGRAPHIC_DATA]" at bounding box center [780, 458] width 116 height 19
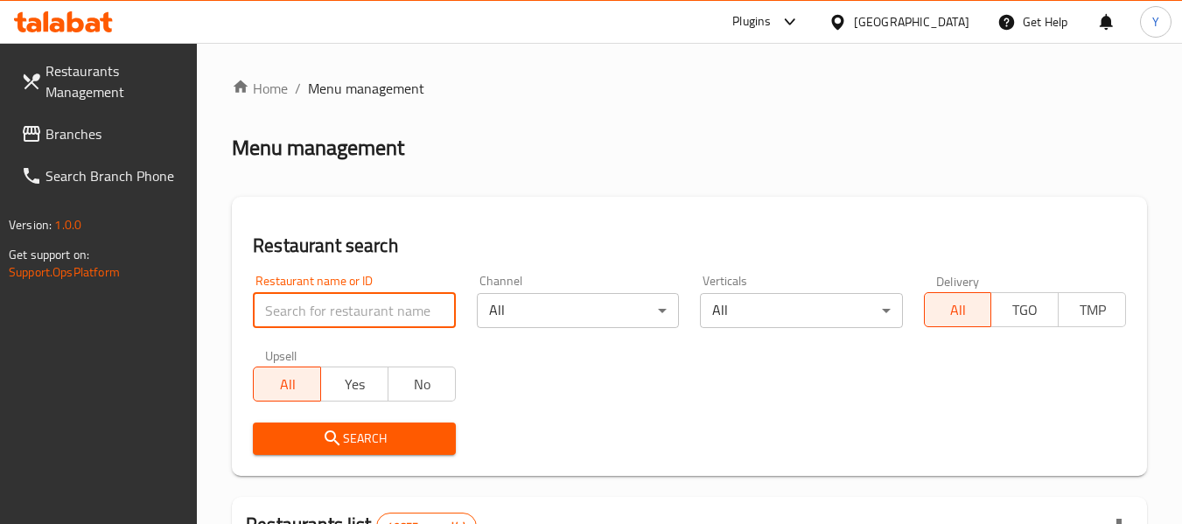
click at [399, 317] on input "search" at bounding box center [354, 310] width 202 height 35
paste input "Meat Max"
type input "Meat Max"
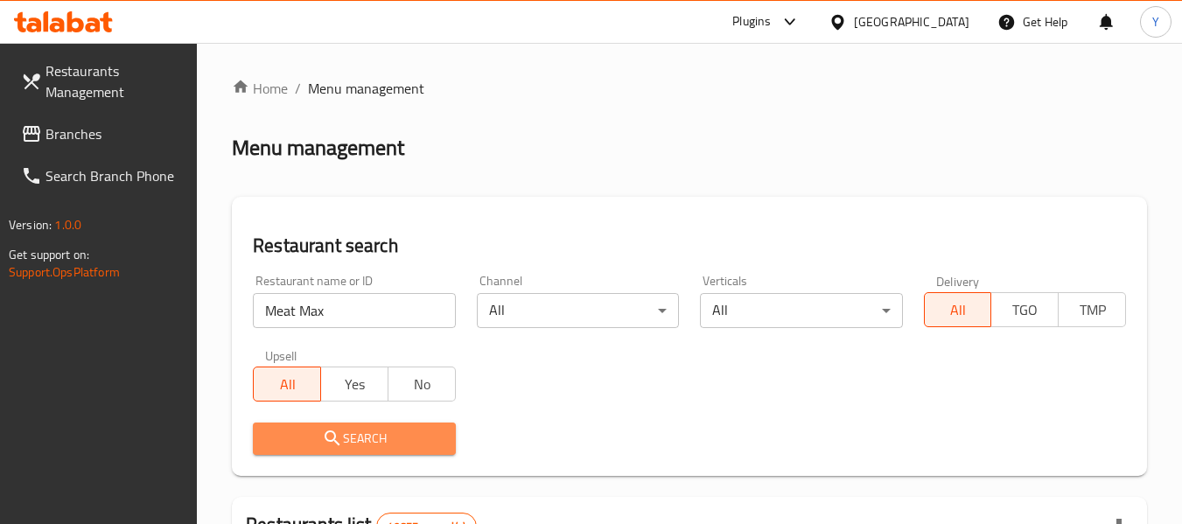
click at [359, 437] on span "Search" at bounding box center [354, 439] width 174 height 22
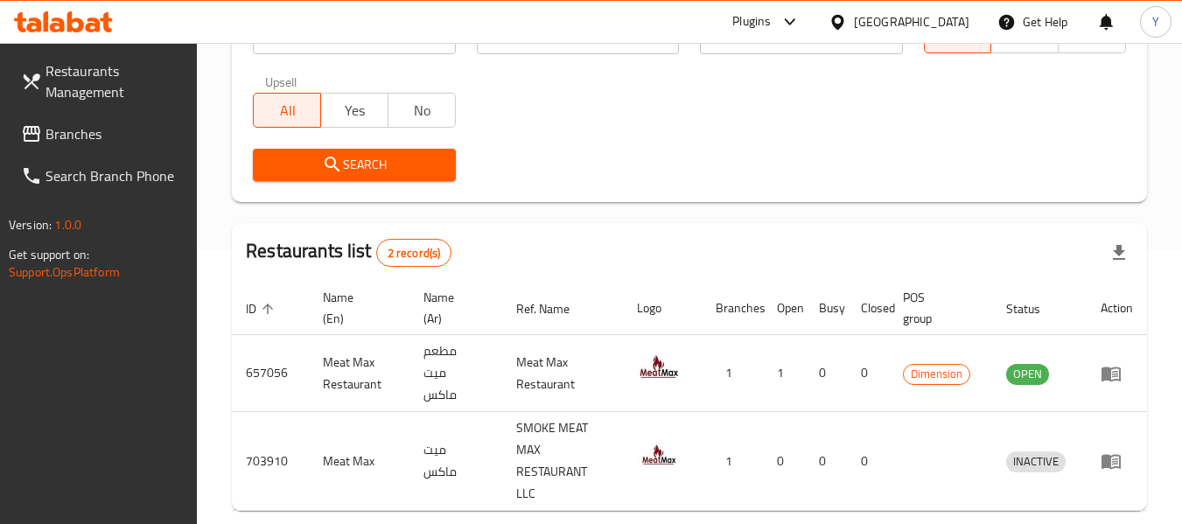
scroll to position [340, 0]
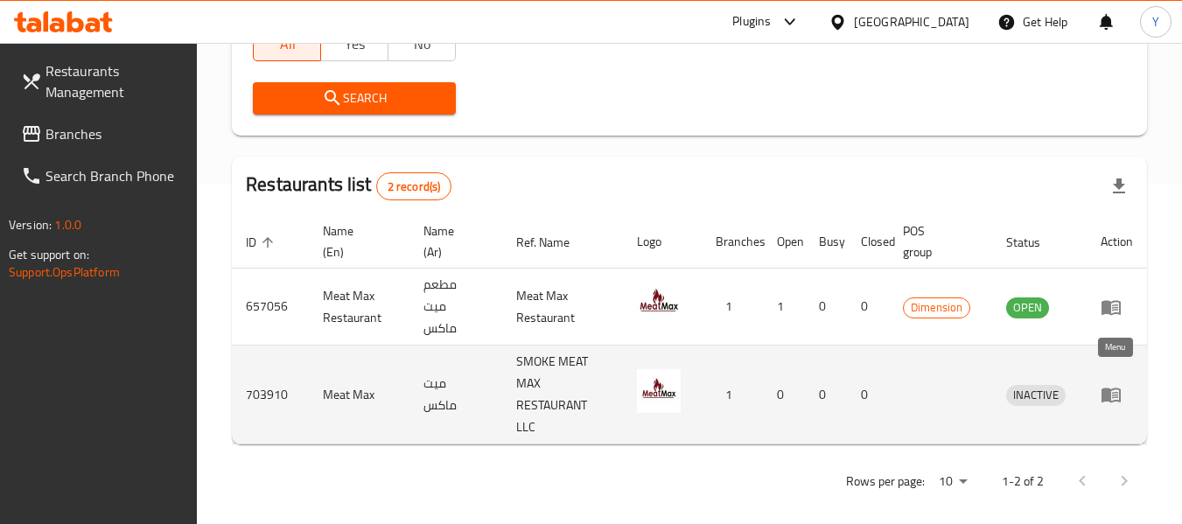
click at [1109, 389] on icon "enhanced table" at bounding box center [1111, 396] width 19 height 15
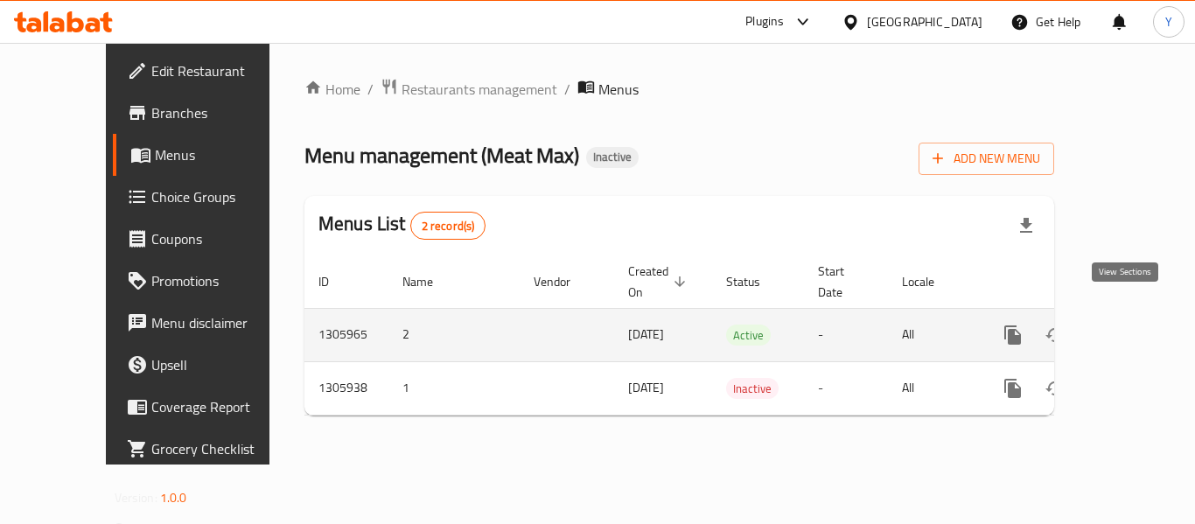
click at [1131, 327] on icon "enhanced table" at bounding box center [1139, 335] width 16 height 16
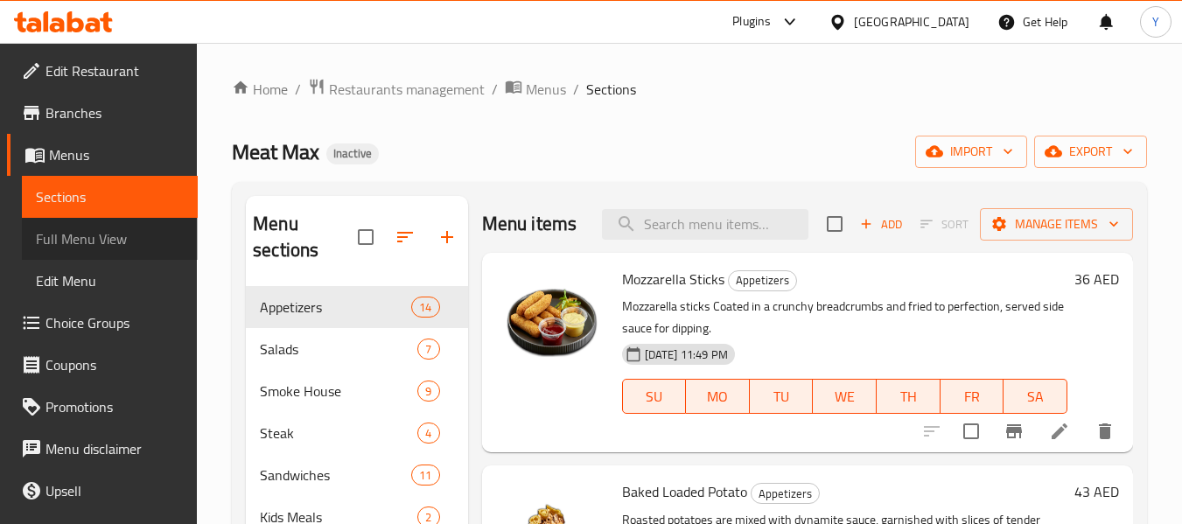
click at [121, 235] on span "Full Menu View" at bounding box center [110, 238] width 148 height 21
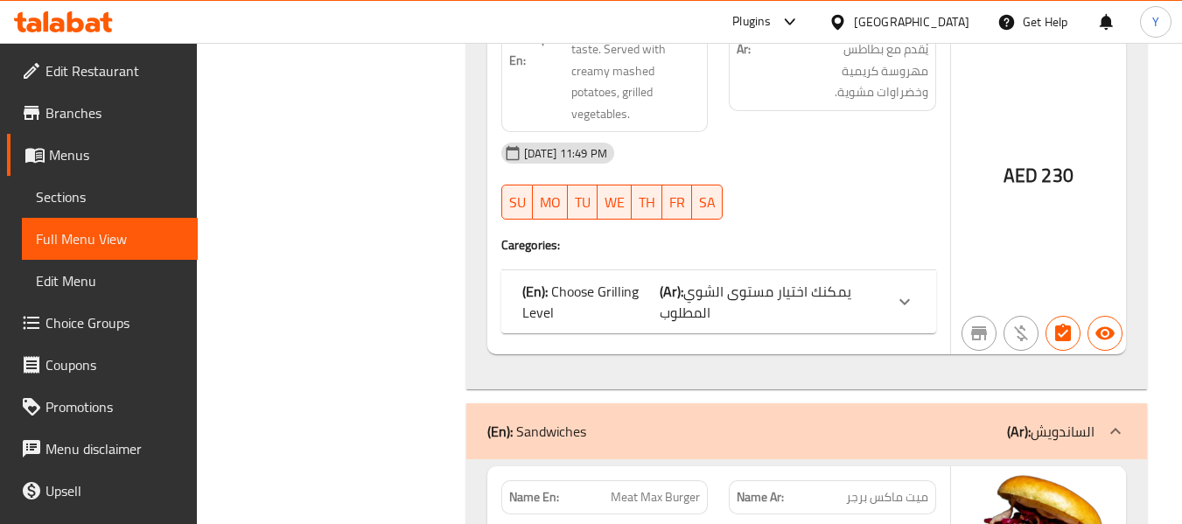
scroll to position [13300, 0]
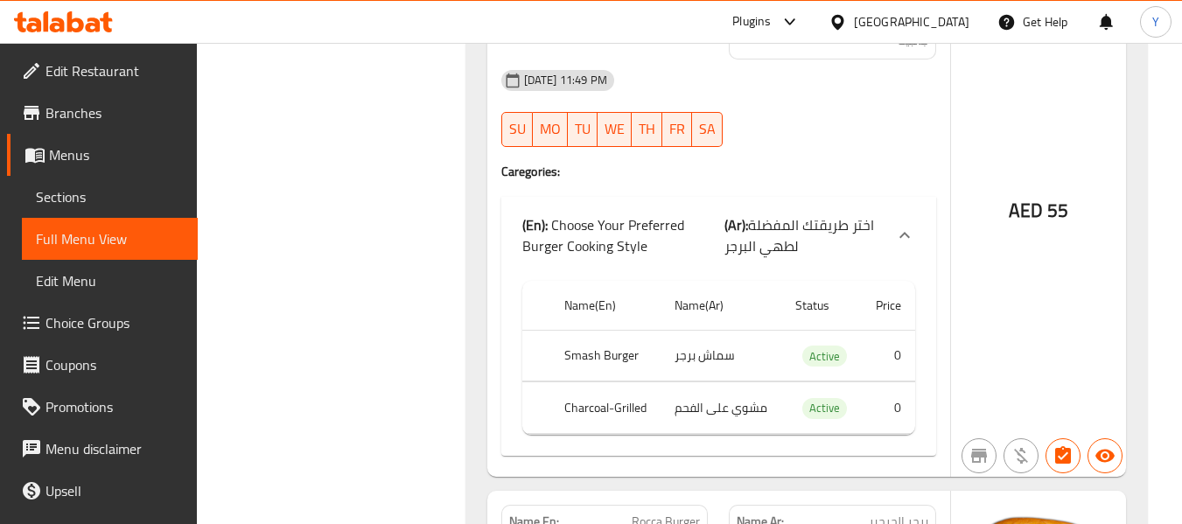
click at [857, 212] on span "اختر طريقتك المفضلة لطهي البرجر" at bounding box center [800, 235] width 150 height 47
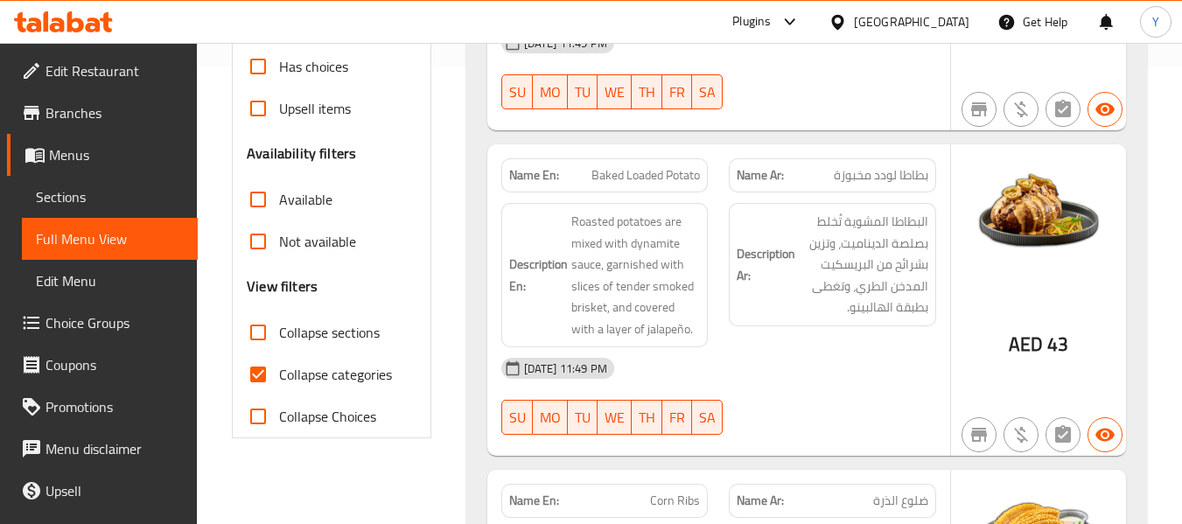
scroll to position [501, 0]
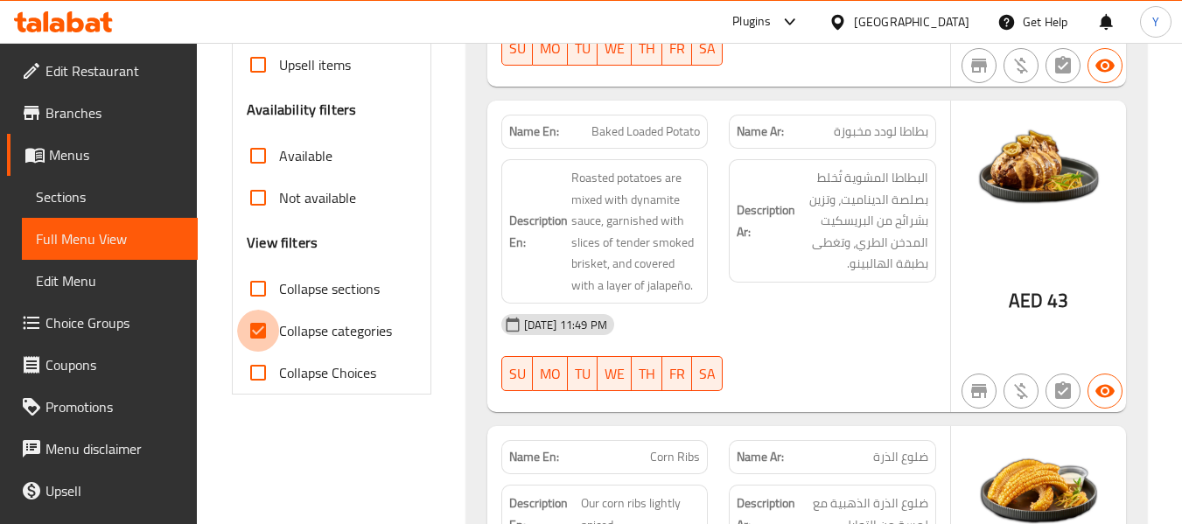
click at [254, 330] on input "Collapse categories" at bounding box center [258, 331] width 42 height 42
checkbox input "false"
click at [263, 288] on input "Collapse sections" at bounding box center [258, 289] width 42 height 42
checkbox input "true"
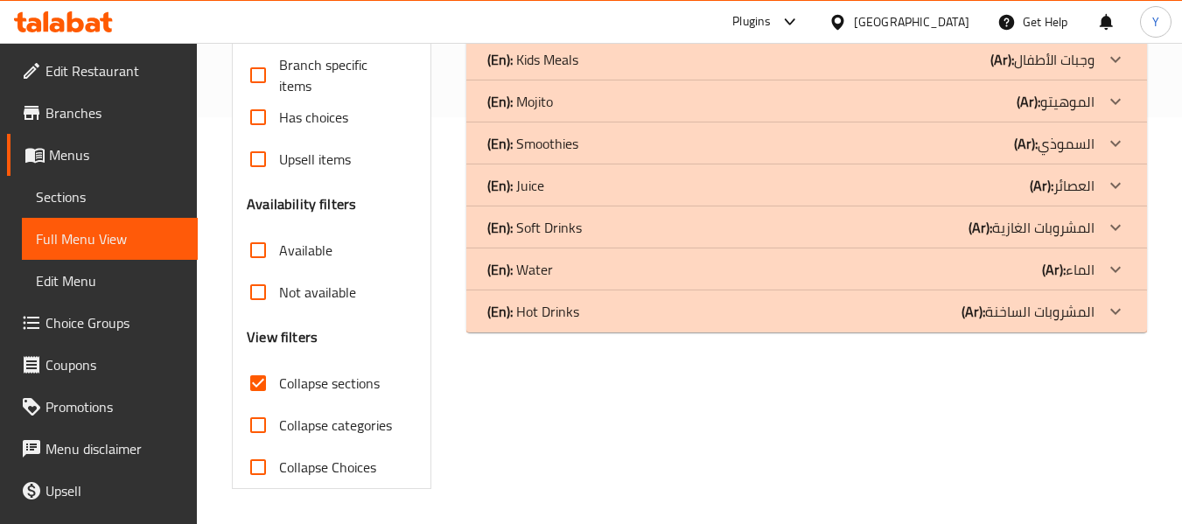
scroll to position [0, 0]
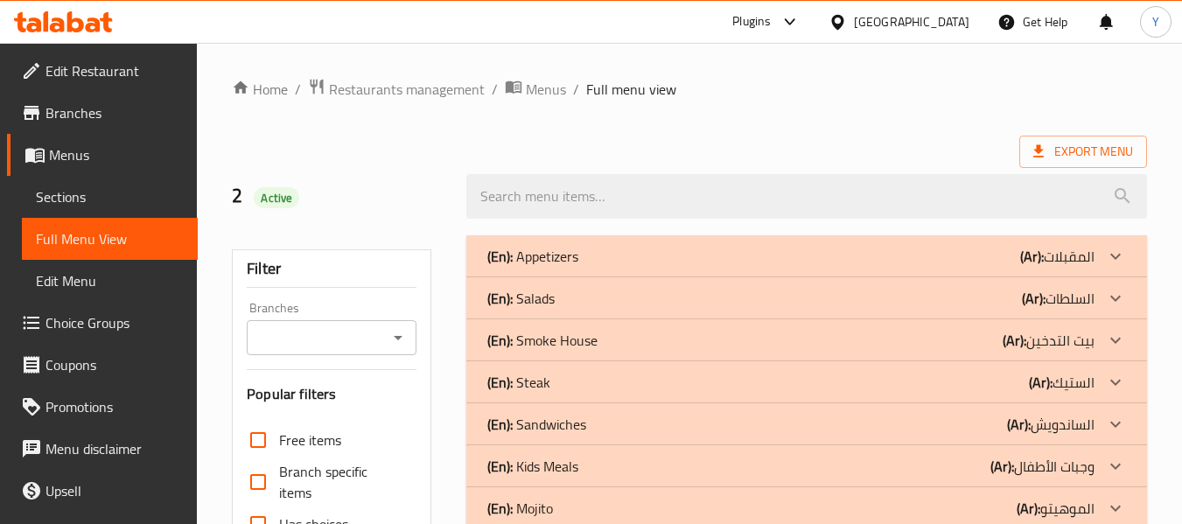
click at [700, 267] on div "(En): Salads (Ar): السلطات" at bounding box center [790, 256] width 607 height 21
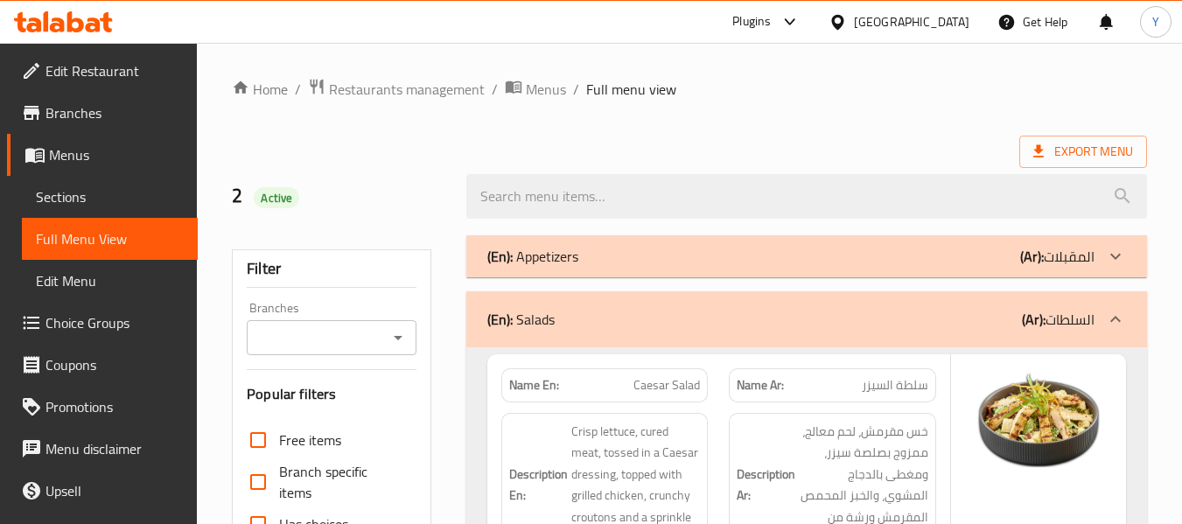
click at [717, 256] on div "(En): Appetizers (Ar): المقبلات" at bounding box center [790, 256] width 607 height 21
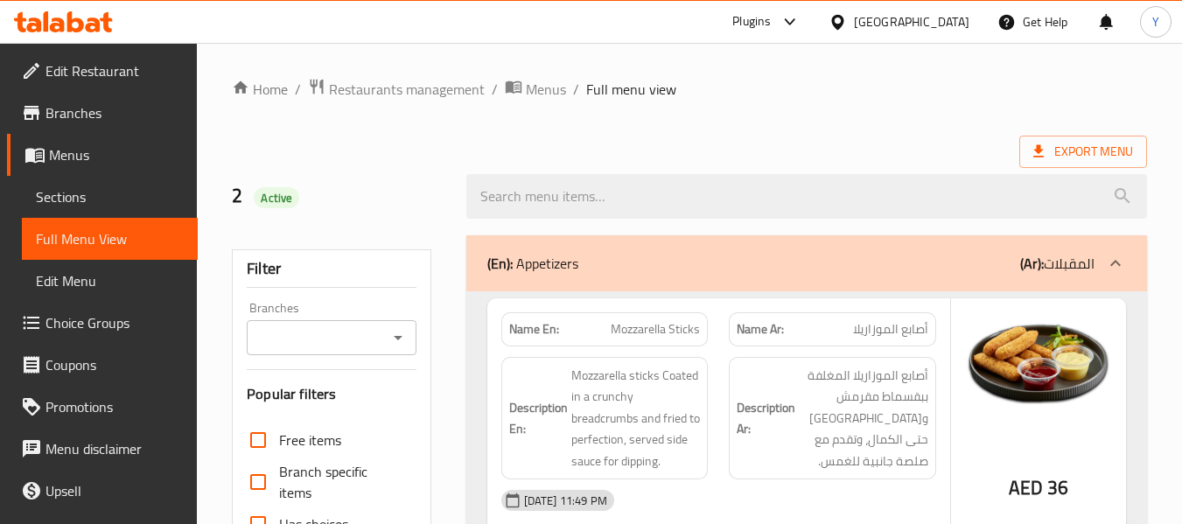
click at [537, 323] on strong "Name En:" at bounding box center [534, 329] width 50 height 18
copy strong "Name En:"
click at [537, 323] on strong "Name En:" at bounding box center [534, 329] width 50 height 18
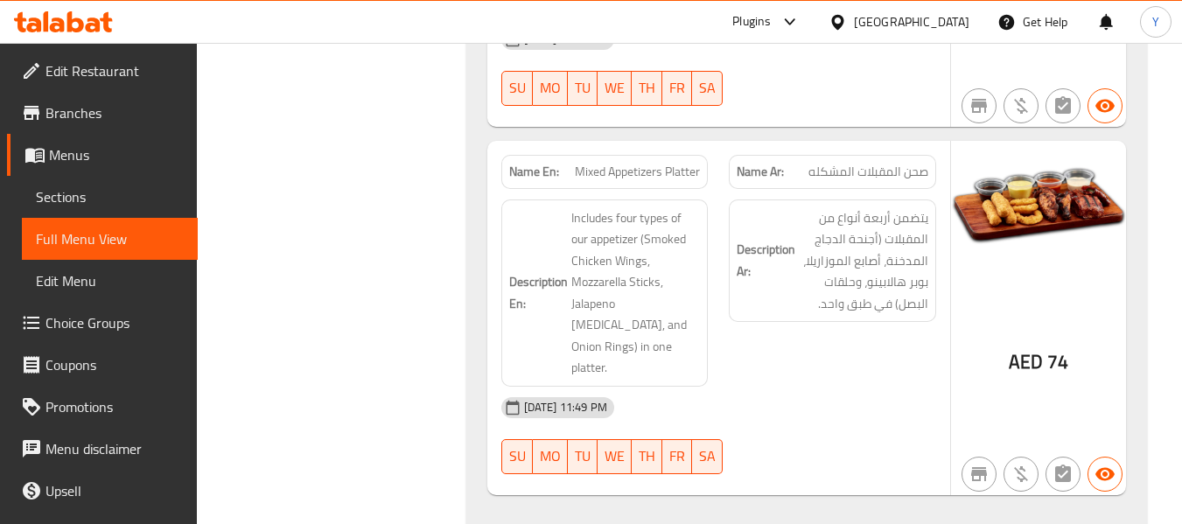
scroll to position [4286, 0]
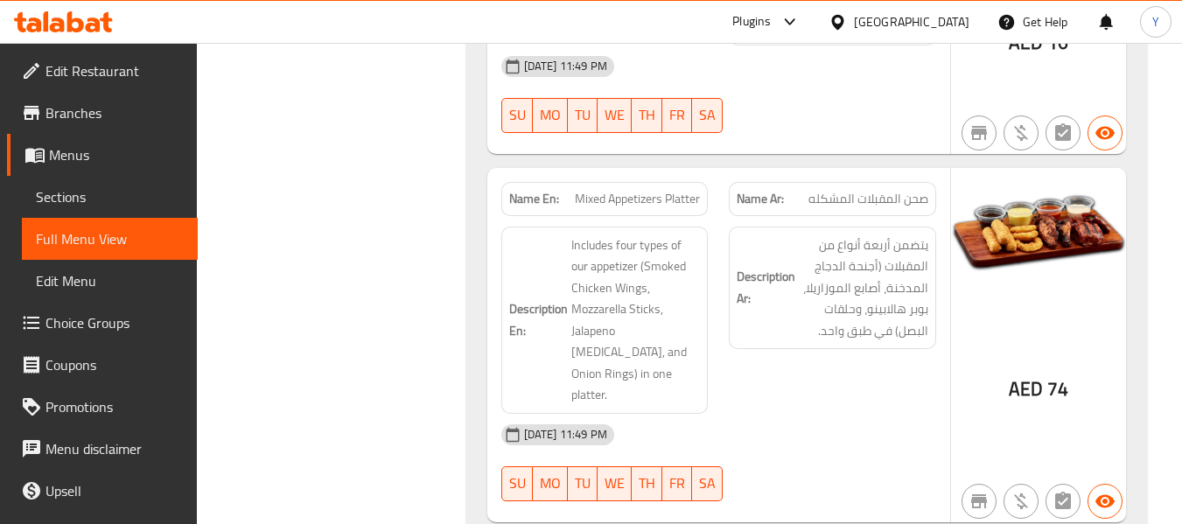
click at [514, 190] on strong "Name En:" at bounding box center [534, 199] width 50 height 18
copy strong "Name En:"
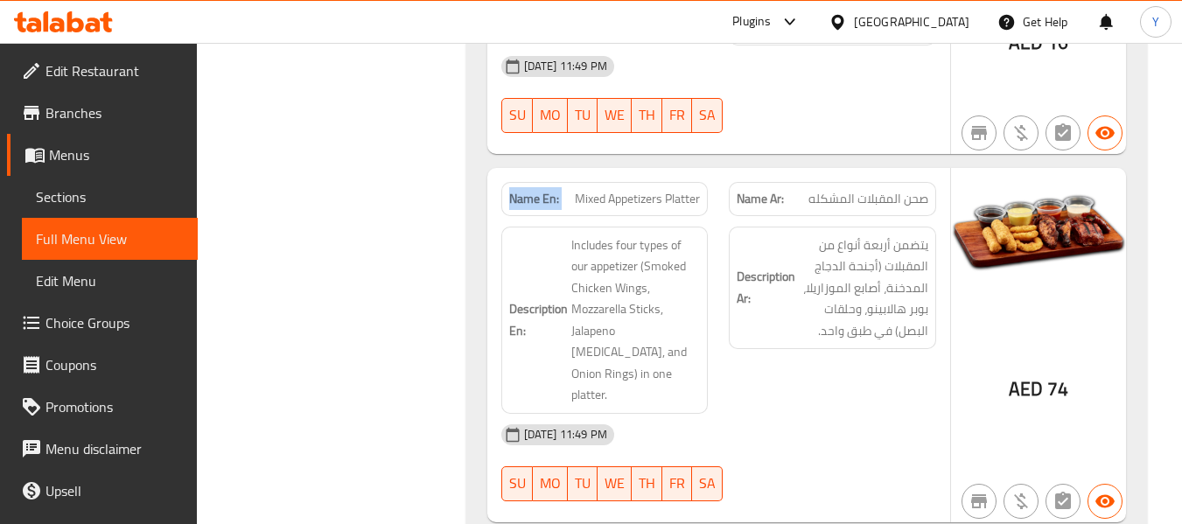
click at [514, 190] on strong "Name En:" at bounding box center [534, 199] width 50 height 18
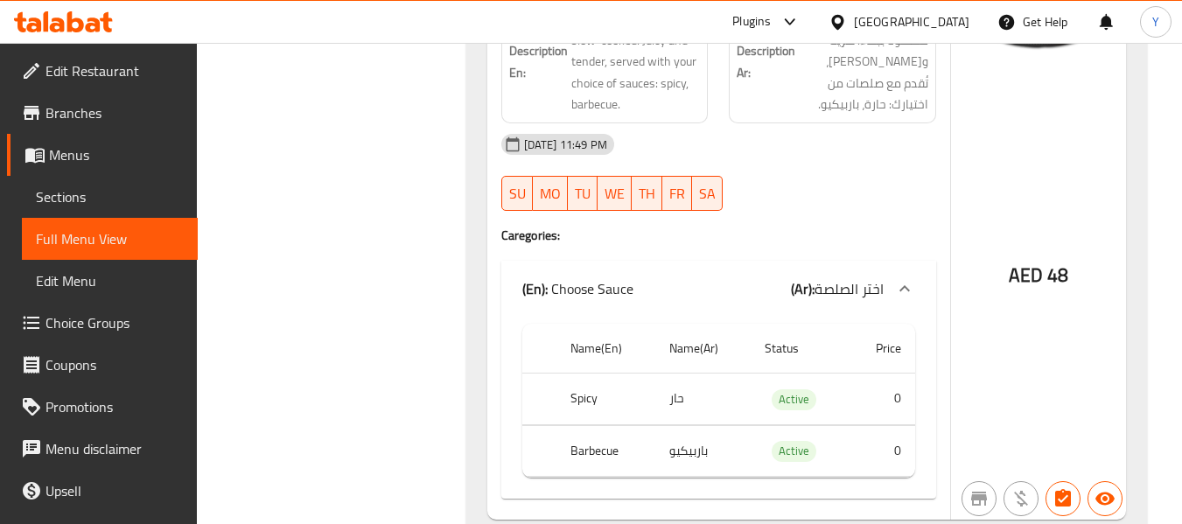
scroll to position [0, 0]
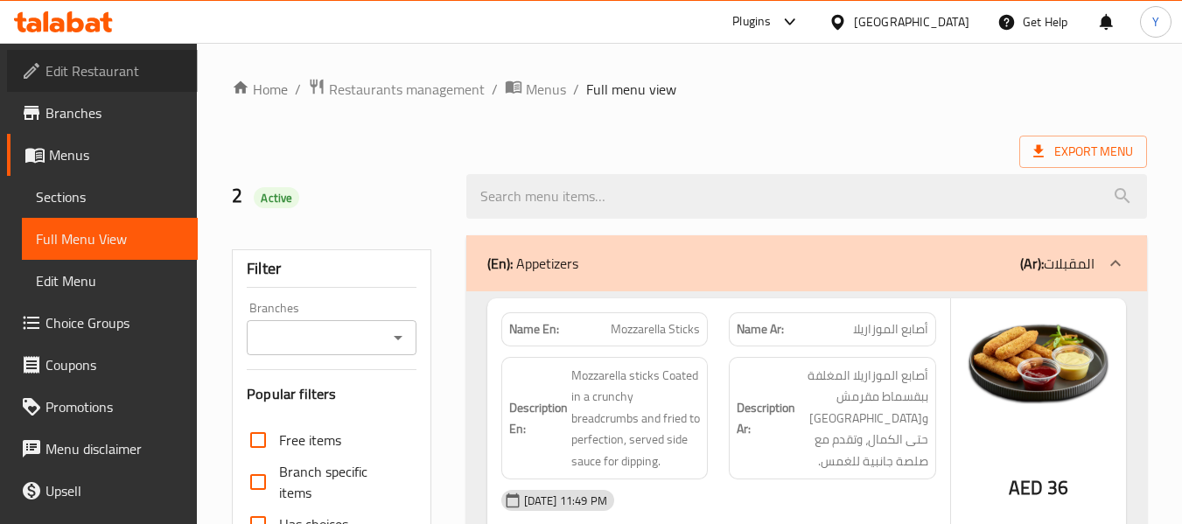
click at [148, 70] on span "Edit Restaurant" at bounding box center [115, 70] width 138 height 21
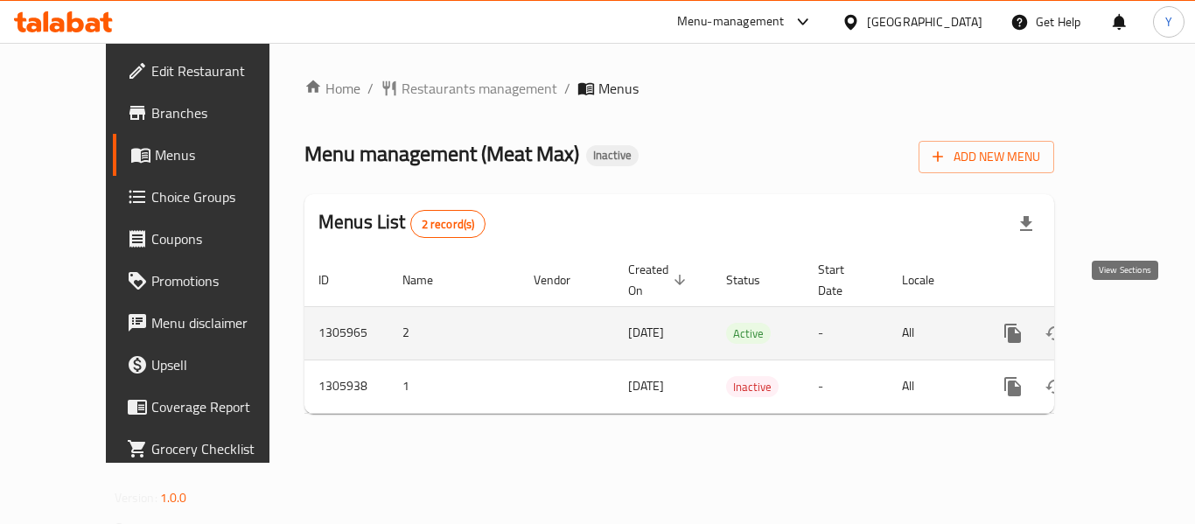
click at [1129, 323] on icon "enhanced table" at bounding box center [1139, 333] width 21 height 21
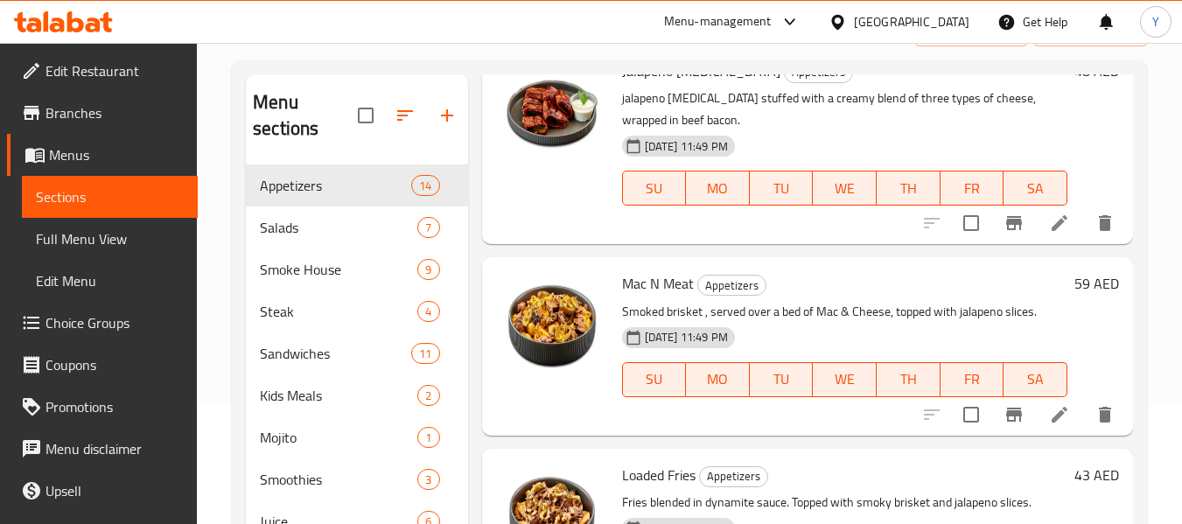
scroll to position [1091, 0]
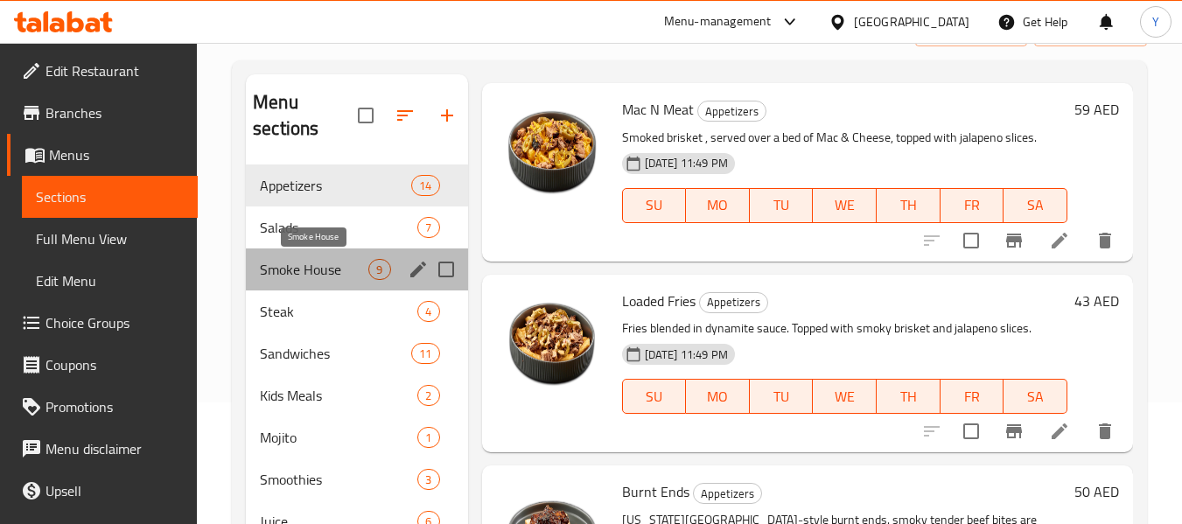
click at [319, 273] on span "Smoke House" at bounding box center [314, 269] width 109 height 21
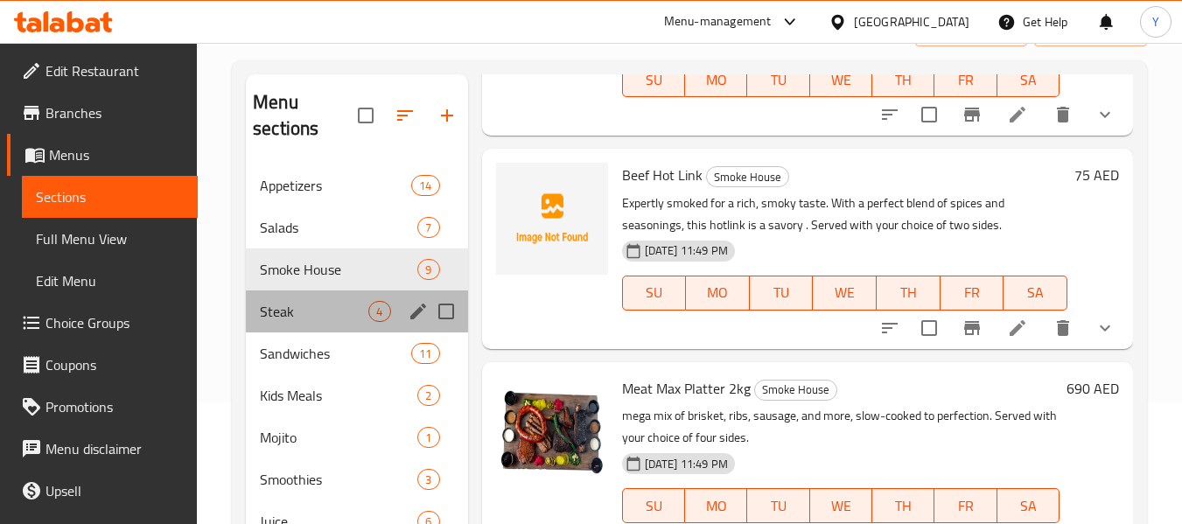
click at [274, 328] on div "Steak 4" at bounding box center [356, 312] width 221 height 42
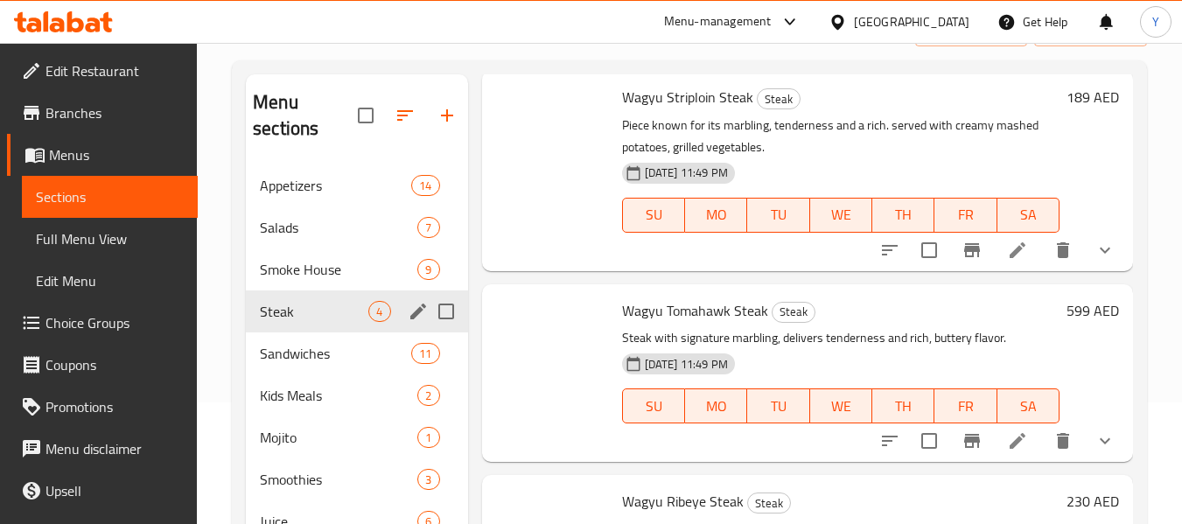
scroll to position [299, 0]
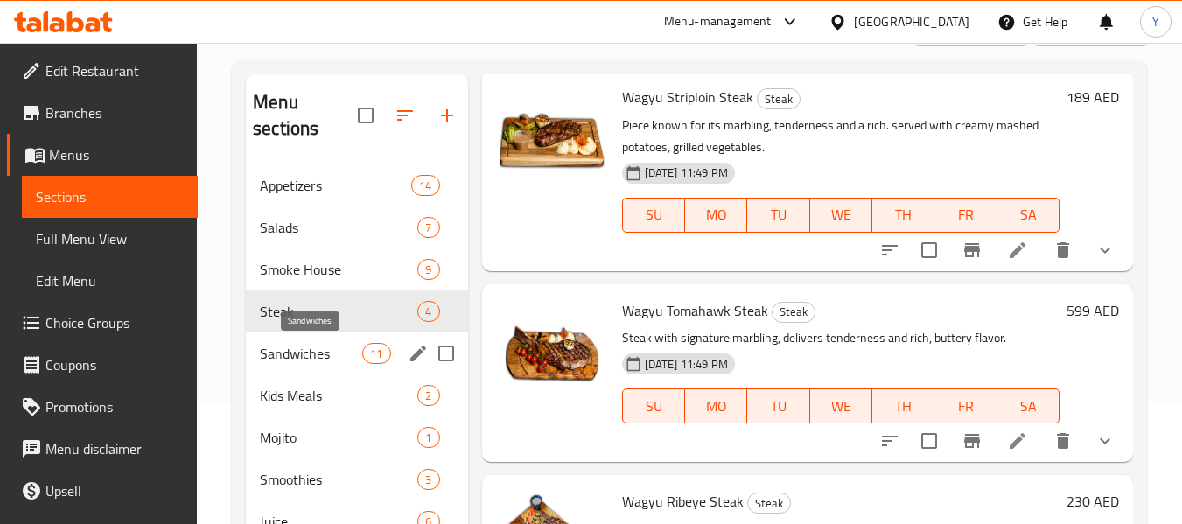
click at [284, 352] on span "Sandwiches" at bounding box center [311, 353] width 102 height 21
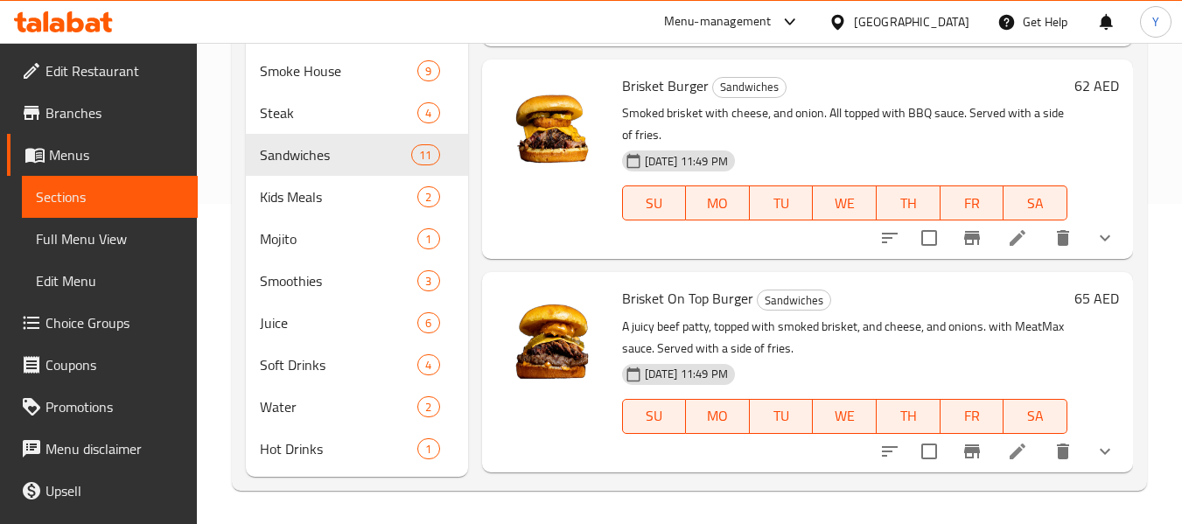
scroll to position [322, 0]
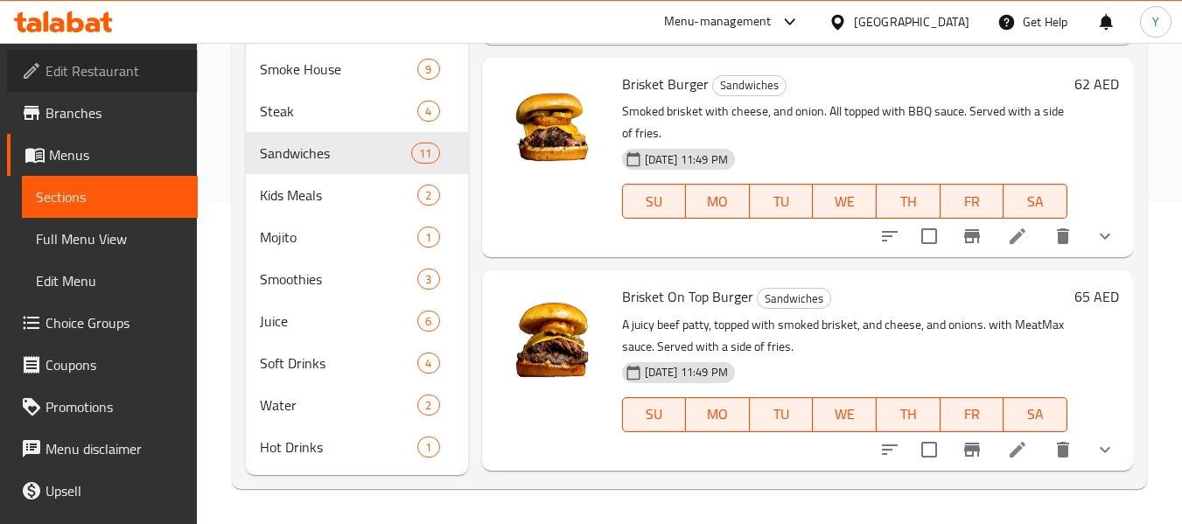
click at [116, 67] on span "Edit Restaurant" at bounding box center [115, 70] width 138 height 21
